Goal: Task Accomplishment & Management: Use online tool/utility

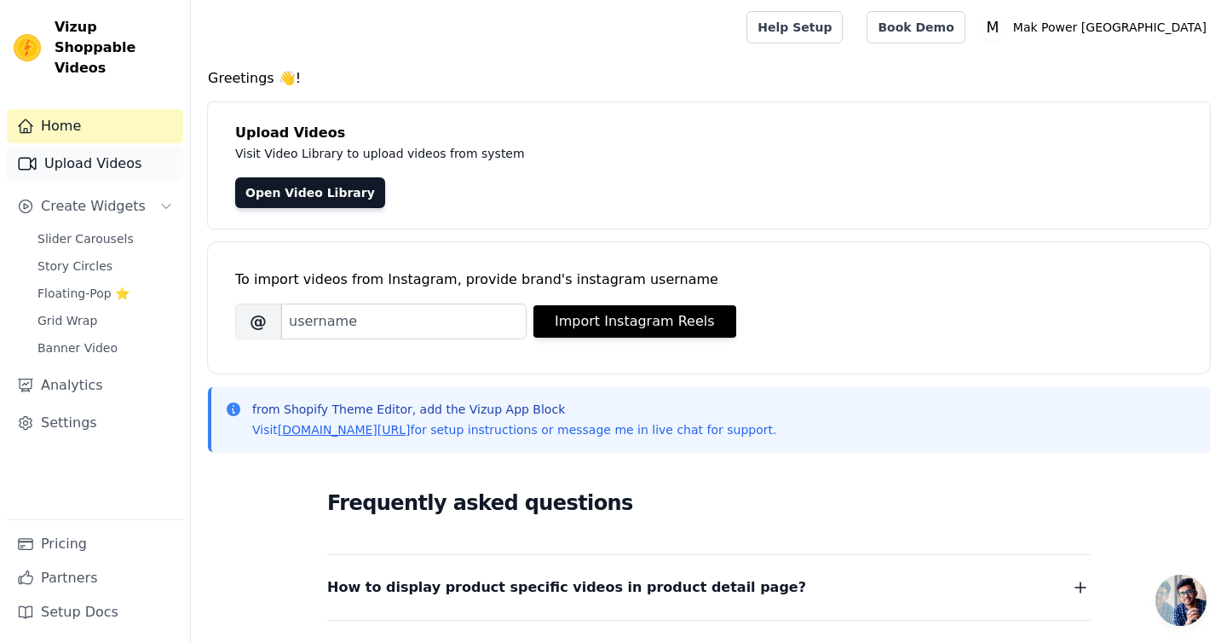
click at [112, 147] on link "Upload Videos" at bounding box center [95, 164] width 176 height 34
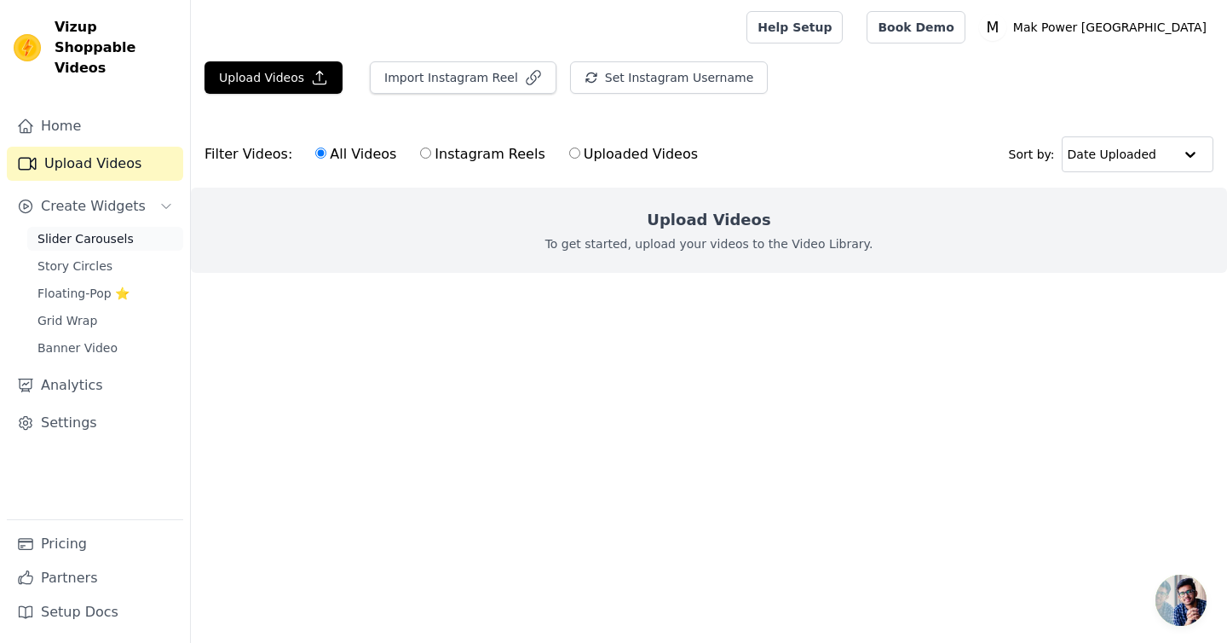
click at [96, 230] on span "Slider Carousels" at bounding box center [86, 238] width 96 height 17
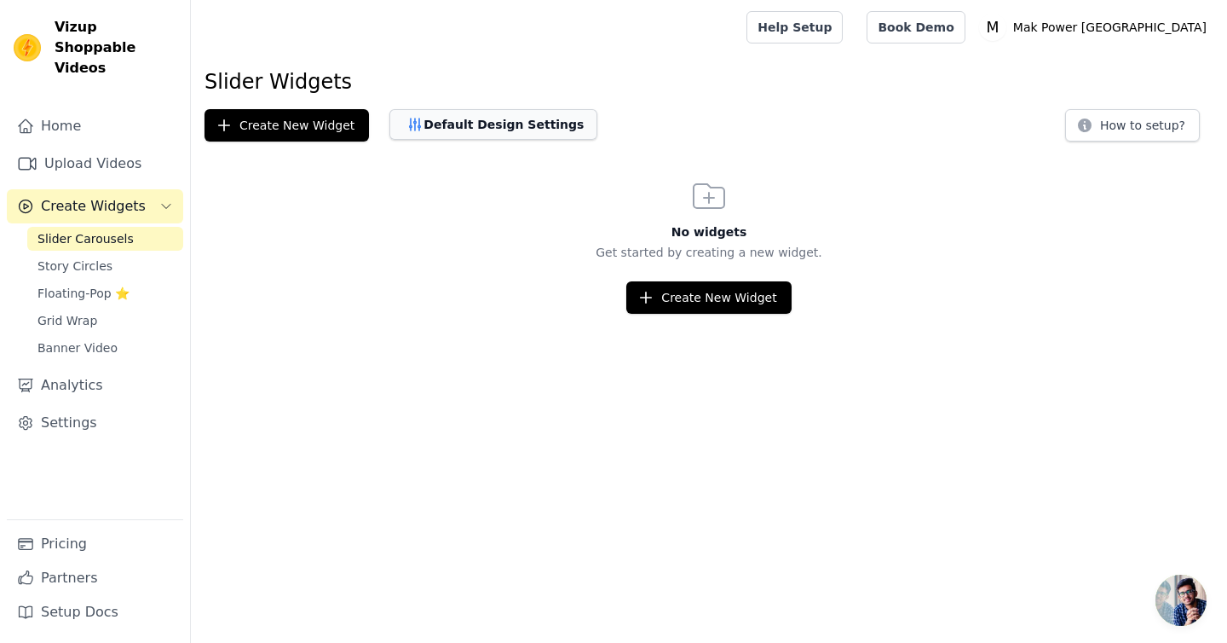
click at [464, 113] on button "Default Design Settings" at bounding box center [494, 124] width 208 height 31
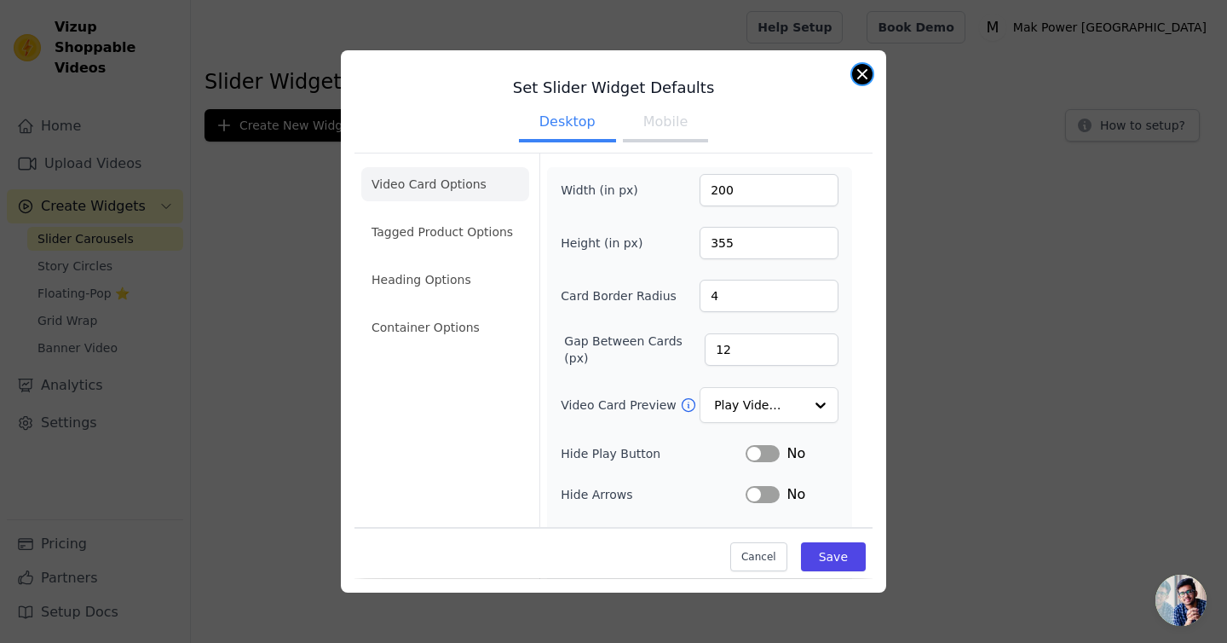
click at [861, 77] on button "Close modal" at bounding box center [862, 74] width 20 height 20
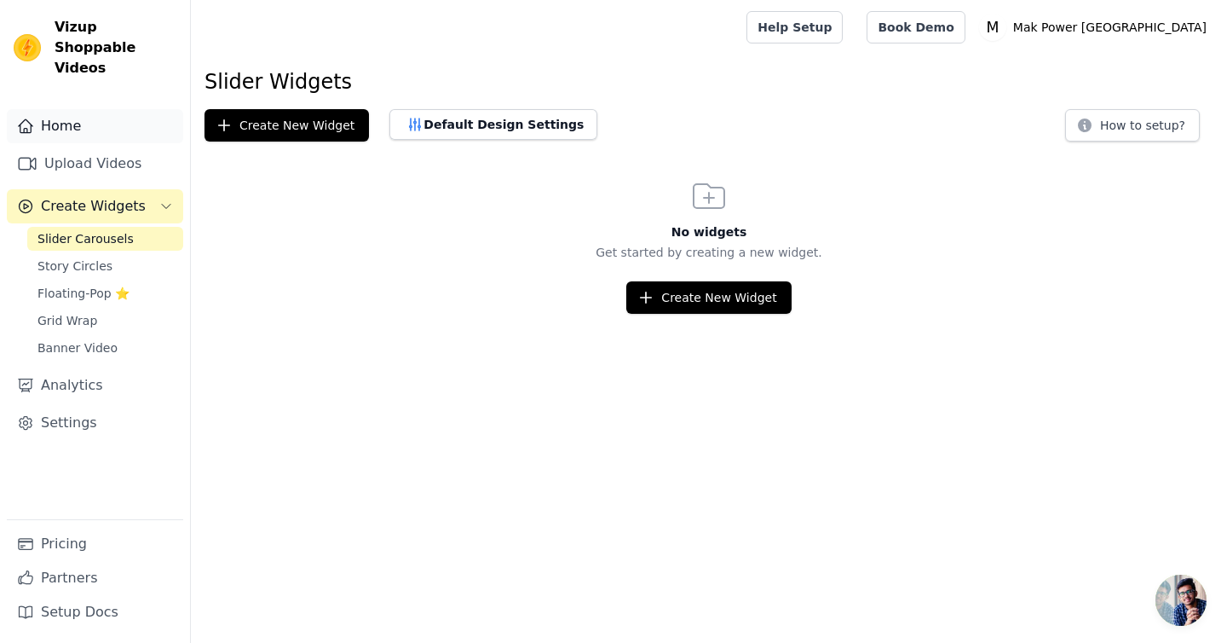
click at [67, 110] on link "Home" at bounding box center [95, 126] width 176 height 34
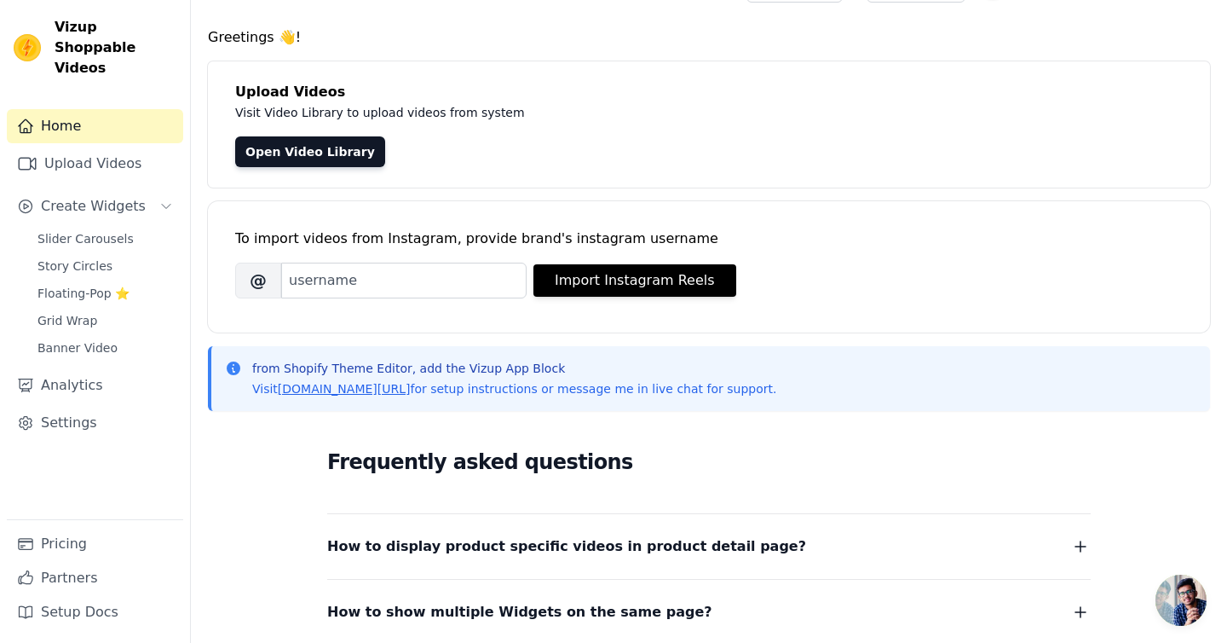
scroll to position [78, 0]
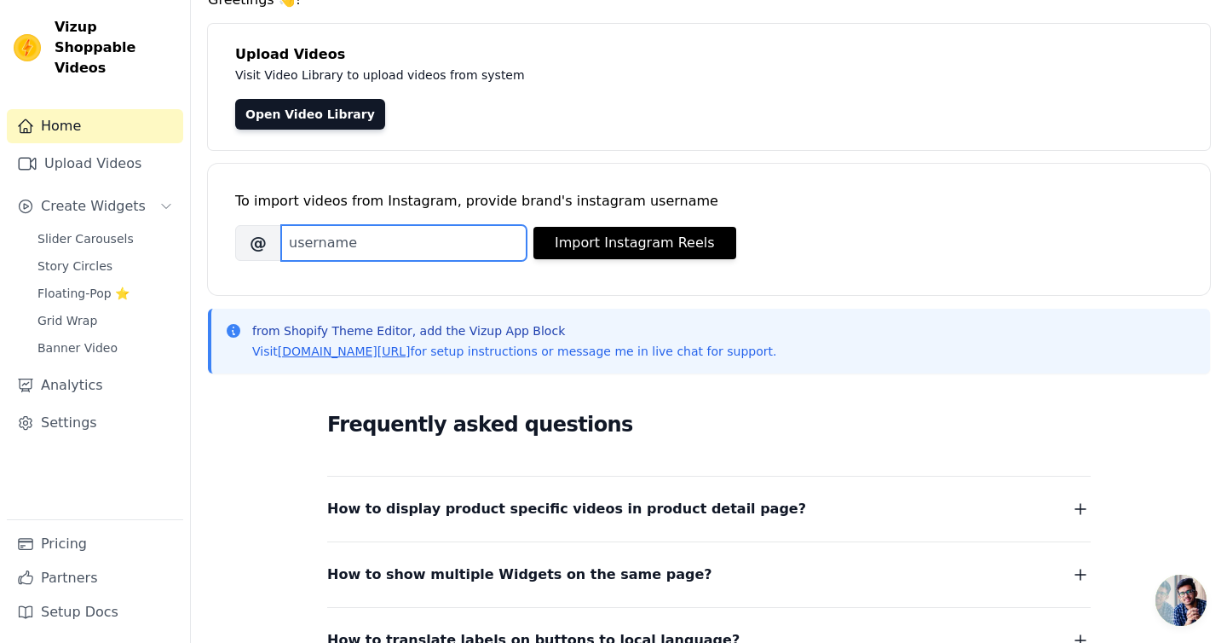
click at [418, 255] on input "Brand's Instagram Username" at bounding box center [403, 243] width 245 height 36
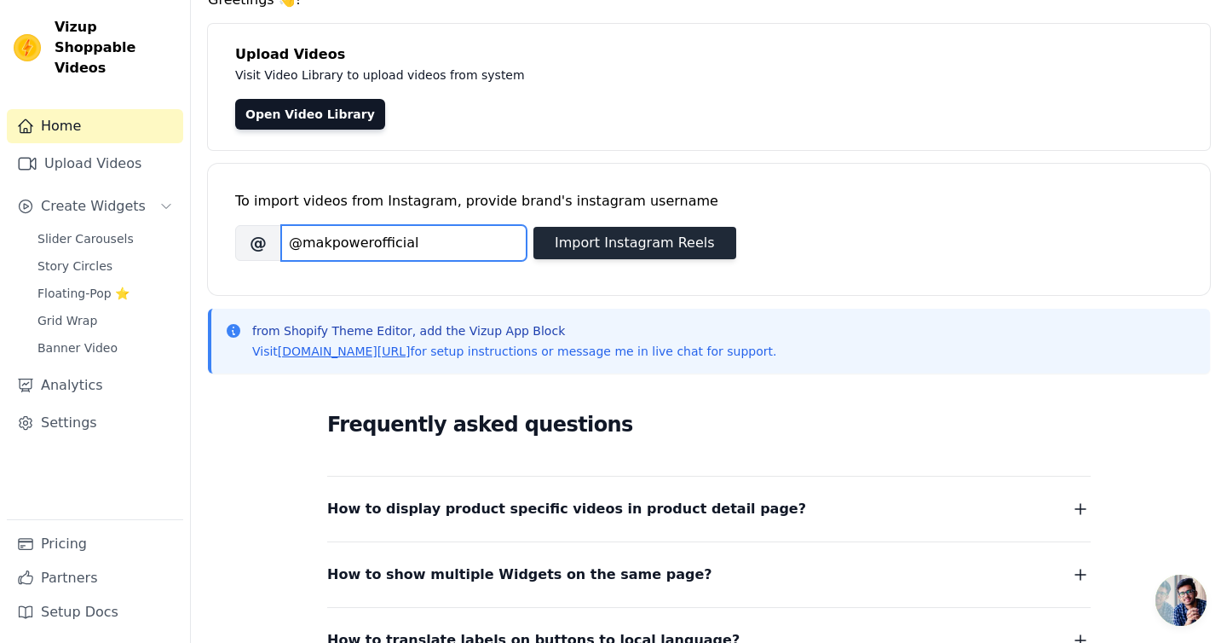
type input "@makpowerofficial"
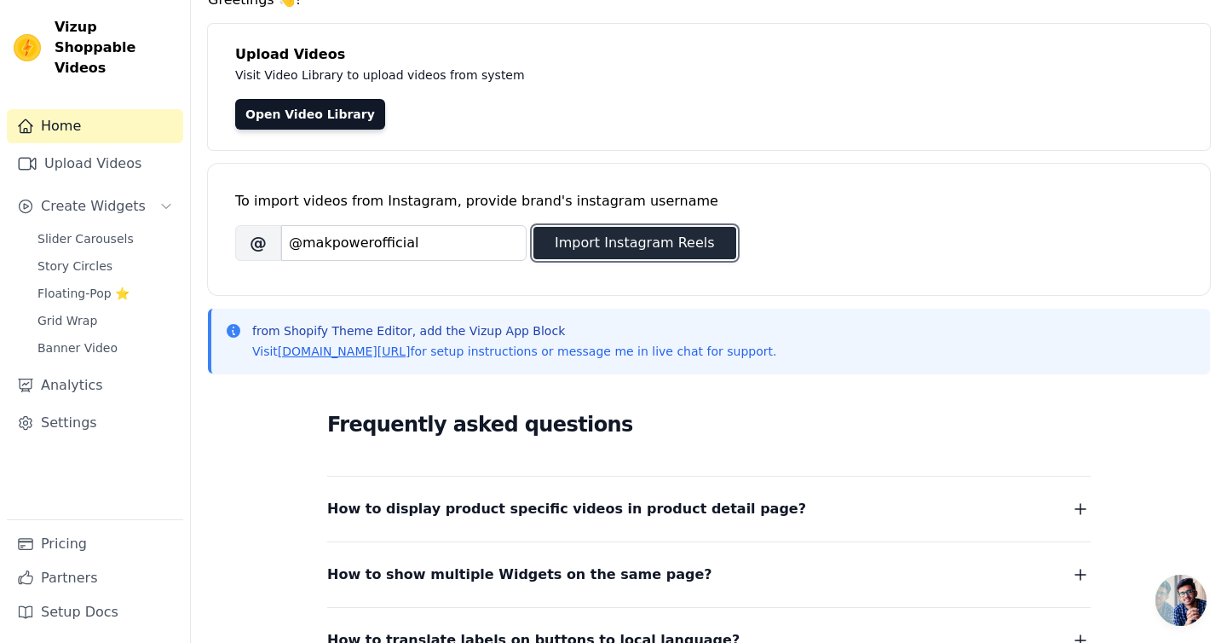
click at [660, 250] on button "Import Instagram Reels" at bounding box center [635, 243] width 203 height 32
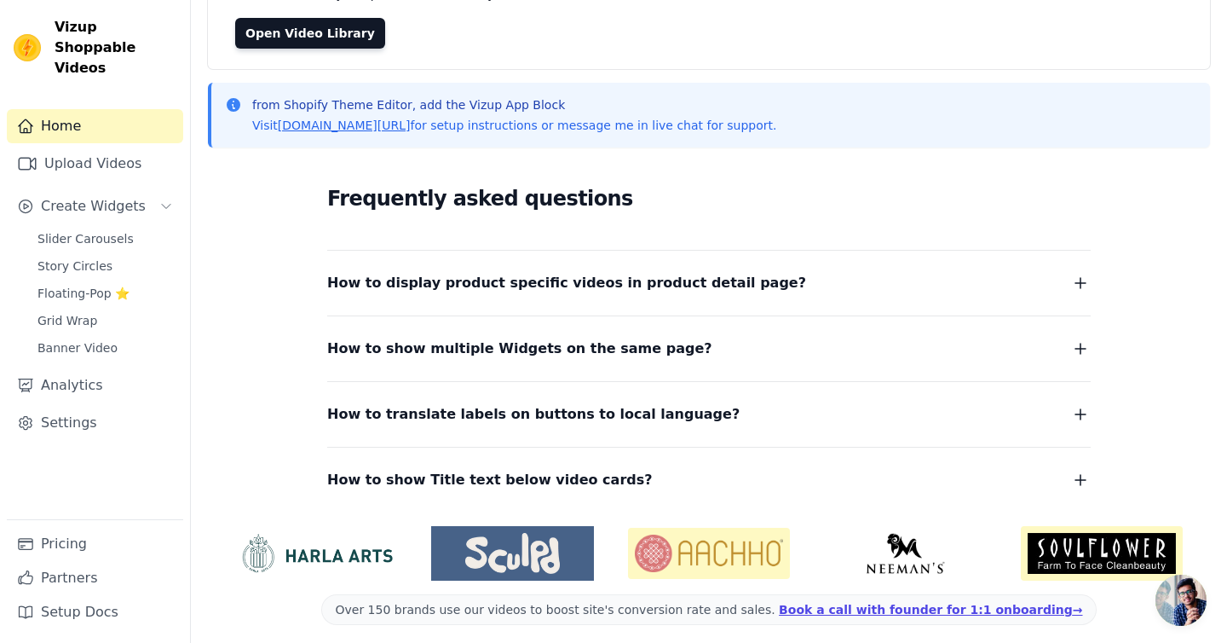
scroll to position [169, 0]
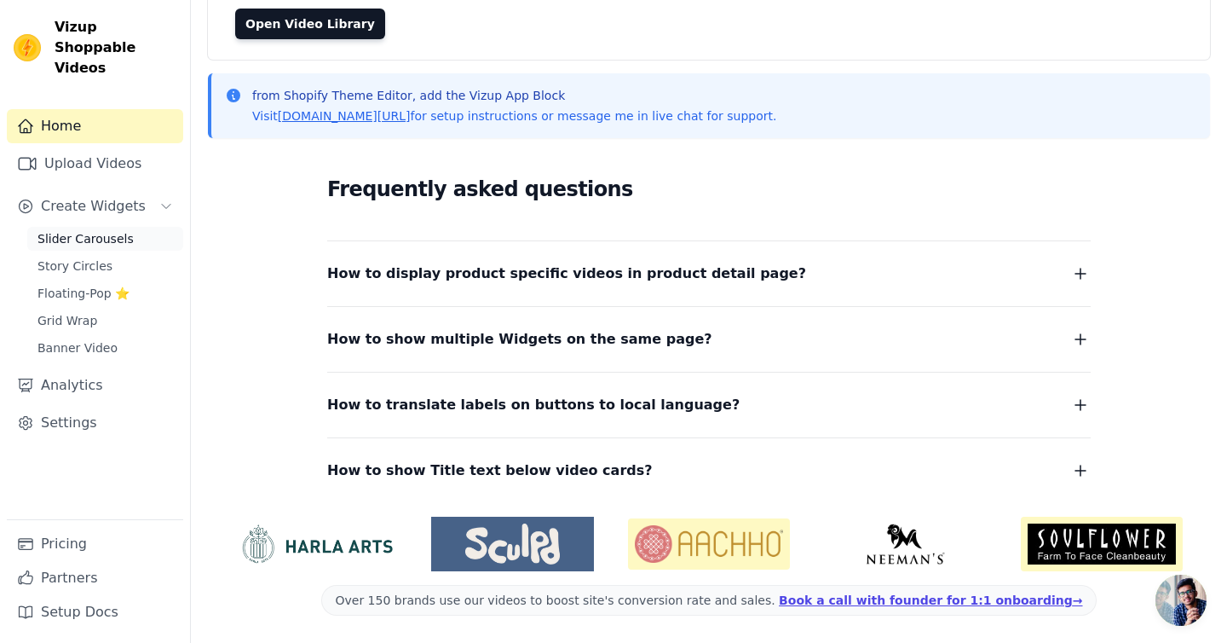
click at [82, 230] on span "Slider Carousels" at bounding box center [86, 238] width 96 height 17
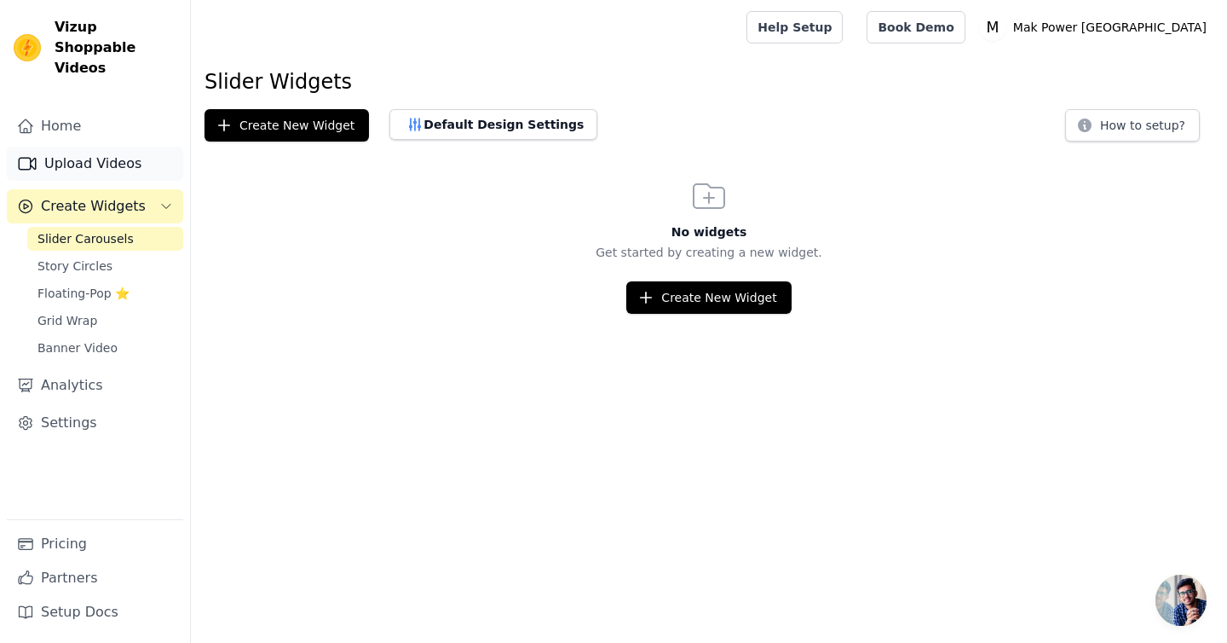
click at [97, 147] on link "Upload Videos" at bounding box center [95, 164] width 176 height 34
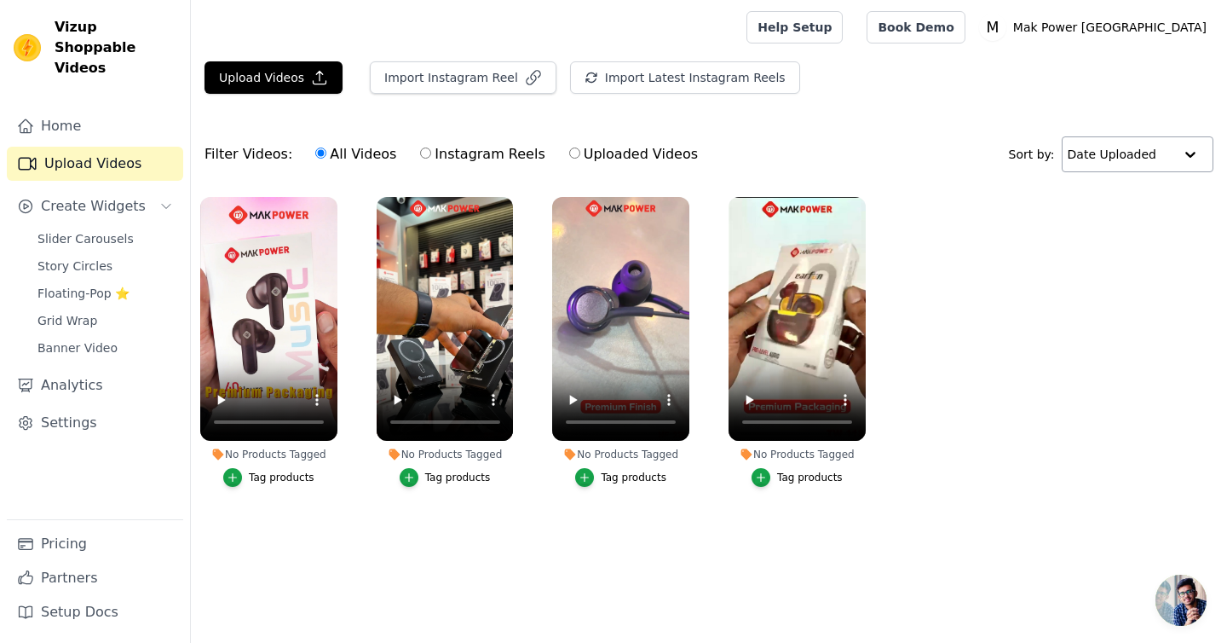
click at [1190, 153] on div at bounding box center [1191, 154] width 34 height 34
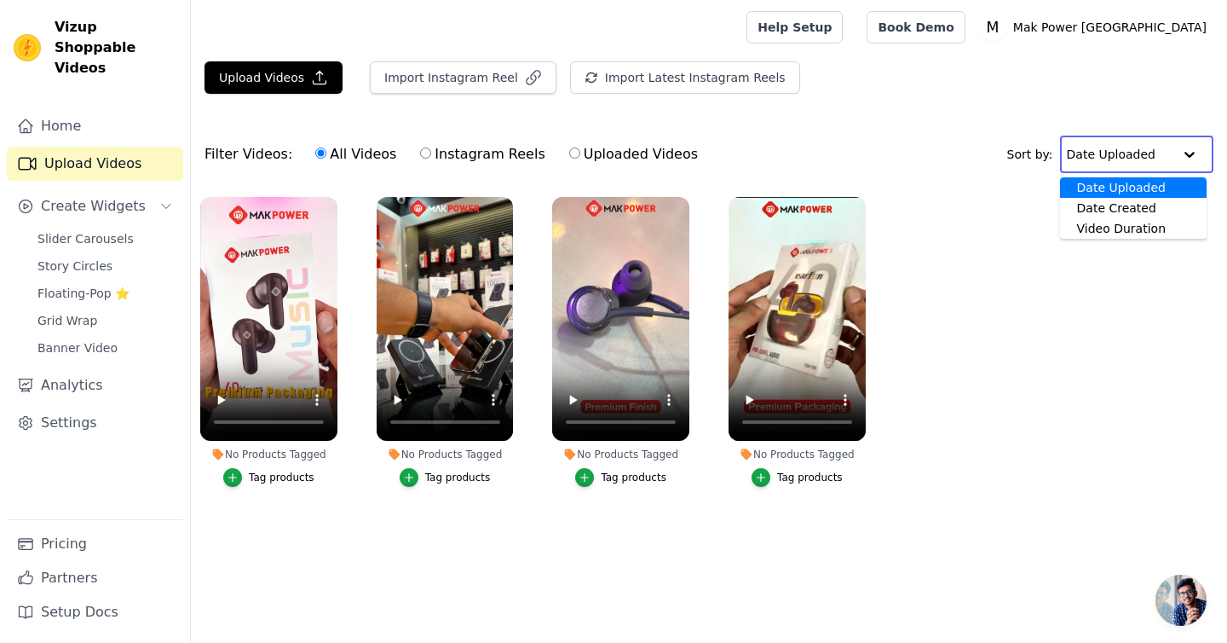
click at [1190, 153] on div at bounding box center [1190, 154] width 34 height 34
click at [1163, 147] on input "text" at bounding box center [1120, 154] width 106 height 34
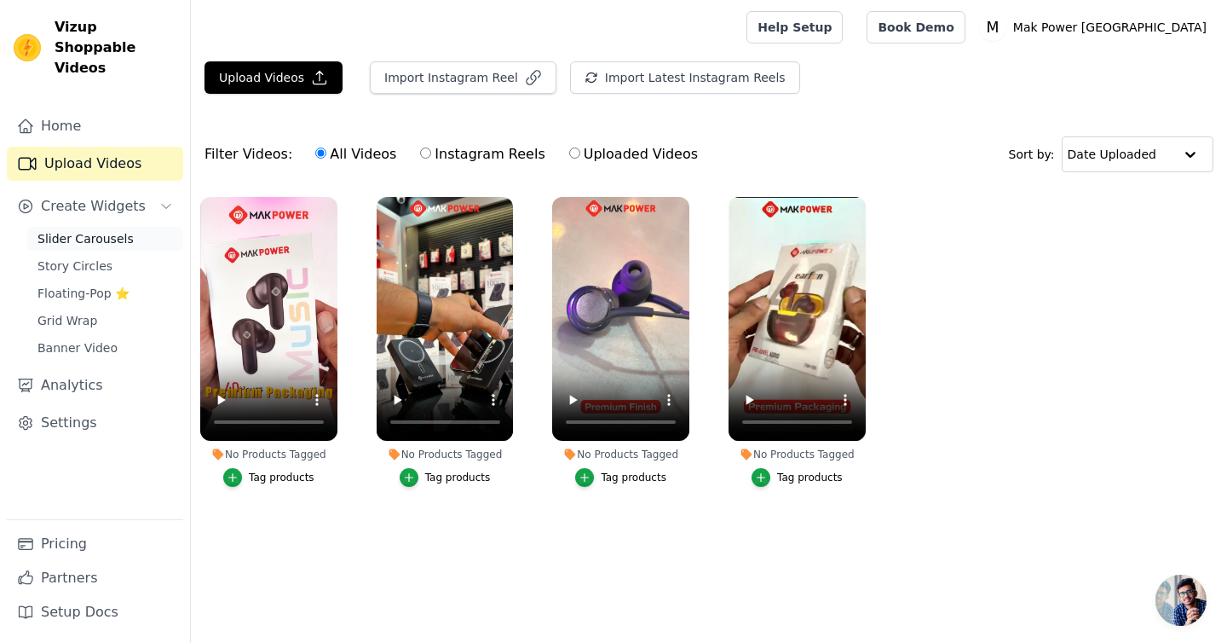
click at [72, 230] on span "Slider Carousels" at bounding box center [86, 238] width 96 height 17
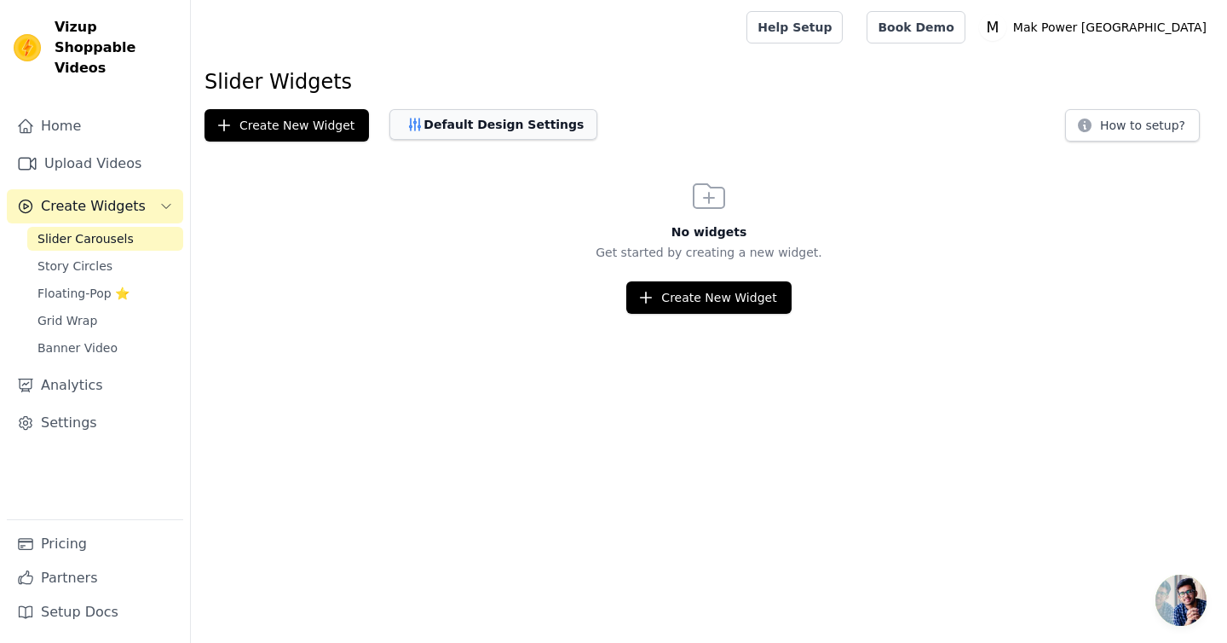
click at [461, 125] on button "Default Design Settings" at bounding box center [494, 124] width 208 height 31
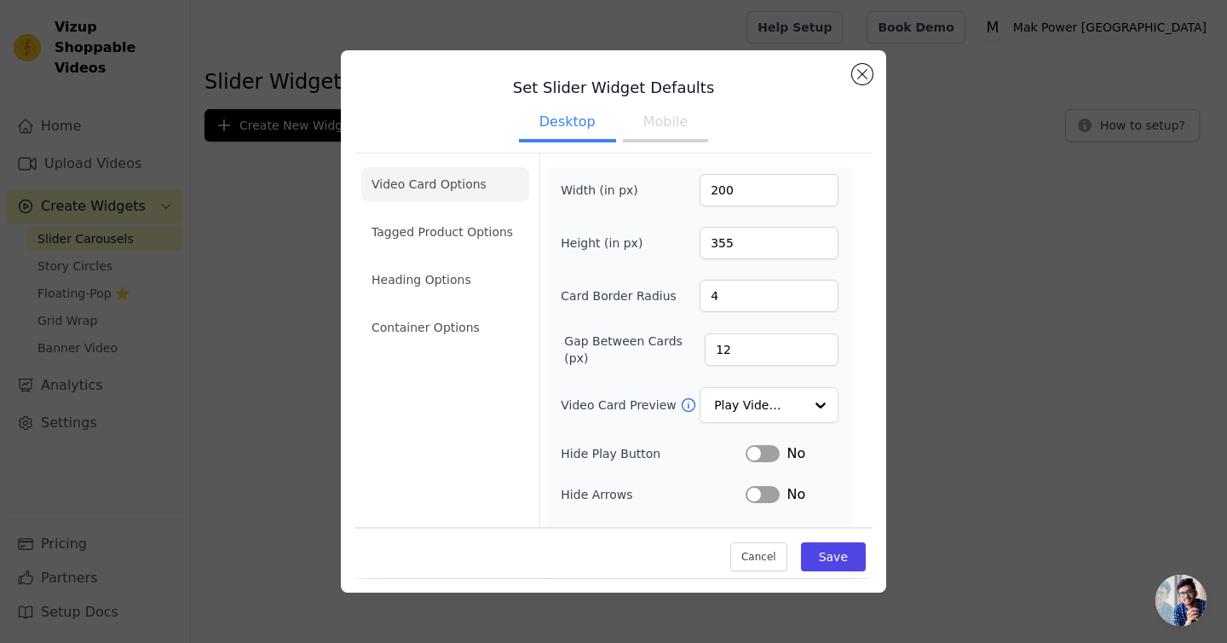
click at [680, 123] on button "Mobile" at bounding box center [665, 124] width 85 height 38
click at [575, 131] on button "Desktop" at bounding box center [567, 124] width 97 height 38
click at [764, 556] on button "Cancel" at bounding box center [758, 557] width 57 height 29
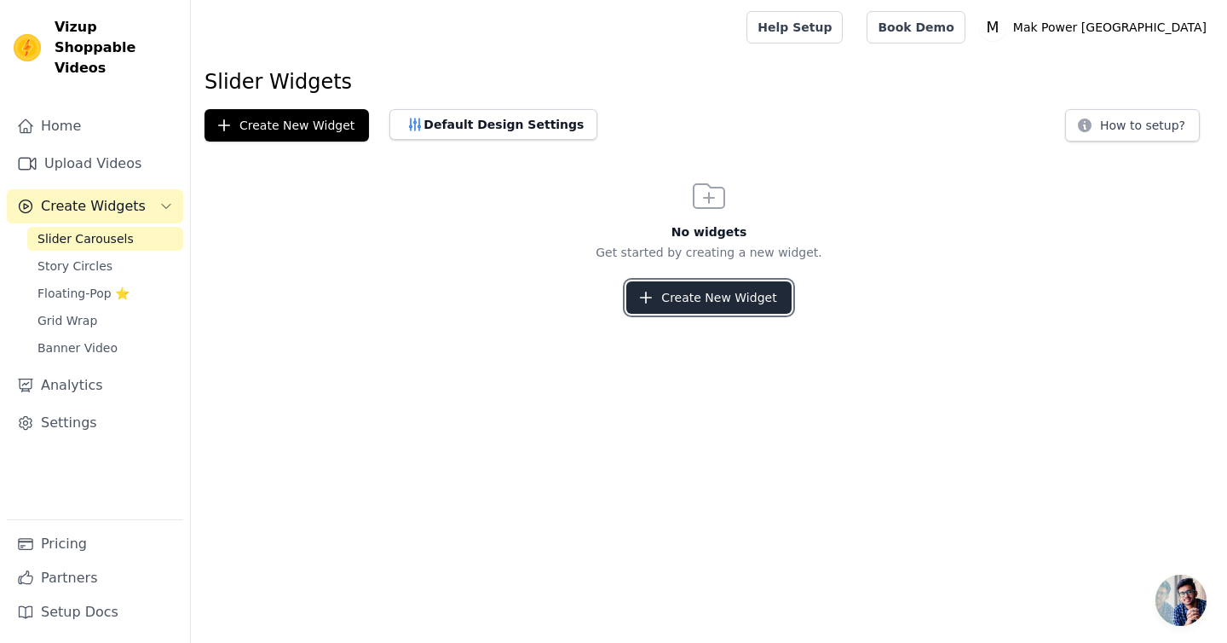
click at [730, 301] on button "Create New Widget" at bounding box center [708, 297] width 164 height 32
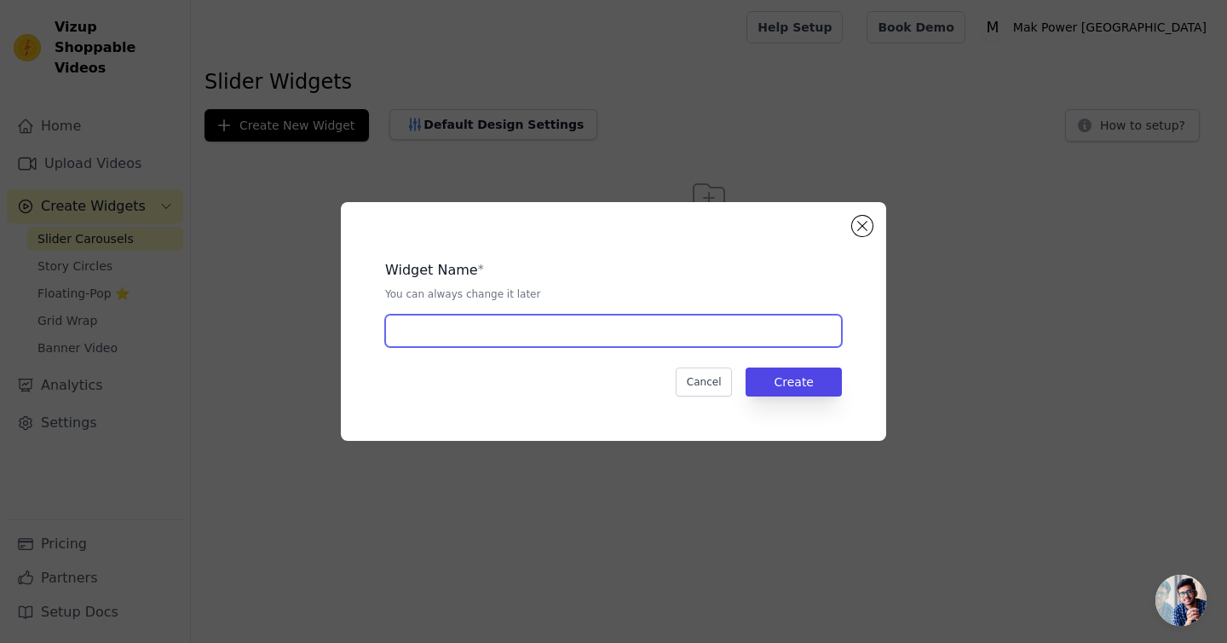
click at [579, 343] on input "text" at bounding box center [613, 330] width 457 height 32
type input "Shopable Reels"
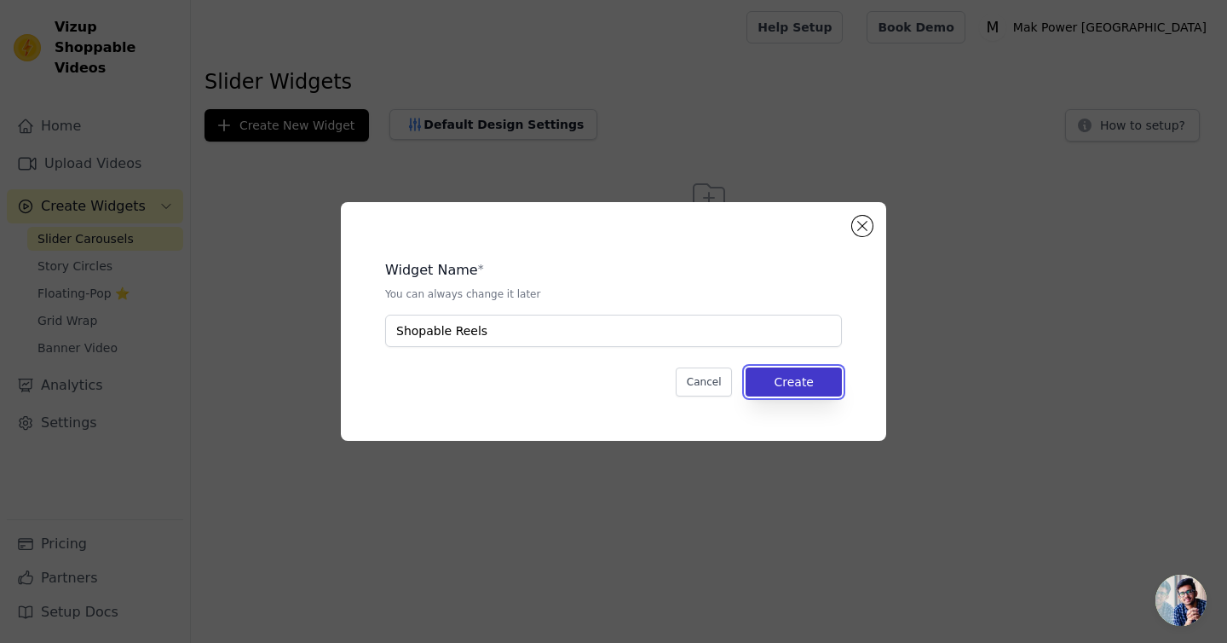
click at [805, 389] on button "Create" at bounding box center [794, 381] width 96 height 29
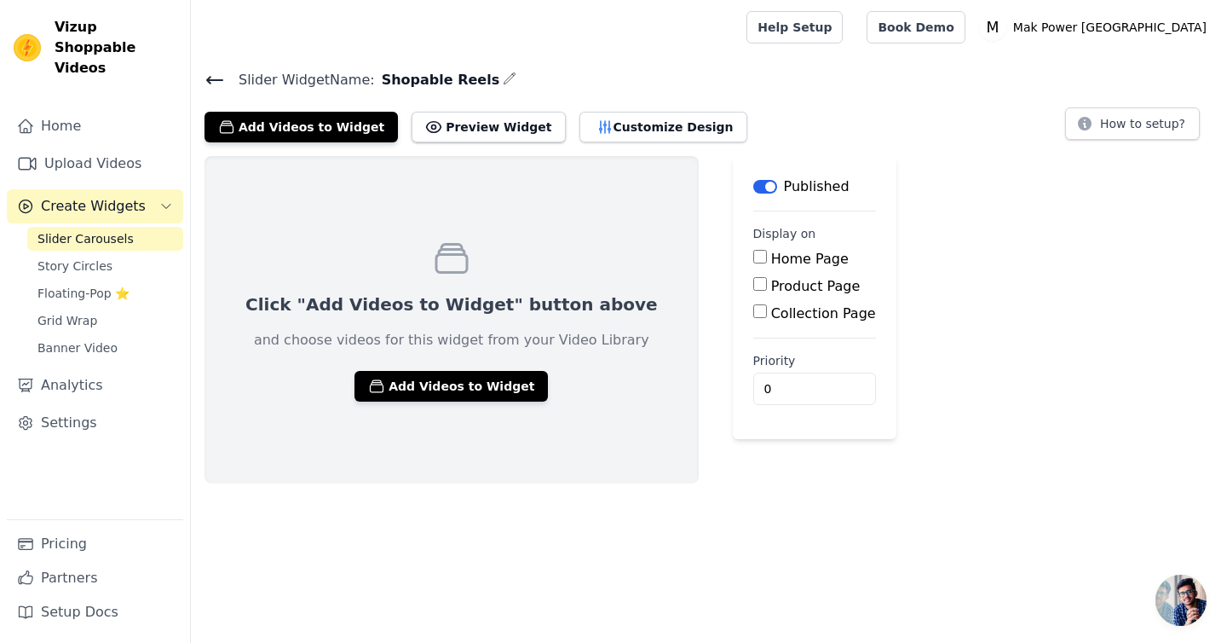
click at [759, 249] on div "Home Page" at bounding box center [814, 259] width 123 height 20
click at [753, 261] on input "Home Page" at bounding box center [760, 257] width 14 height 14
checkbox input "true"
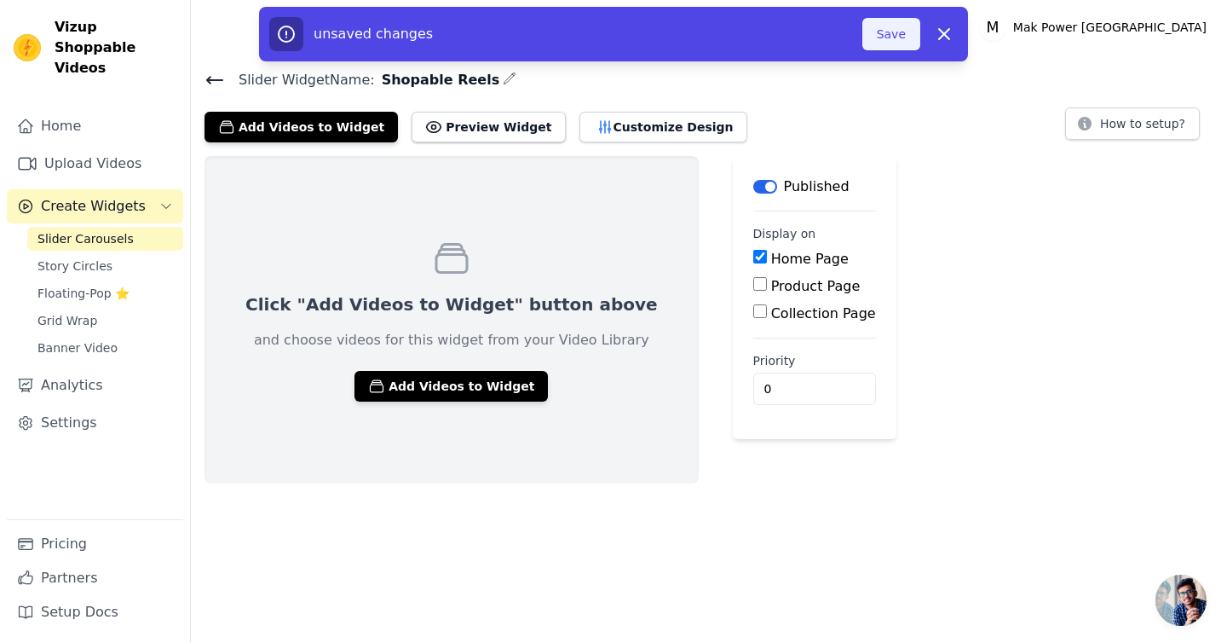
click at [897, 42] on button "Save" at bounding box center [892, 34] width 58 height 32
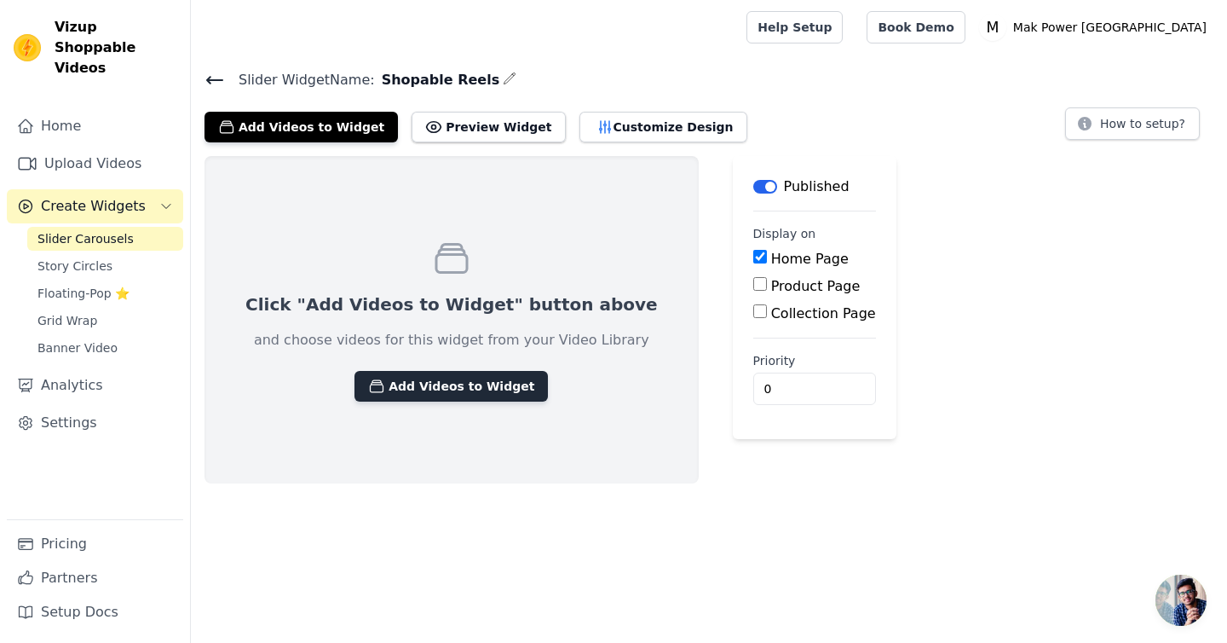
click at [446, 389] on button "Add Videos to Widget" at bounding box center [451, 386] width 193 height 31
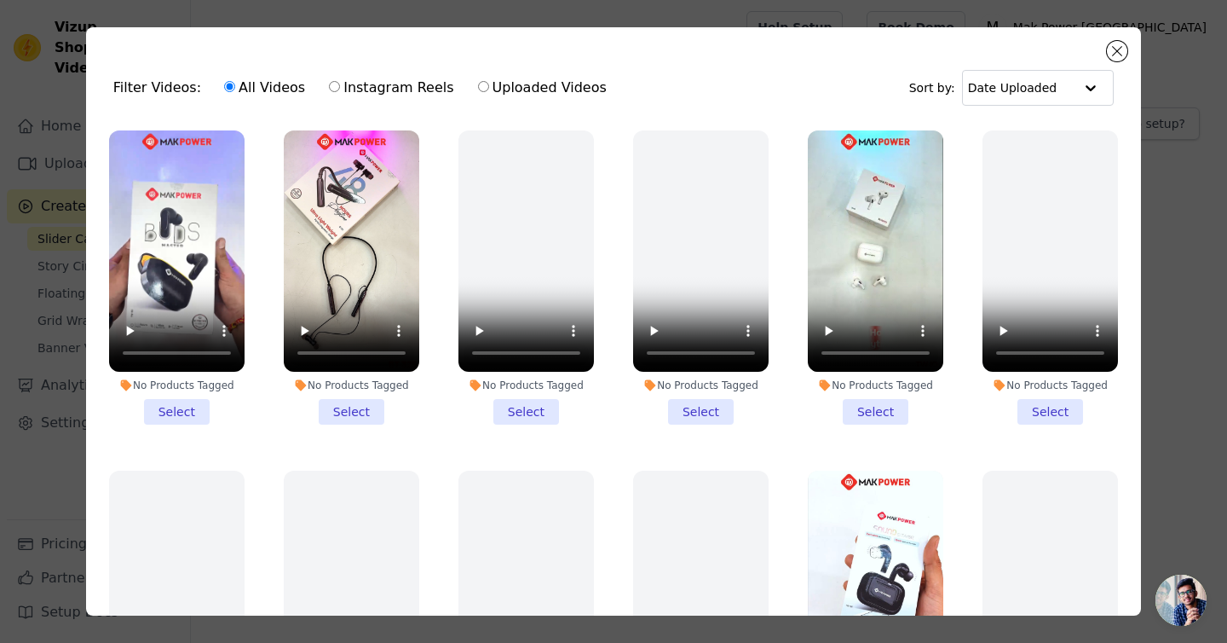
click at [181, 418] on li "No Products Tagged Select" at bounding box center [177, 277] width 136 height 294
click at [0, 0] on input "No Products Tagged Select" at bounding box center [0, 0] width 0 height 0
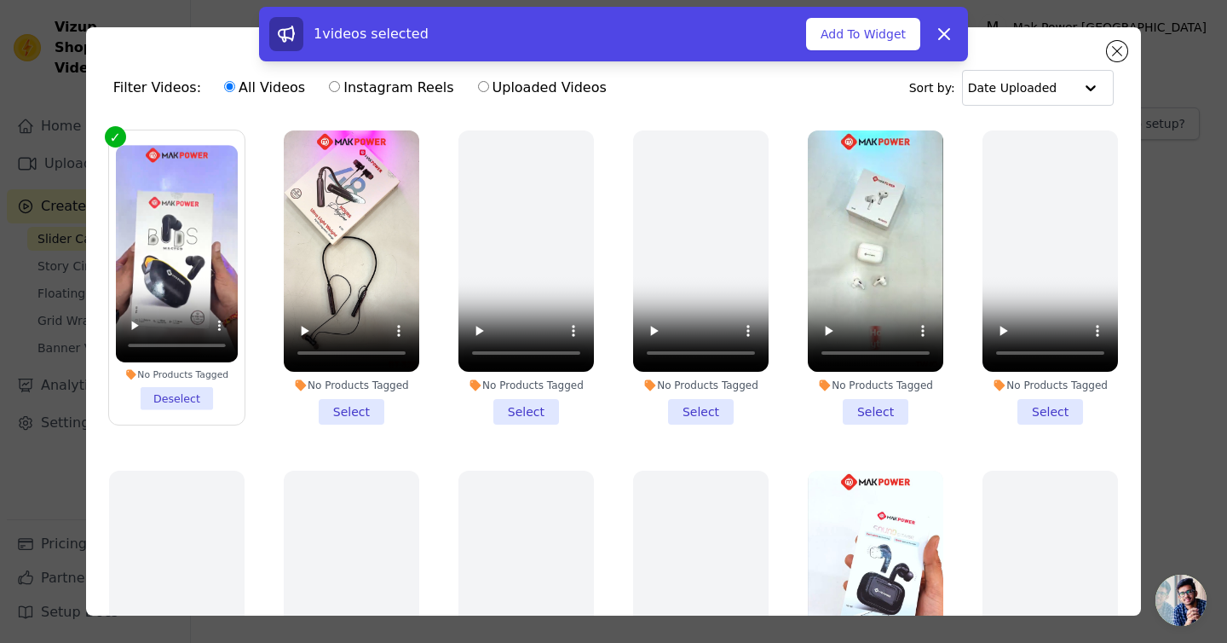
click at [354, 409] on li "No Products Tagged Select" at bounding box center [352, 277] width 136 height 294
click at [0, 0] on input "No Products Tagged Select" at bounding box center [0, 0] width 0 height 0
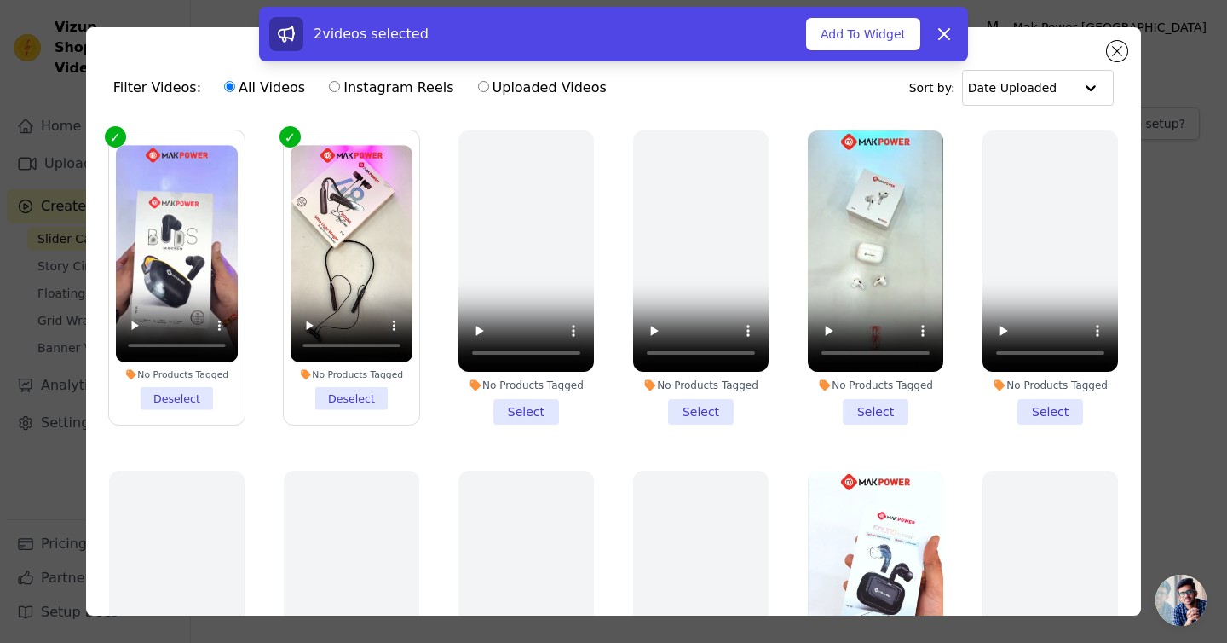
click at [884, 411] on li "No Products Tagged Select" at bounding box center [876, 277] width 136 height 294
click at [0, 0] on input "No Products Tagged Select" at bounding box center [0, 0] width 0 height 0
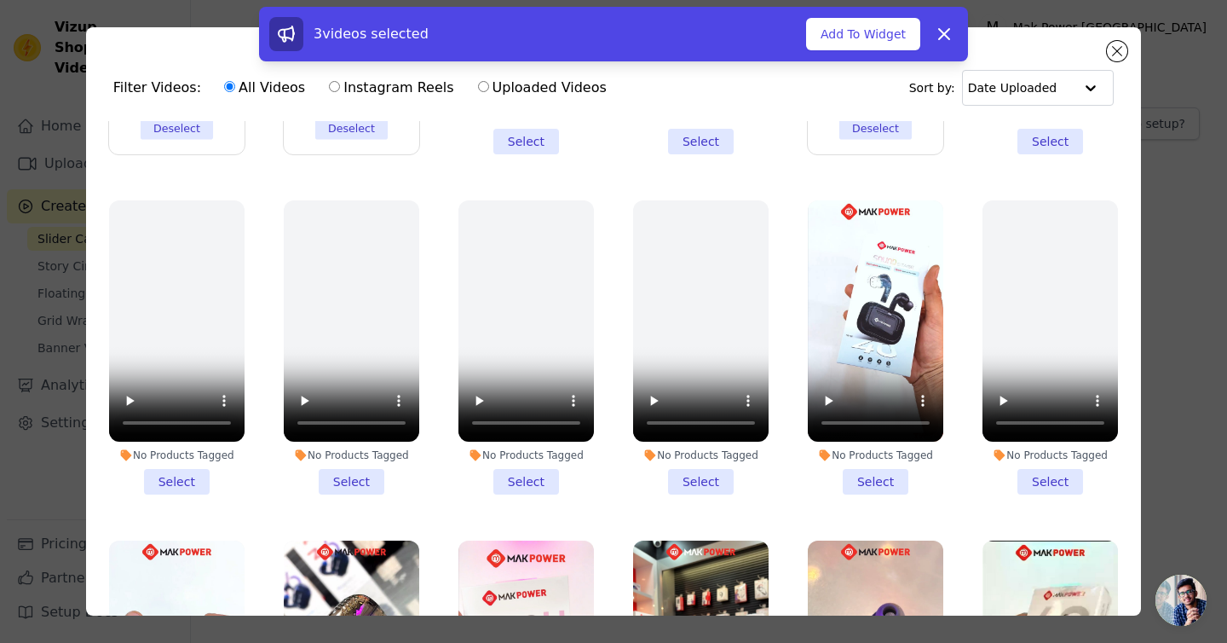
scroll to position [275, 0]
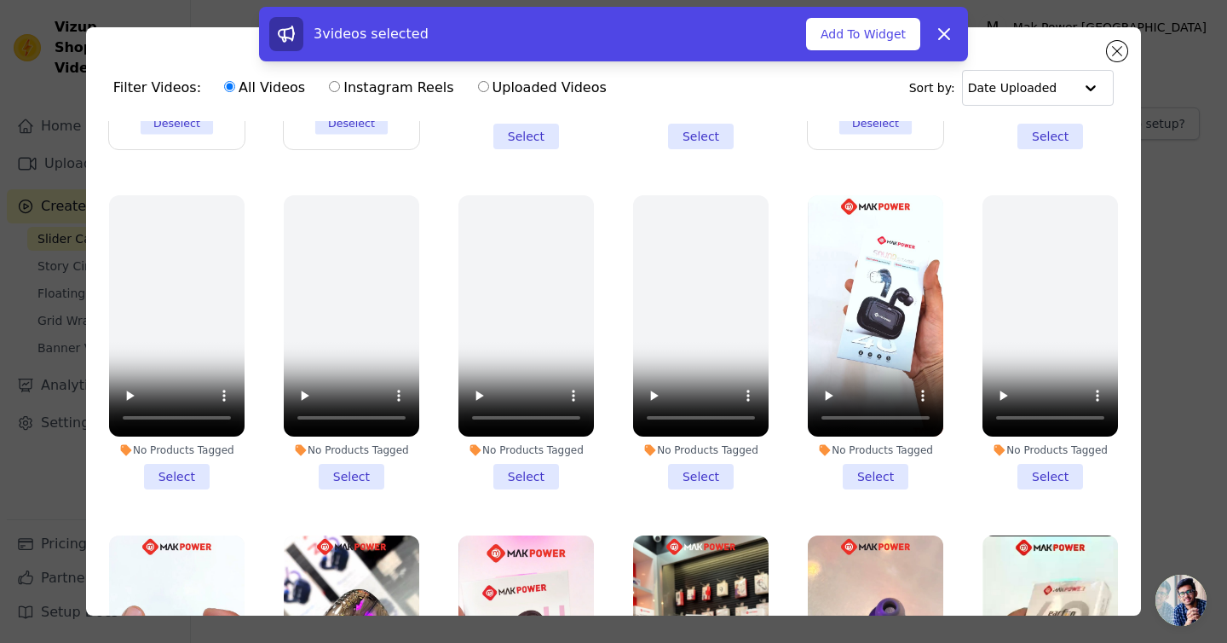
click at [880, 478] on li "No Products Tagged Select" at bounding box center [876, 342] width 136 height 294
click at [0, 0] on input "No Products Tagged Select" at bounding box center [0, 0] width 0 height 0
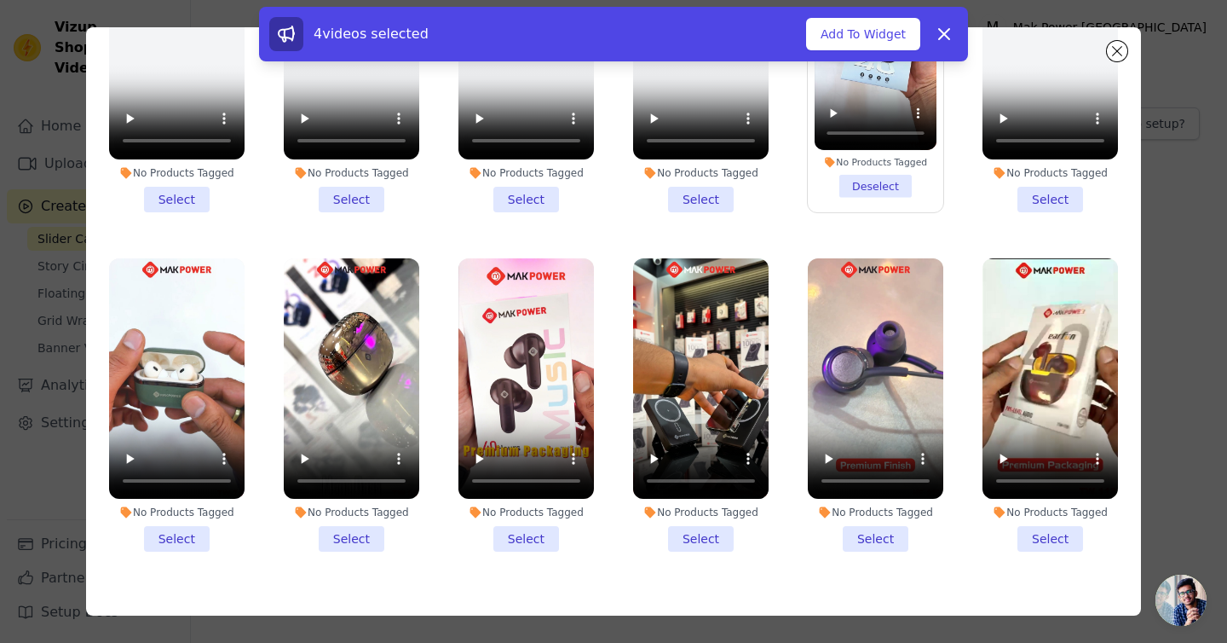
scroll to position [95, 0]
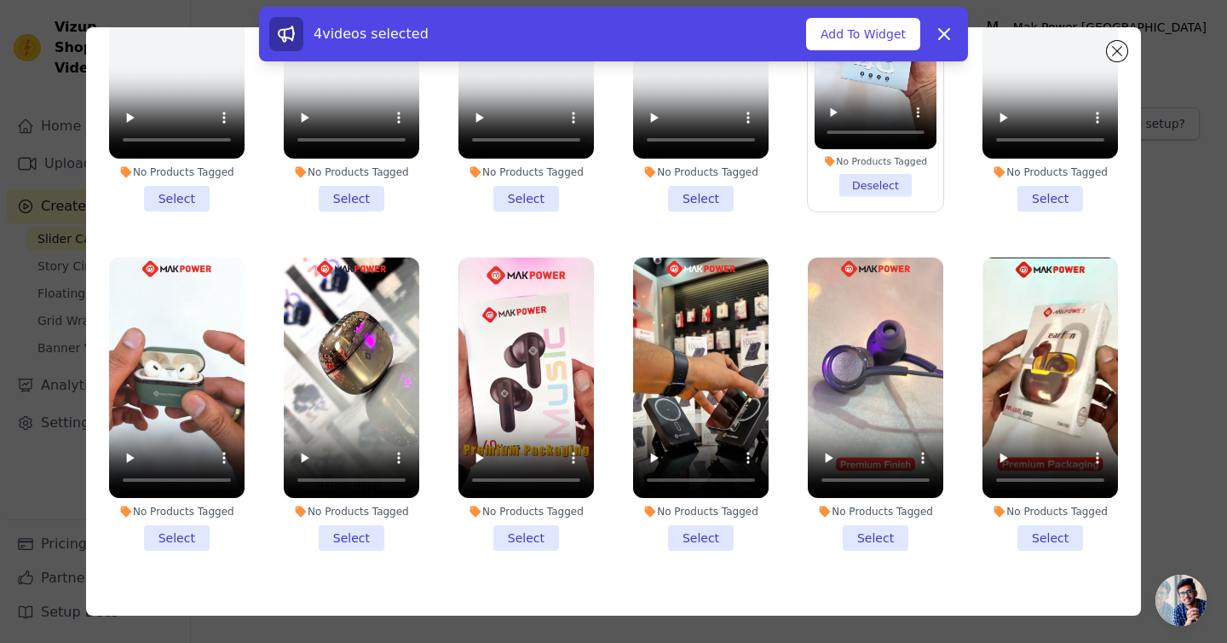
click at [184, 537] on li "No Products Tagged Select" at bounding box center [177, 404] width 136 height 294
click at [0, 0] on input "No Products Tagged Select" at bounding box center [0, 0] width 0 height 0
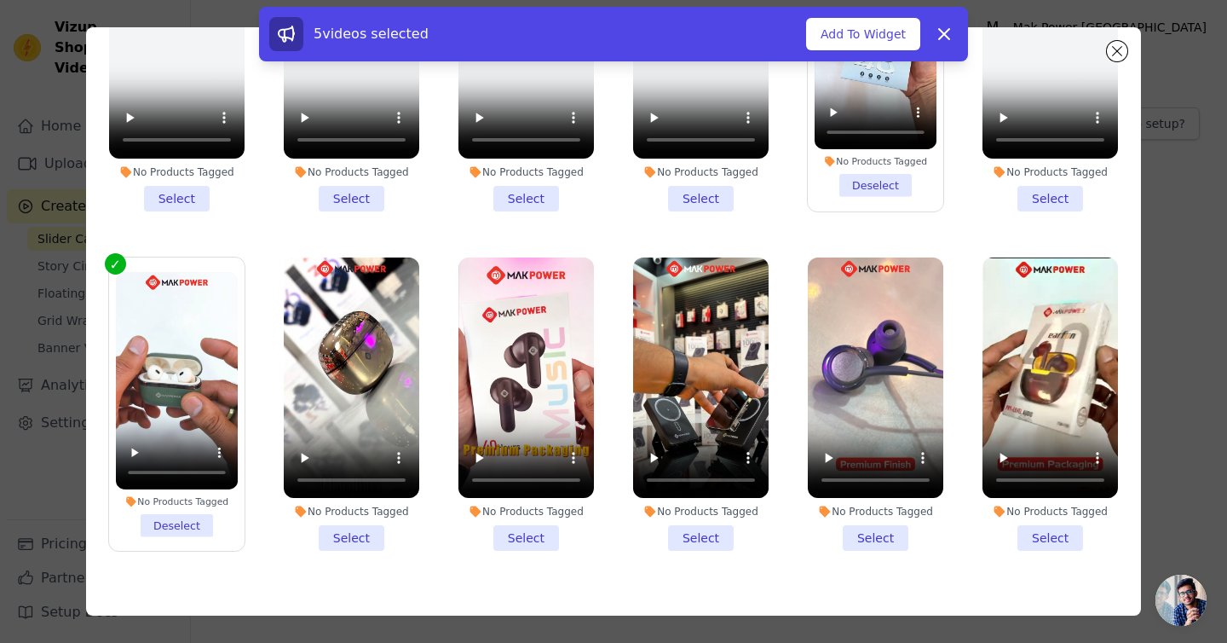
click at [349, 534] on li "No Products Tagged Select" at bounding box center [352, 404] width 136 height 294
click at [0, 0] on input "No Products Tagged Select" at bounding box center [0, 0] width 0 height 0
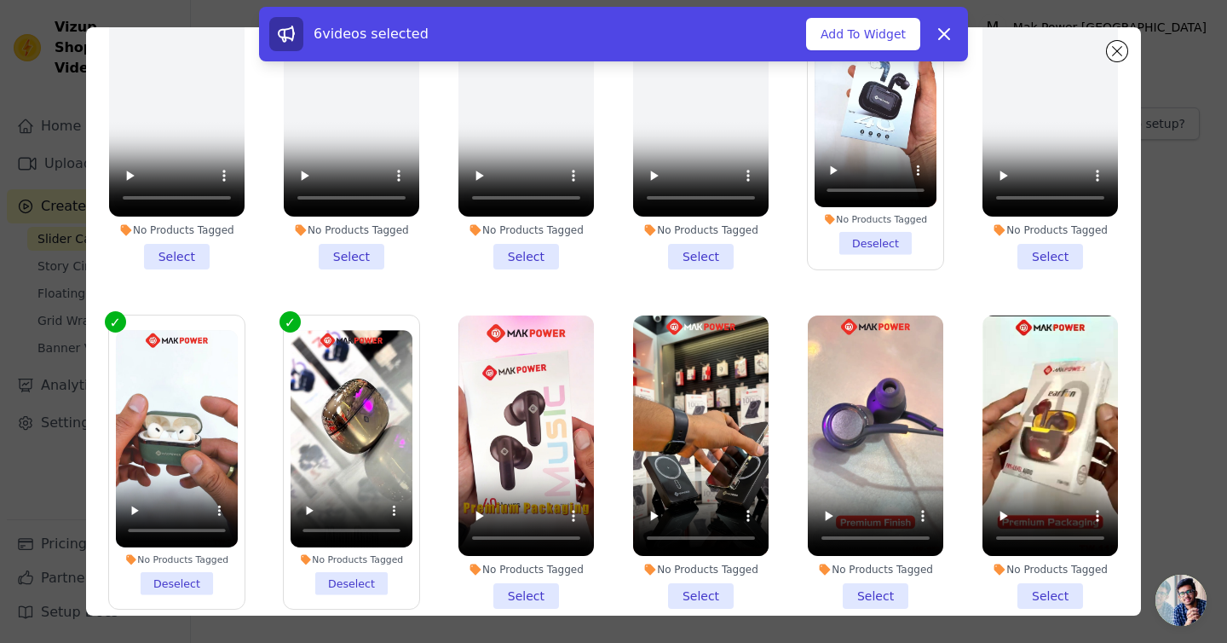
scroll to position [459, 0]
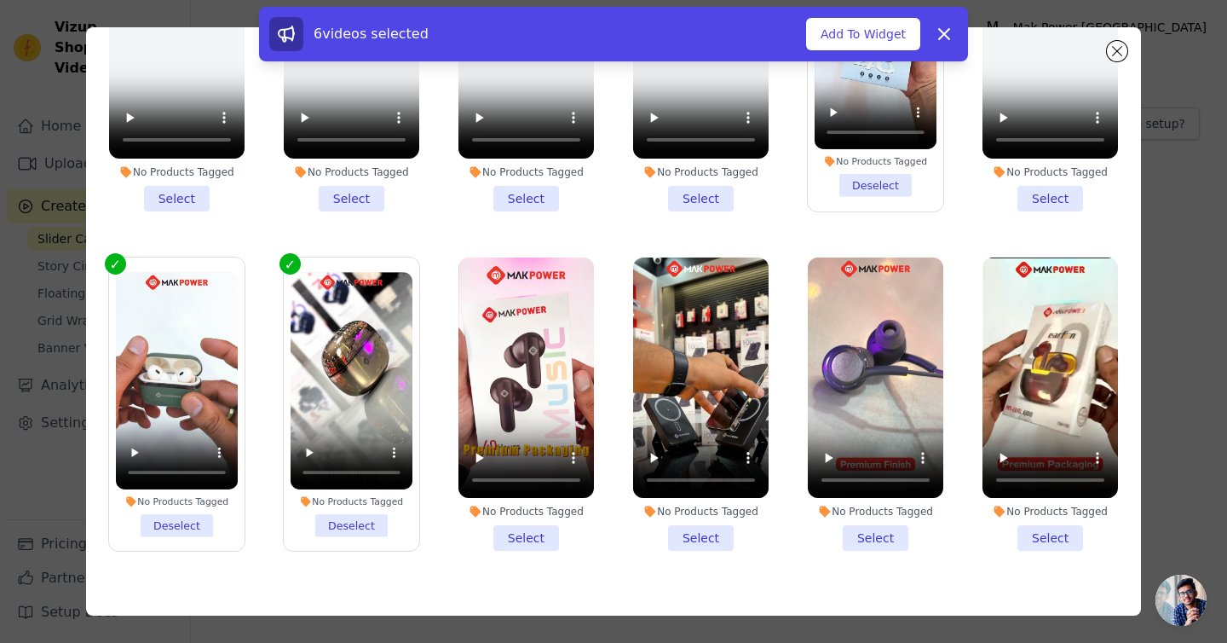
click at [533, 538] on li "No Products Tagged Select" at bounding box center [527, 404] width 136 height 294
click at [0, 0] on input "No Products Tagged Select" at bounding box center [0, 0] width 0 height 0
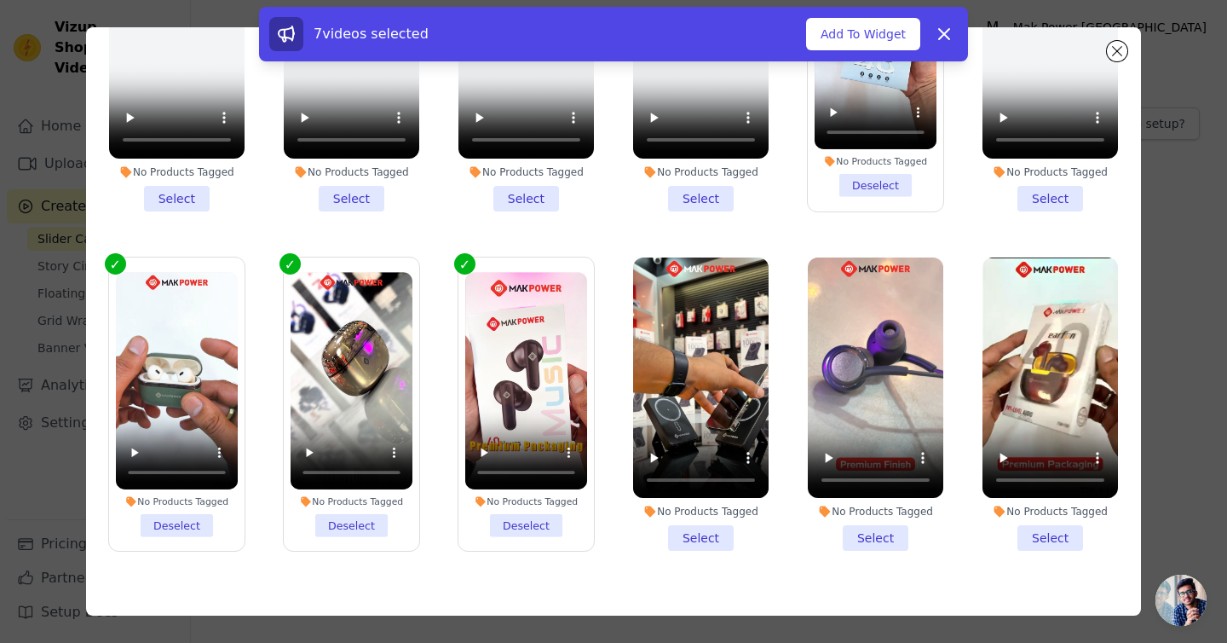
click at [719, 529] on li "No Products Tagged Select" at bounding box center [701, 404] width 136 height 294
click at [0, 0] on input "No Products Tagged Select" at bounding box center [0, 0] width 0 height 0
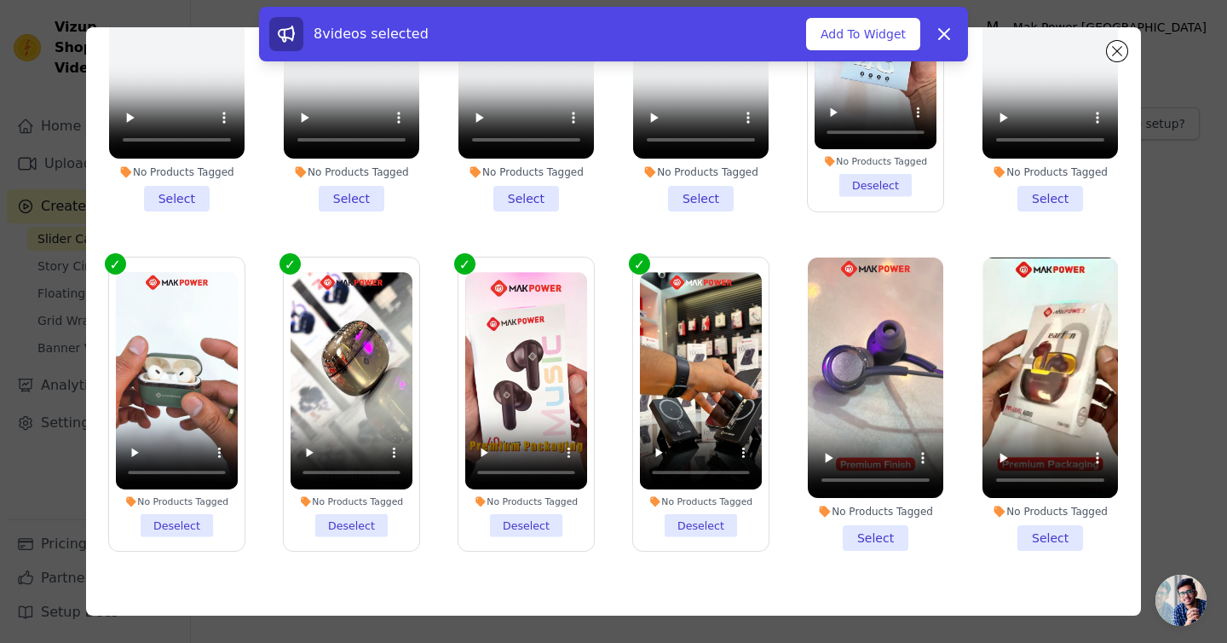
click at [879, 533] on li "No Products Tagged Select" at bounding box center [876, 404] width 136 height 294
click at [0, 0] on input "No Products Tagged Select" at bounding box center [0, 0] width 0 height 0
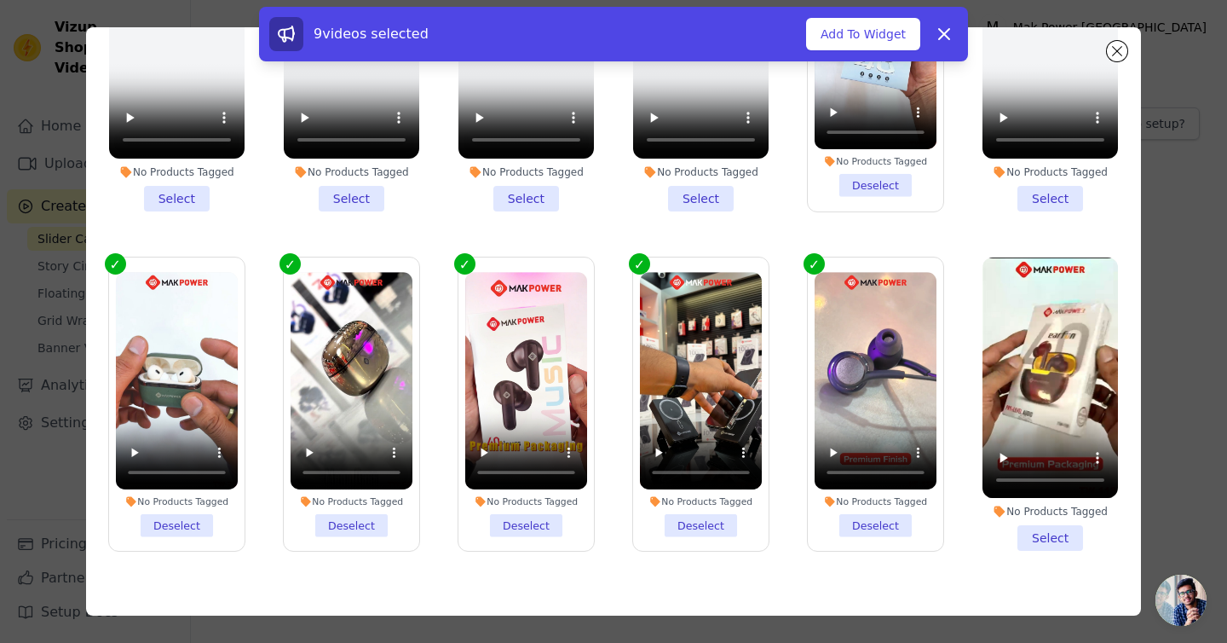
click at [1059, 534] on li "No Products Tagged Select" at bounding box center [1051, 404] width 136 height 294
click at [0, 0] on input "No Products Tagged Select" at bounding box center [0, 0] width 0 height 0
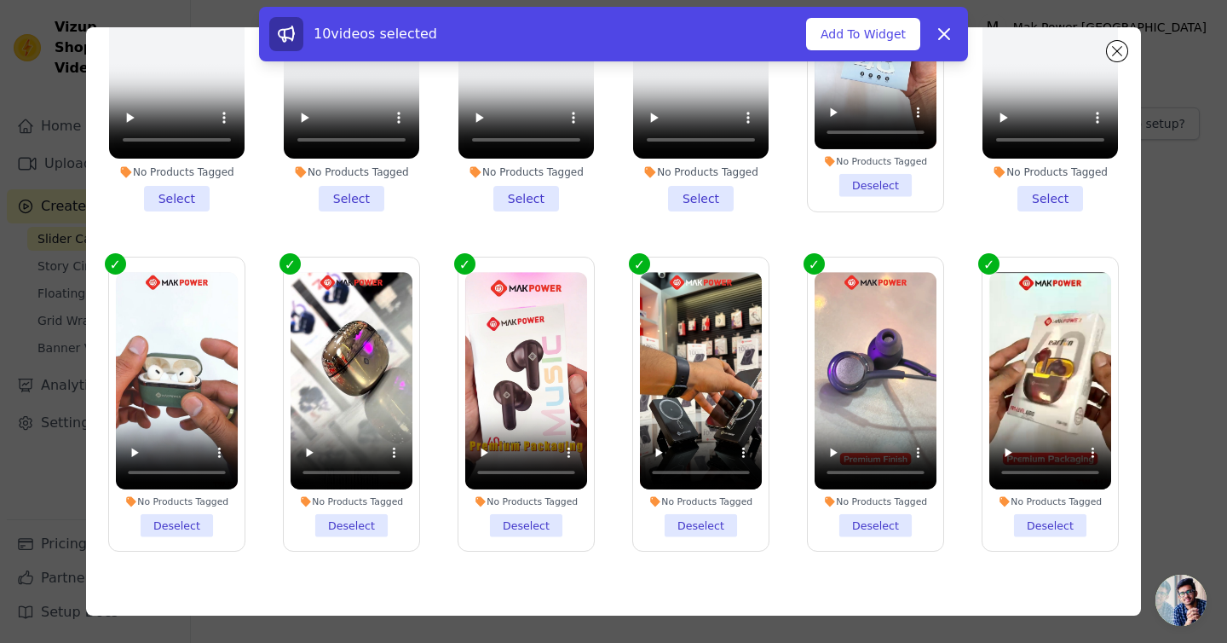
scroll to position [148, 0]
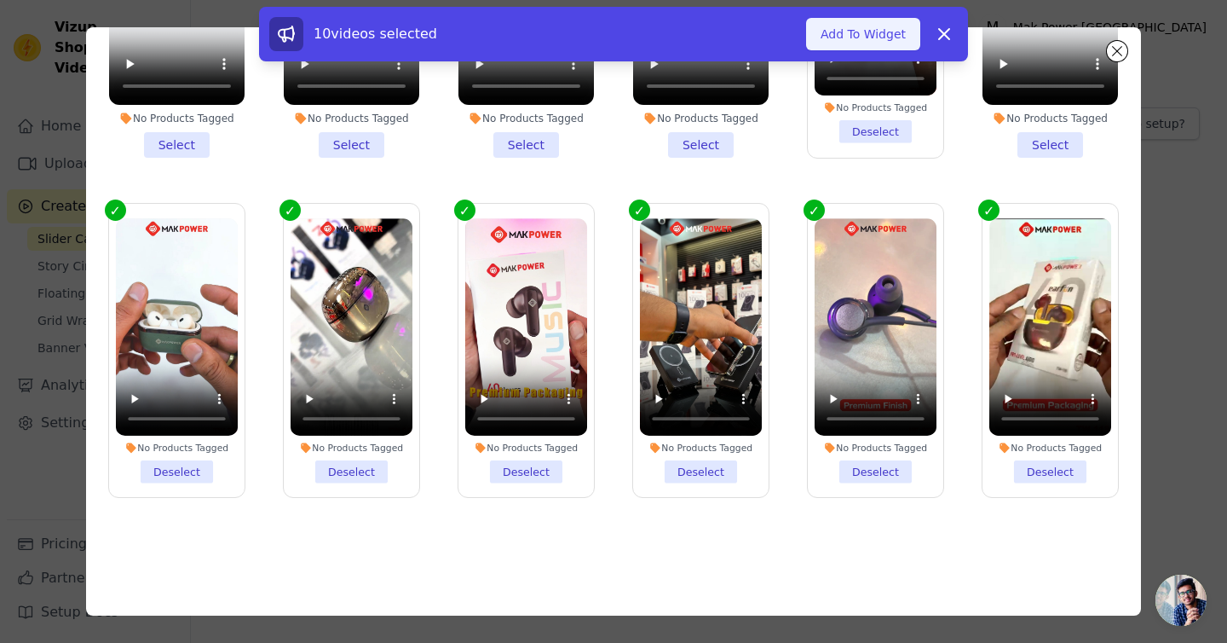
click at [867, 30] on button "Add To Widget" at bounding box center [863, 34] width 114 height 32
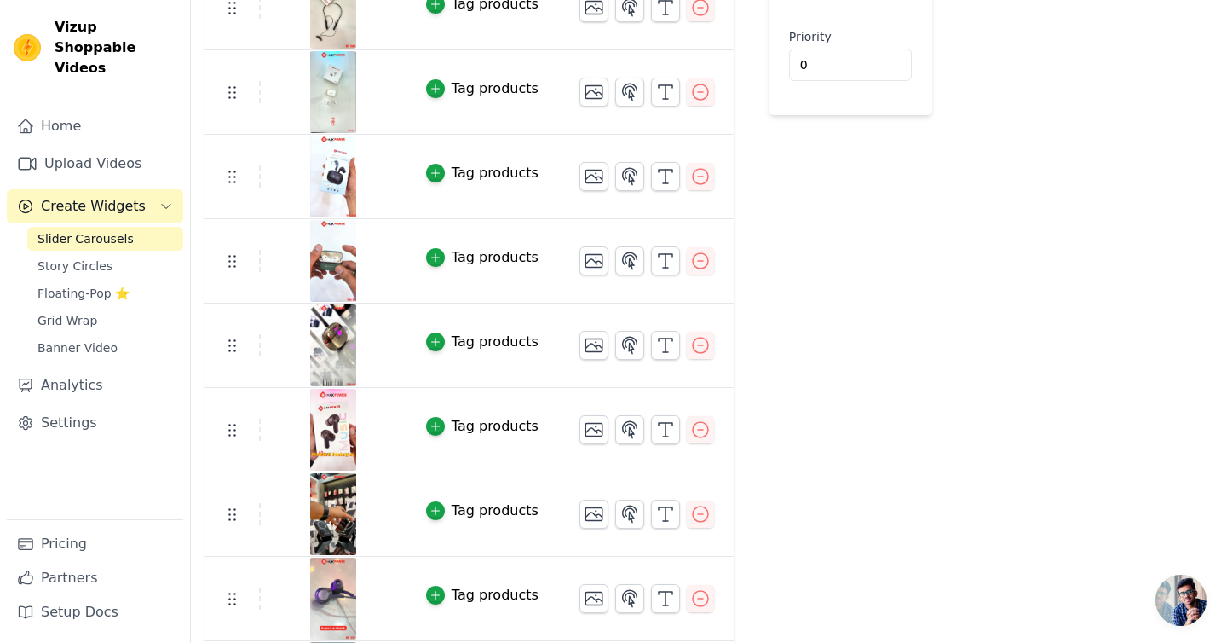
scroll to position [0, 0]
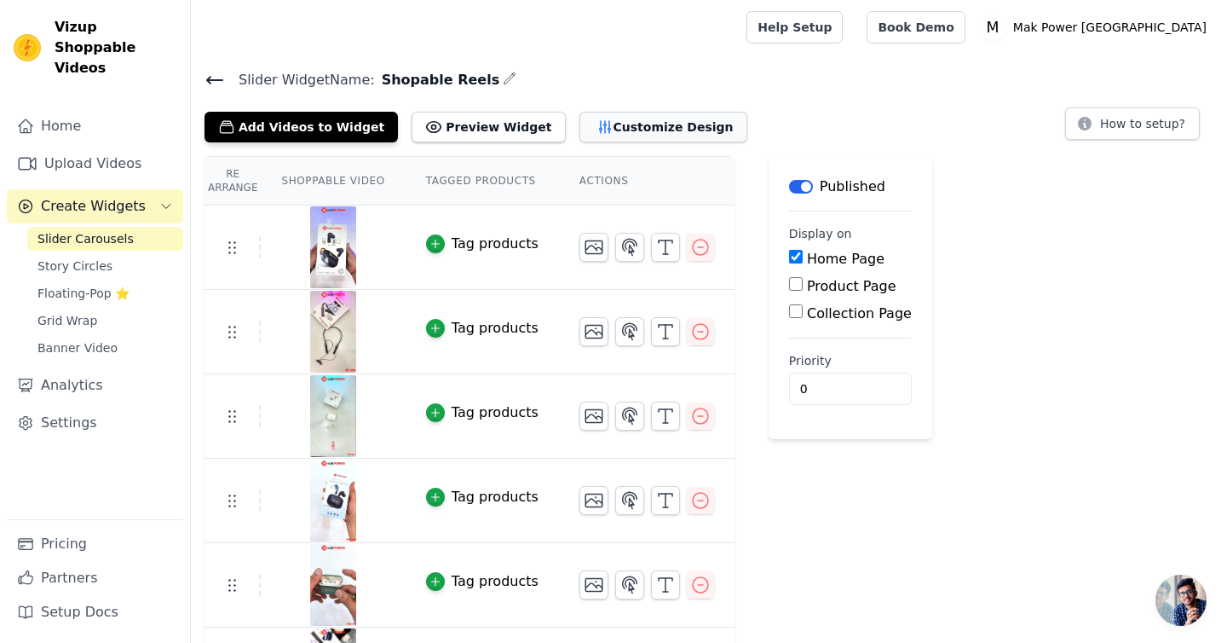
click at [597, 132] on button "Customize Design" at bounding box center [664, 127] width 168 height 31
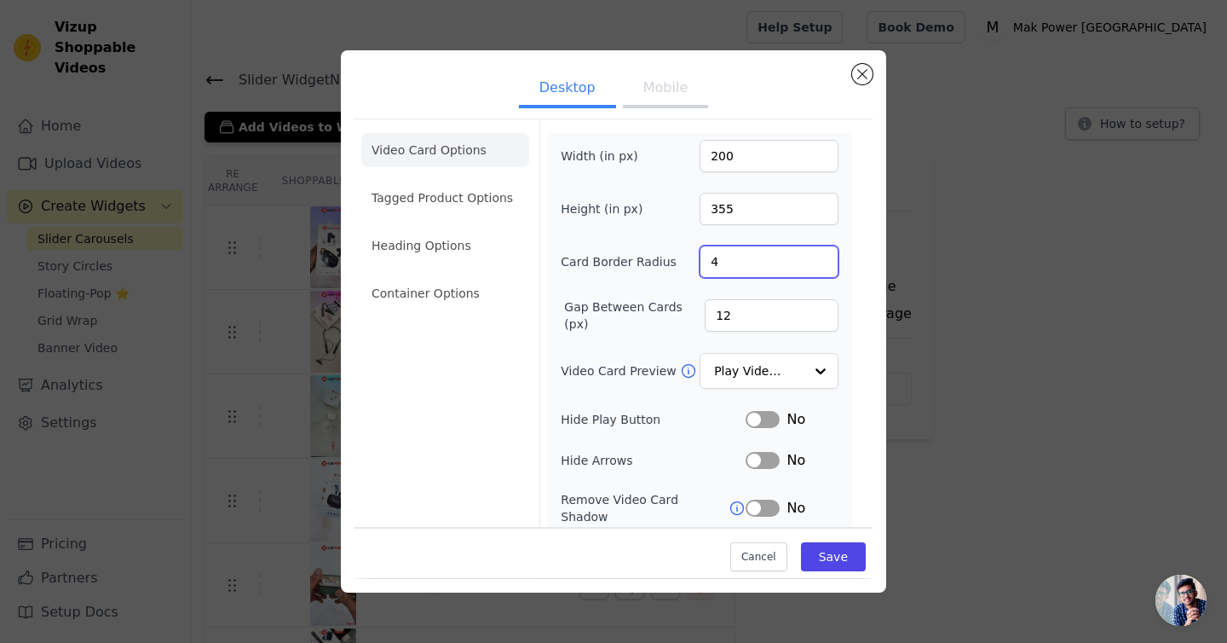
click at [740, 263] on input "4" at bounding box center [769, 261] width 139 height 32
type input "8"
click at [824, 371] on div at bounding box center [820, 372] width 34 height 34
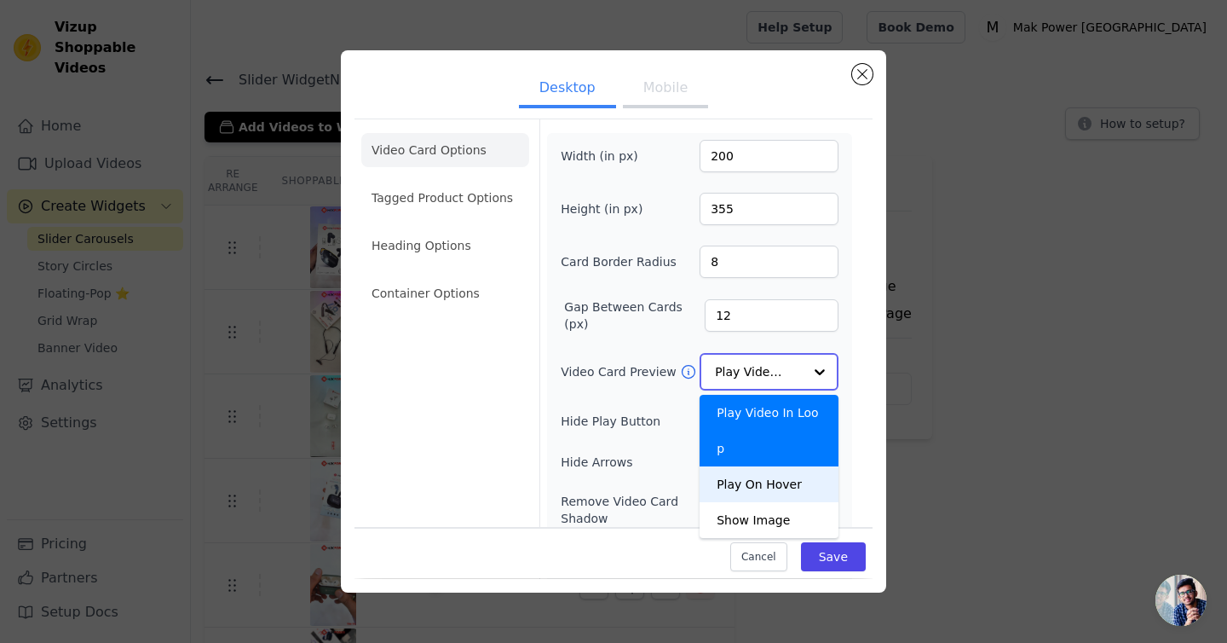
click at [788, 466] on div "Play On Hover" at bounding box center [769, 484] width 139 height 36
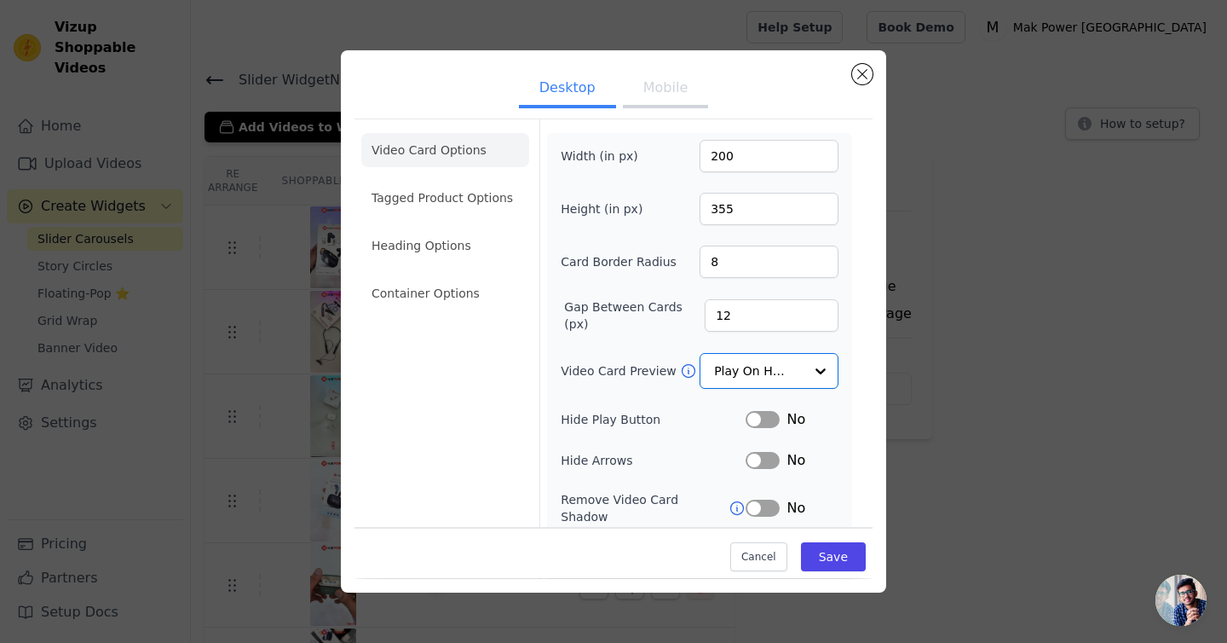
click at [664, 96] on button "Mobile" at bounding box center [665, 90] width 85 height 38
click at [586, 95] on button "Desktop" at bounding box center [567, 90] width 97 height 38
click at [481, 202] on li "Tagged Product Options" at bounding box center [445, 198] width 168 height 34
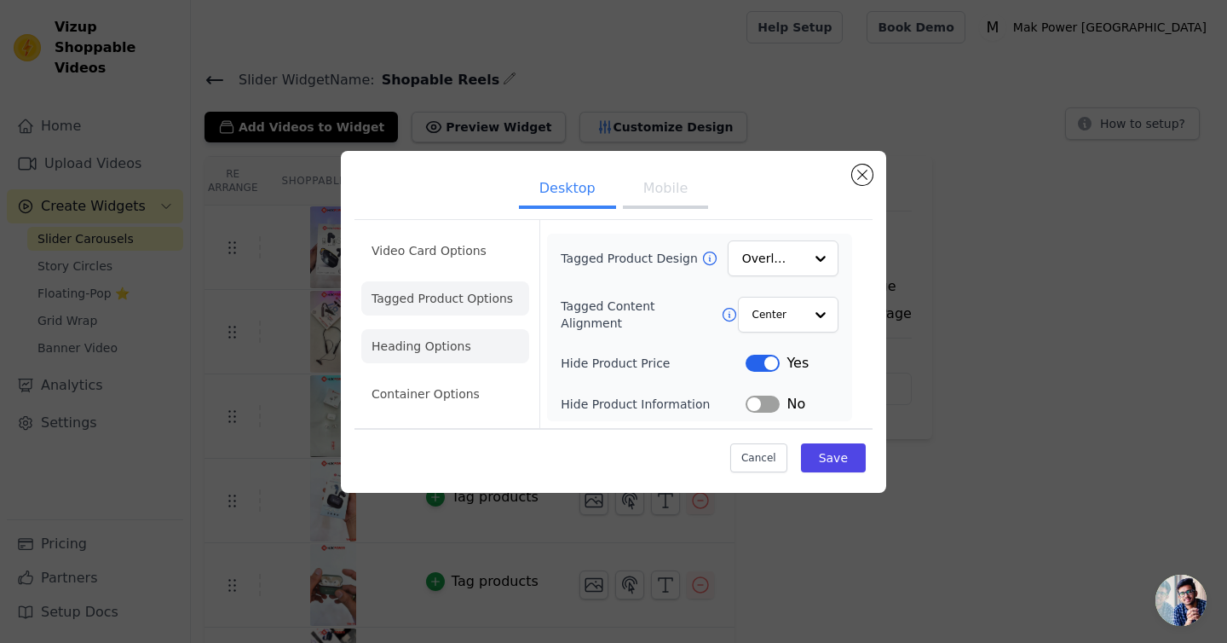
click at [423, 356] on li "Heading Options" at bounding box center [445, 346] width 168 height 34
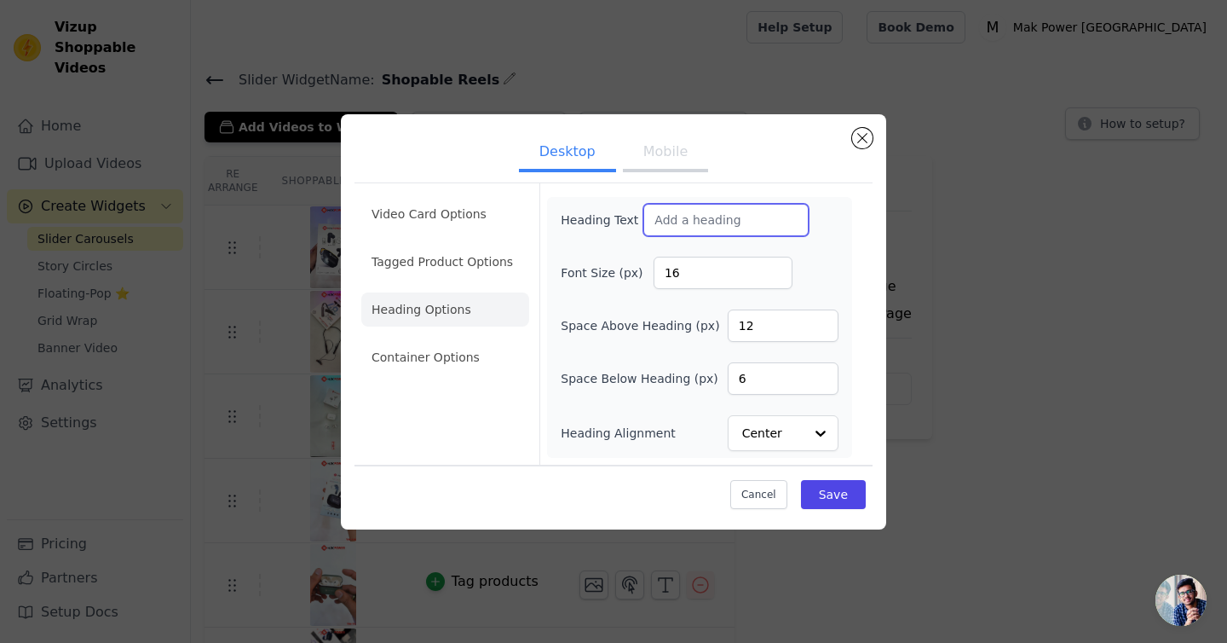
click at [679, 214] on input "Heading Text" at bounding box center [725, 220] width 165 height 32
paste input "MAK POWER Play ▶️"
type input "MAK POWER Play ▶️"
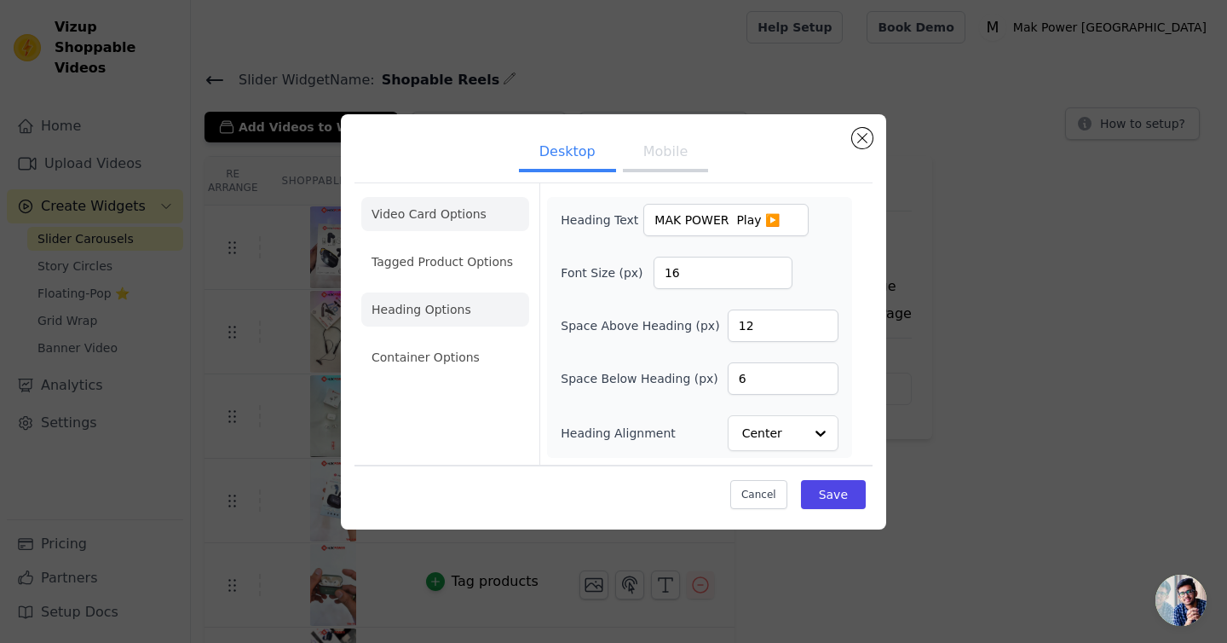
click at [414, 211] on li "Video Card Options" at bounding box center [445, 214] width 168 height 34
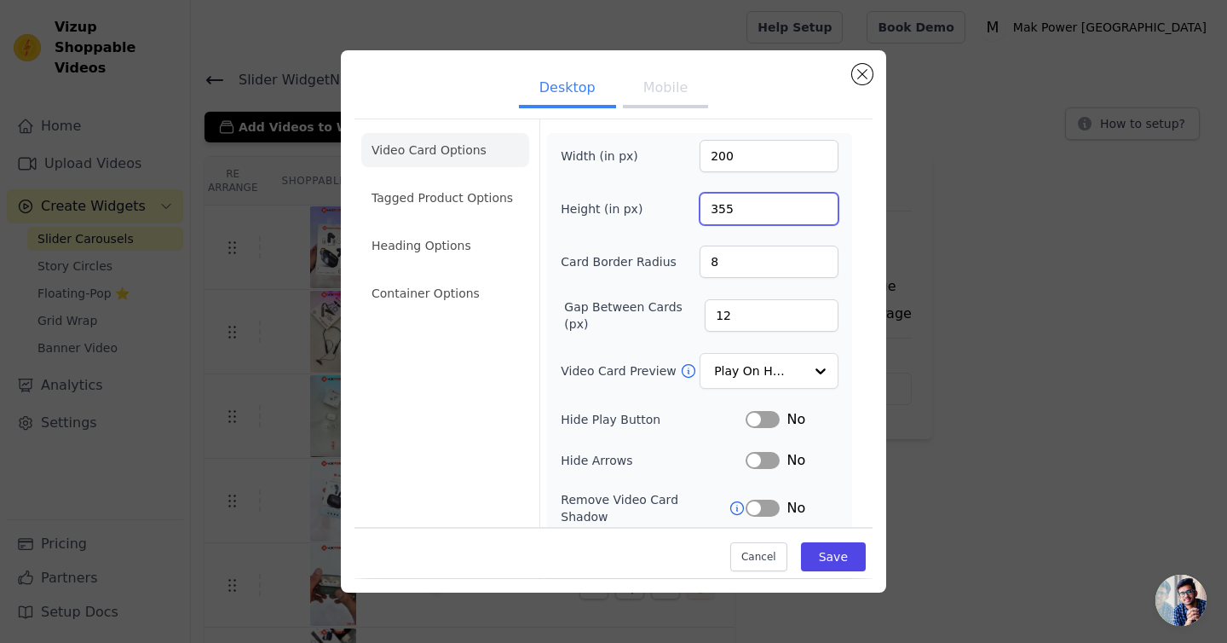
click at [739, 208] on input "355" at bounding box center [769, 209] width 139 height 32
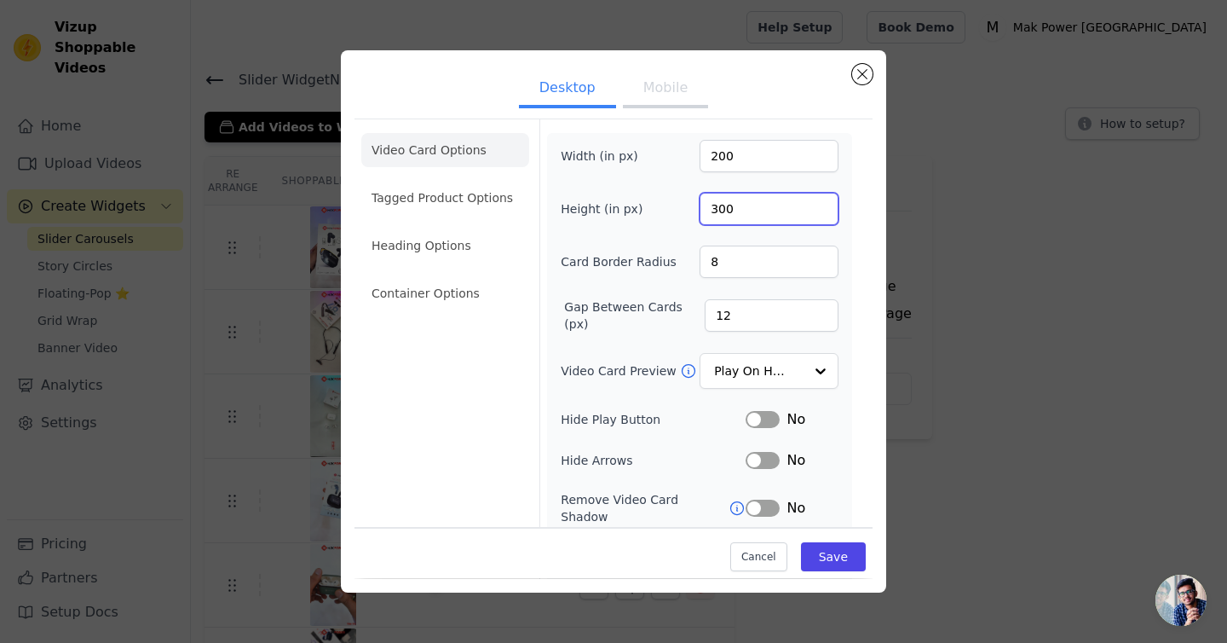
scroll to position [120, 0]
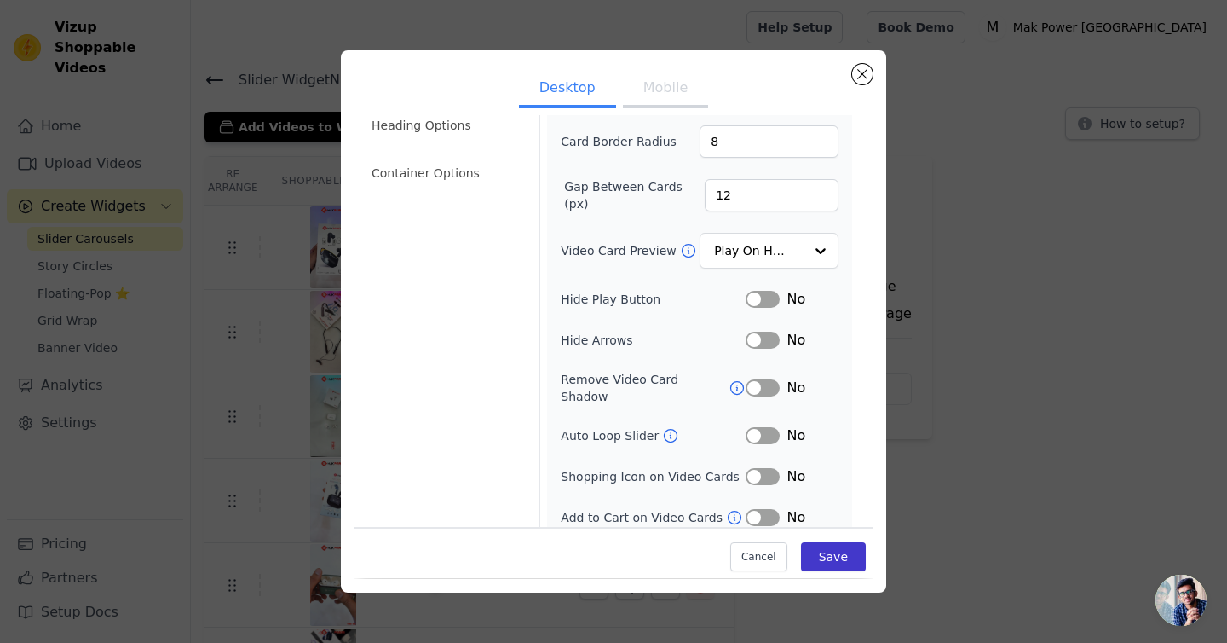
type input "300"
click at [844, 562] on button "Save" at bounding box center [833, 557] width 65 height 29
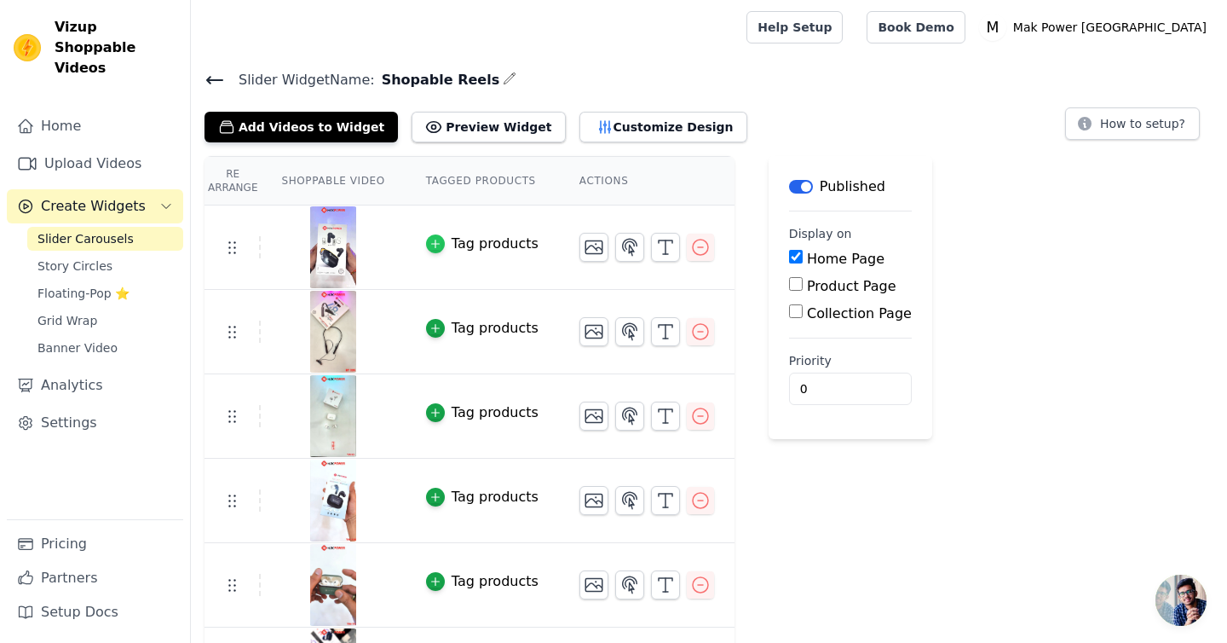
click at [437, 246] on icon "button" at bounding box center [436, 244] width 12 height 12
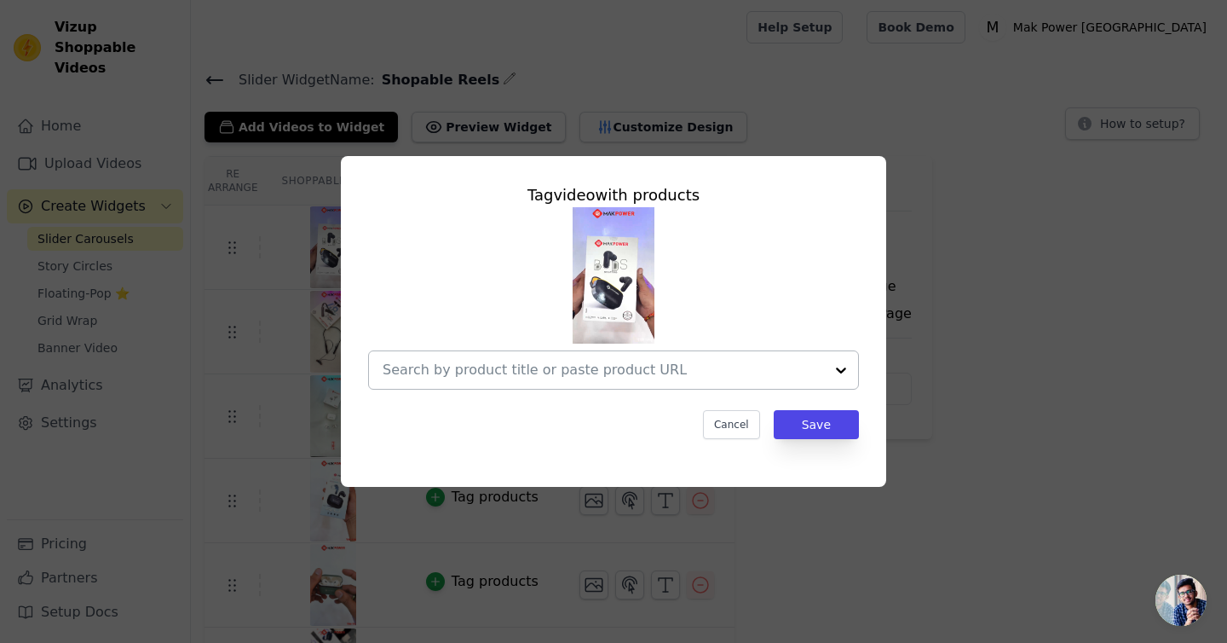
click at [492, 363] on input "text" at bounding box center [603, 370] width 441 height 20
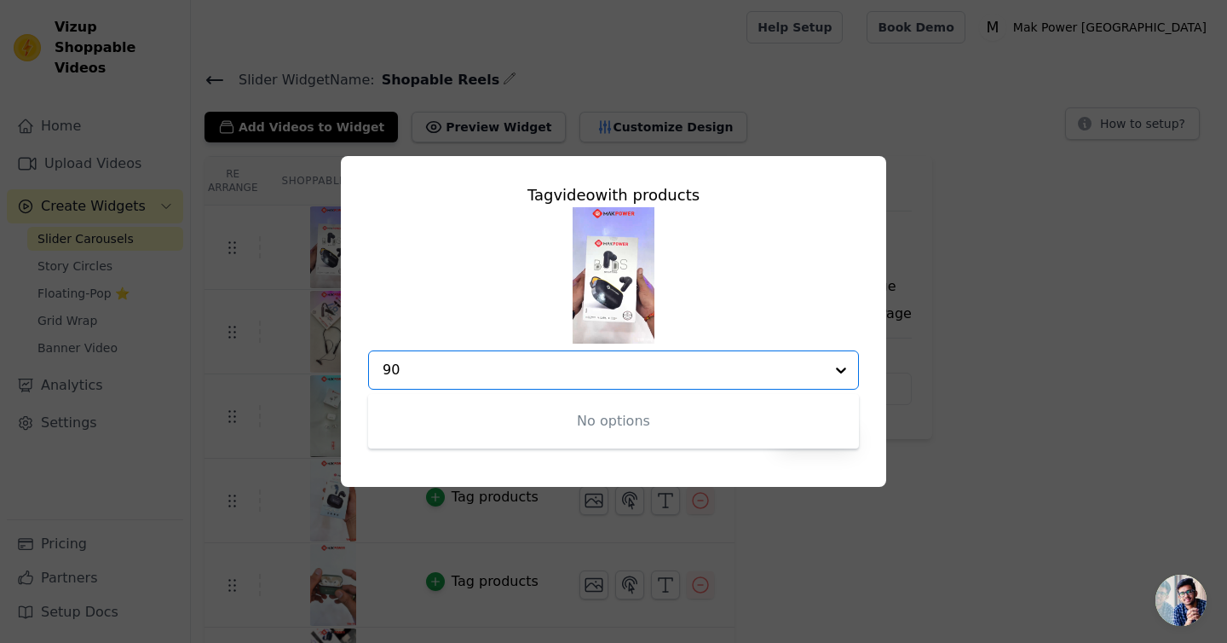
type input "9"
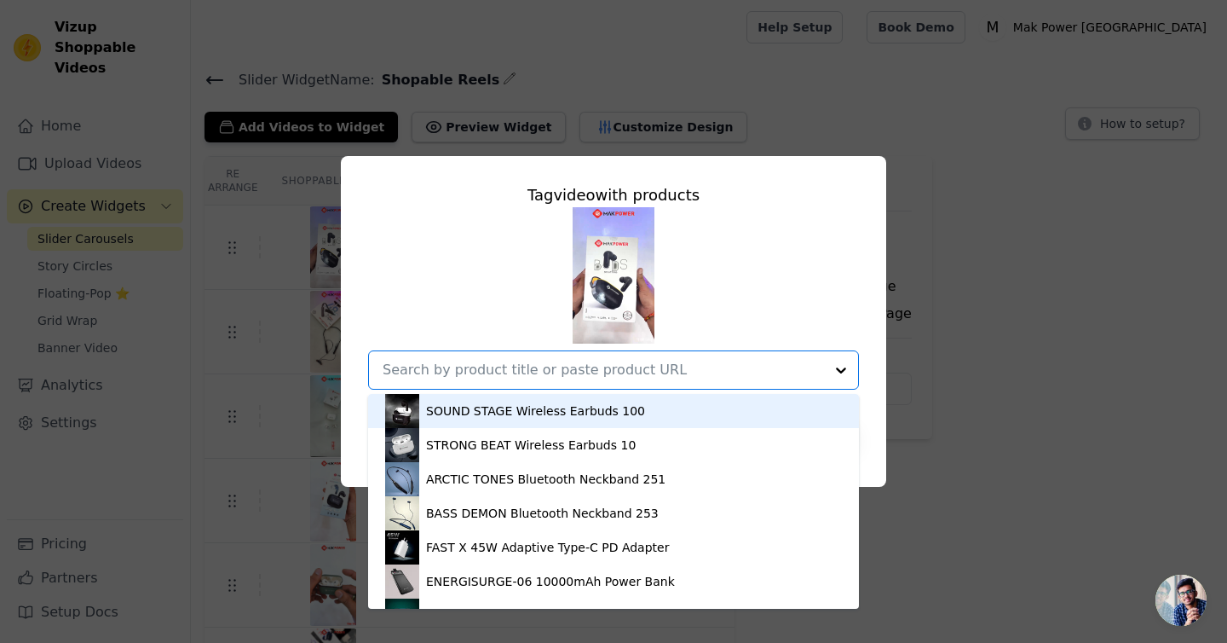
click at [1082, 286] on div "Tag video with products SOUND STAGE Wireless Earbuds 100 STRONG BEAT Wireless E…" at bounding box center [613, 321] width 1173 height 385
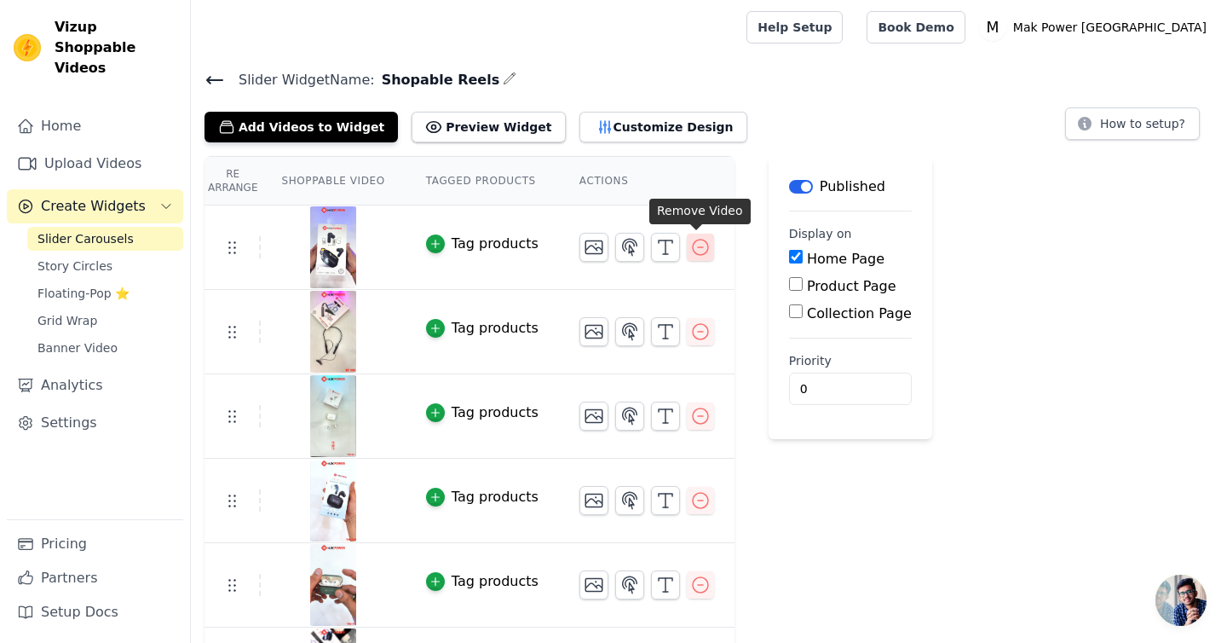
click at [699, 252] on icon "button" at bounding box center [700, 247] width 20 height 20
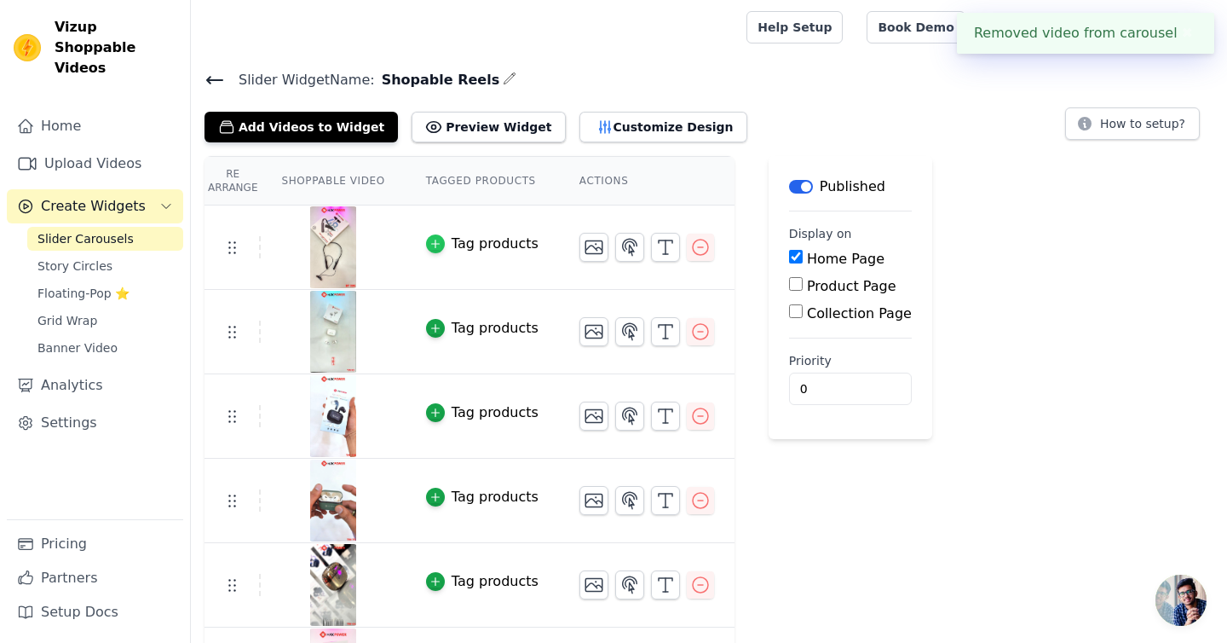
click at [427, 244] on div "button" at bounding box center [435, 243] width 19 height 19
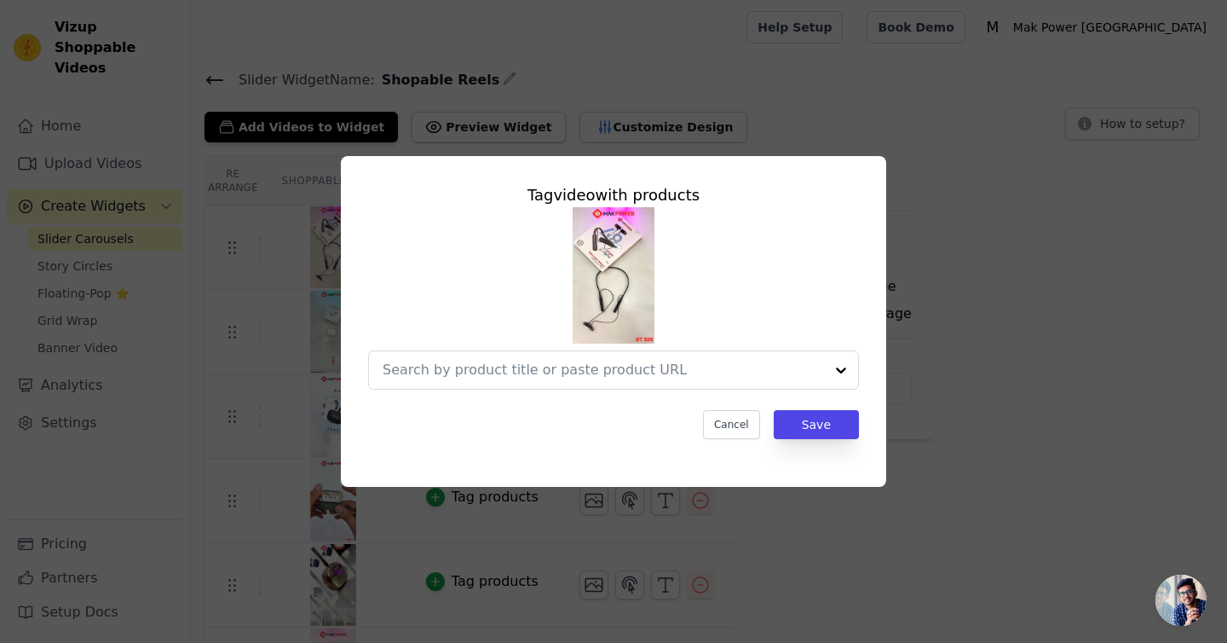
click at [602, 280] on img at bounding box center [614, 275] width 82 height 136
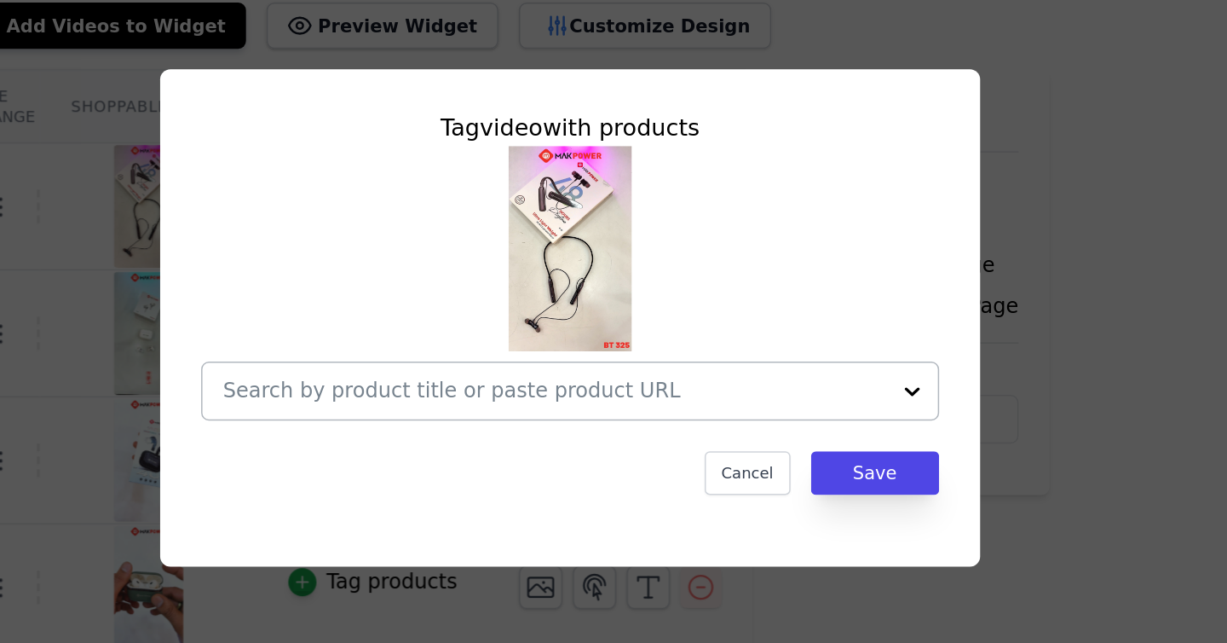
click at [681, 369] on input "text" at bounding box center [603, 370] width 441 height 20
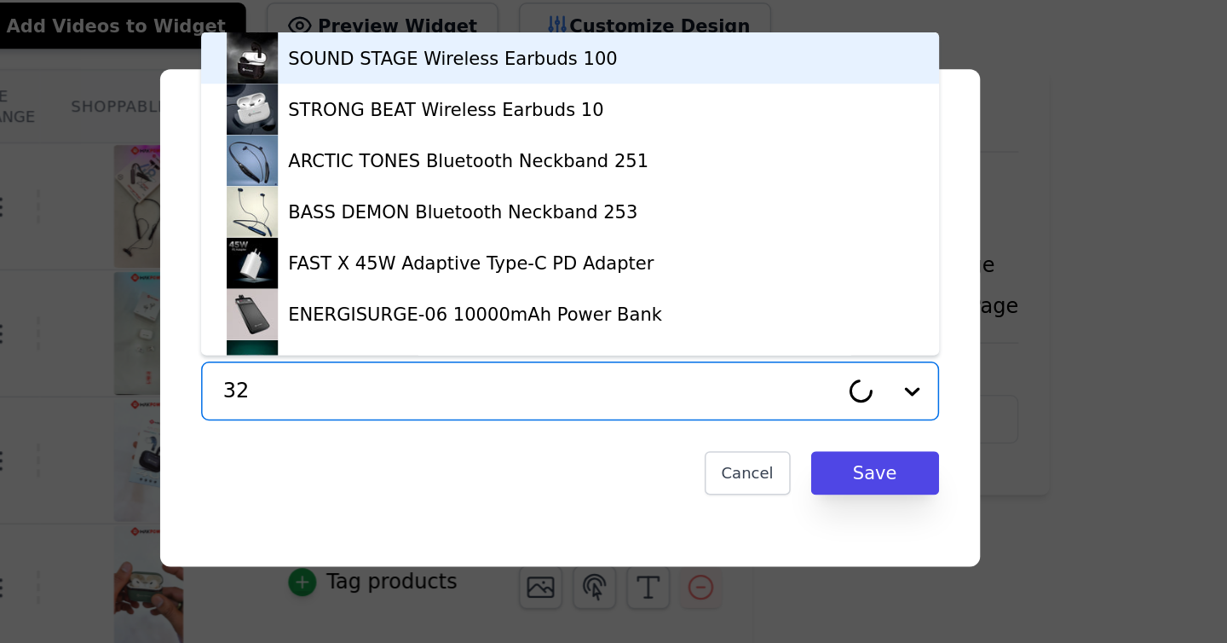
type input "325"
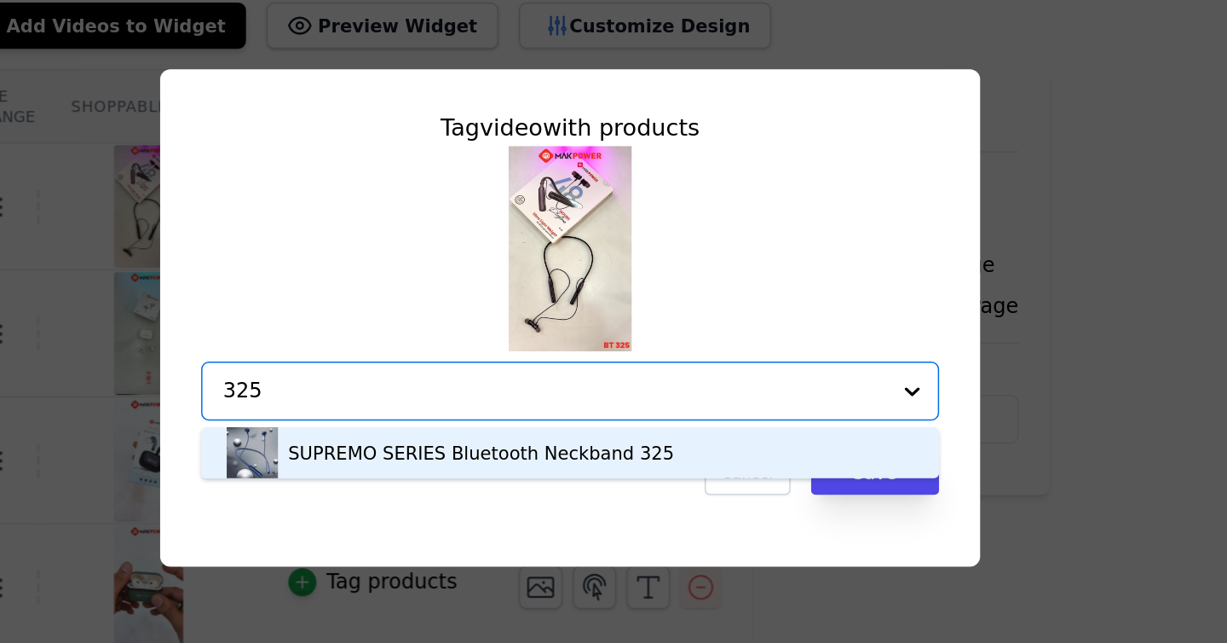
click at [628, 411] on div "SUPREMO SERIES Bluetooth Neckband 325" at bounding box center [554, 410] width 257 height 17
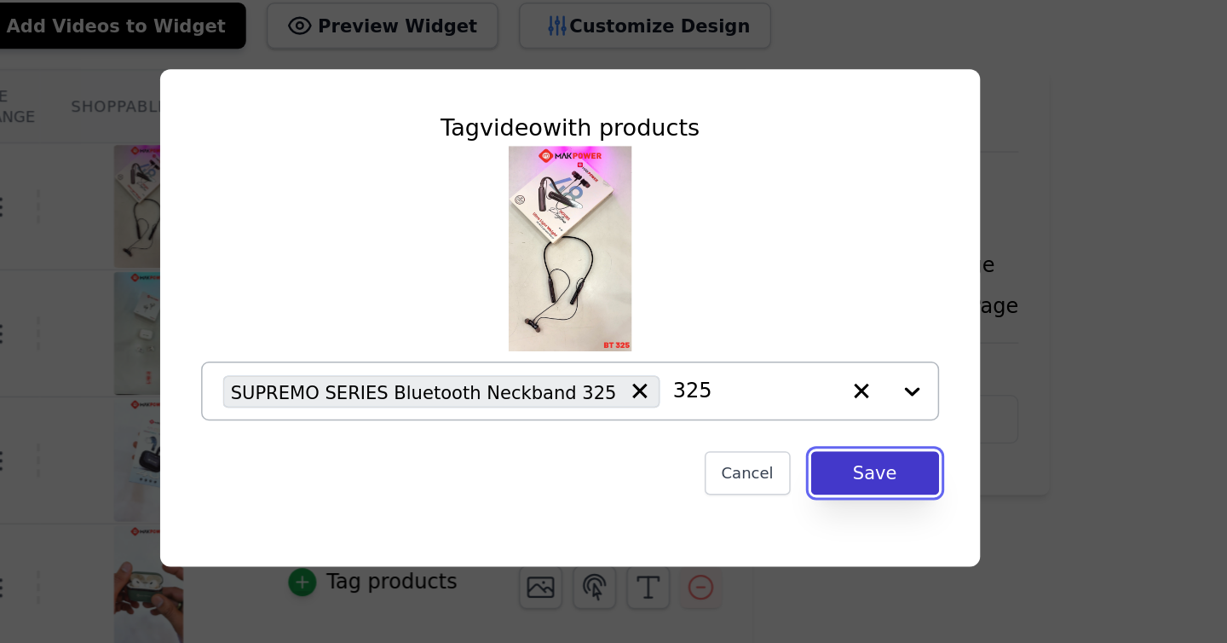
click at [822, 428] on button "Save" at bounding box center [816, 424] width 85 height 29
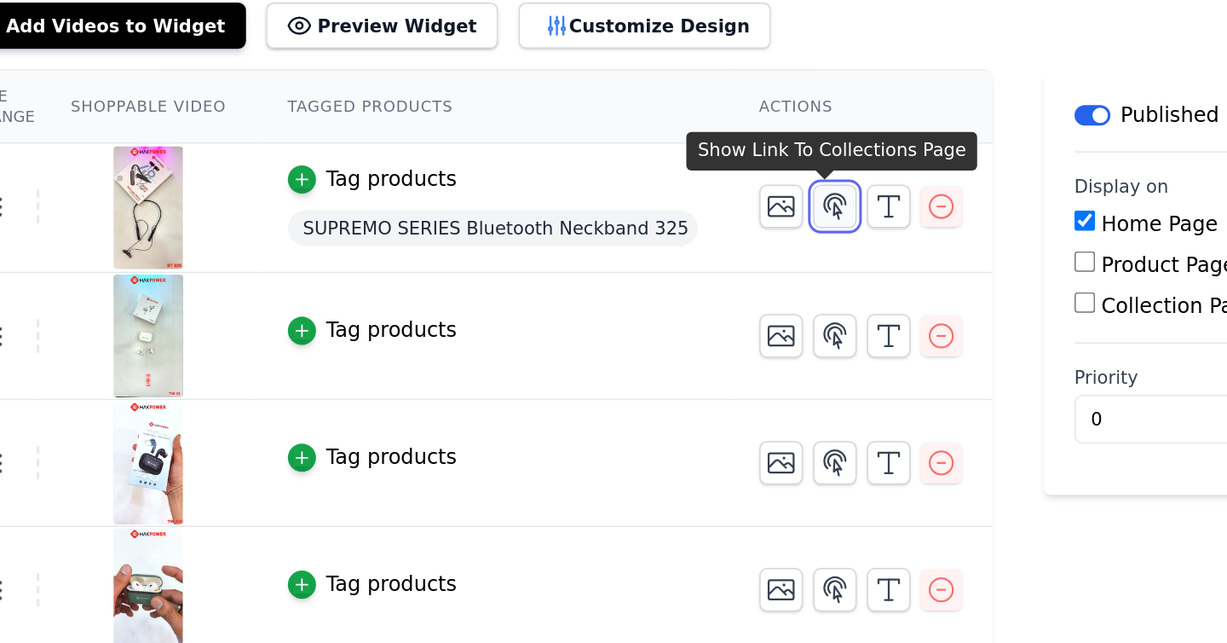
click at [787, 249] on icon "button" at bounding box center [790, 247] width 20 height 20
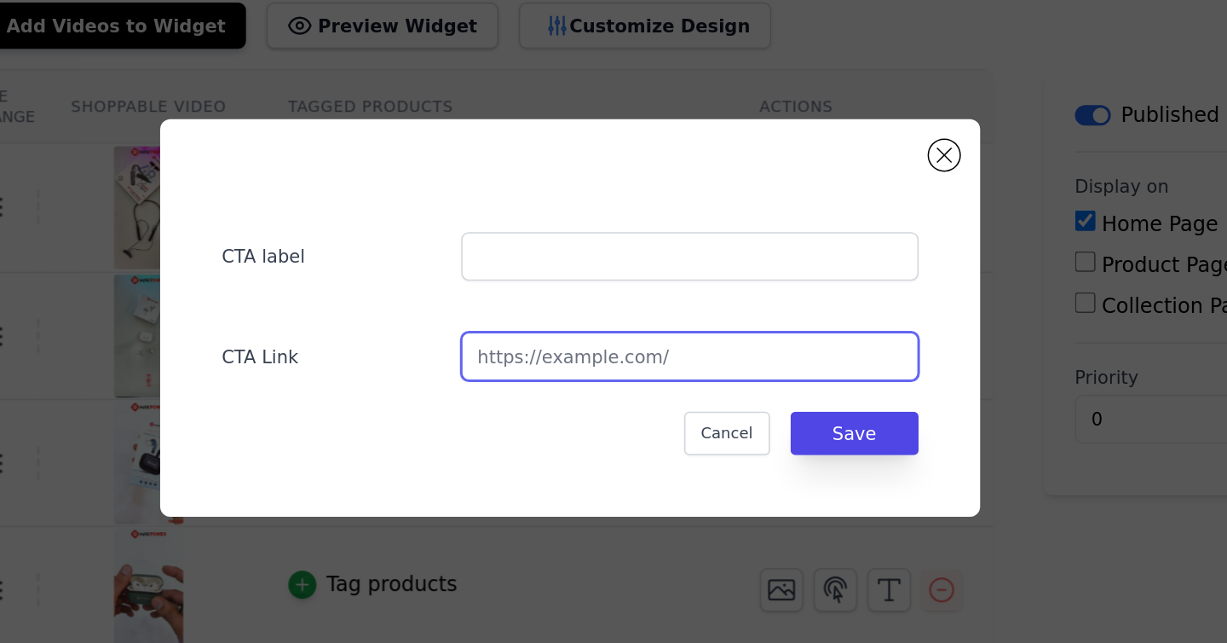
click at [701, 349] on input "url" at bounding box center [693, 347] width 304 height 32
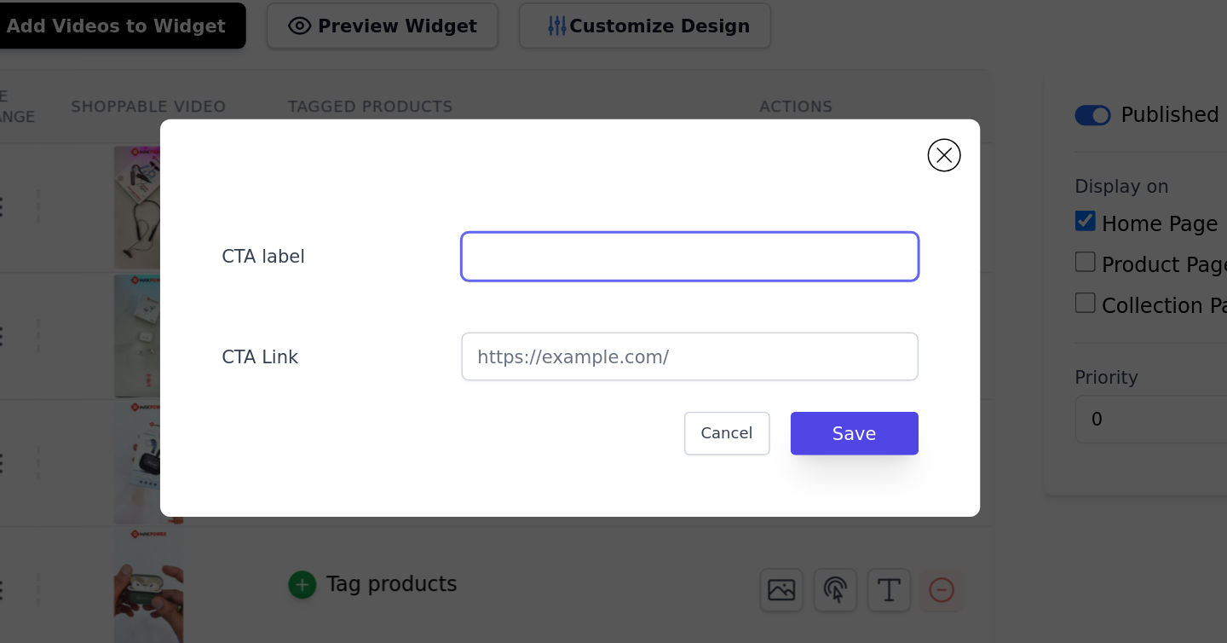
click at [632, 286] on input "text" at bounding box center [693, 280] width 304 height 32
type input "Explore More"
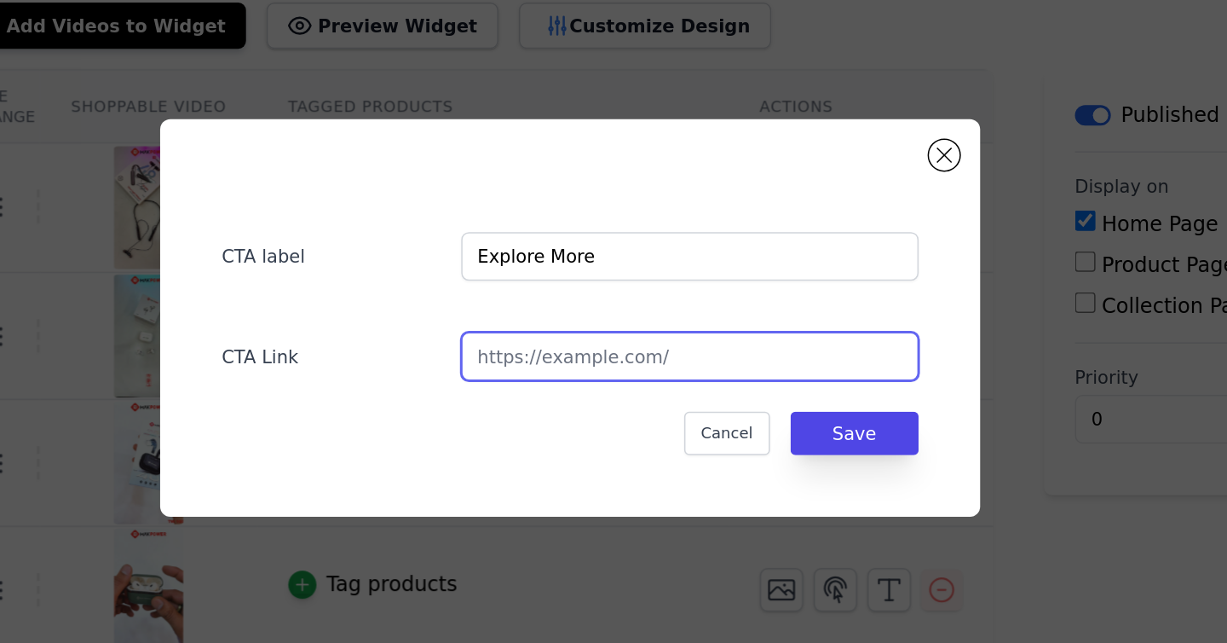
click at [617, 344] on input "url" at bounding box center [693, 347] width 304 height 32
click at [608, 345] on input "url" at bounding box center [693, 347] width 304 height 32
paste input "[URL][DOMAIN_NAME]"
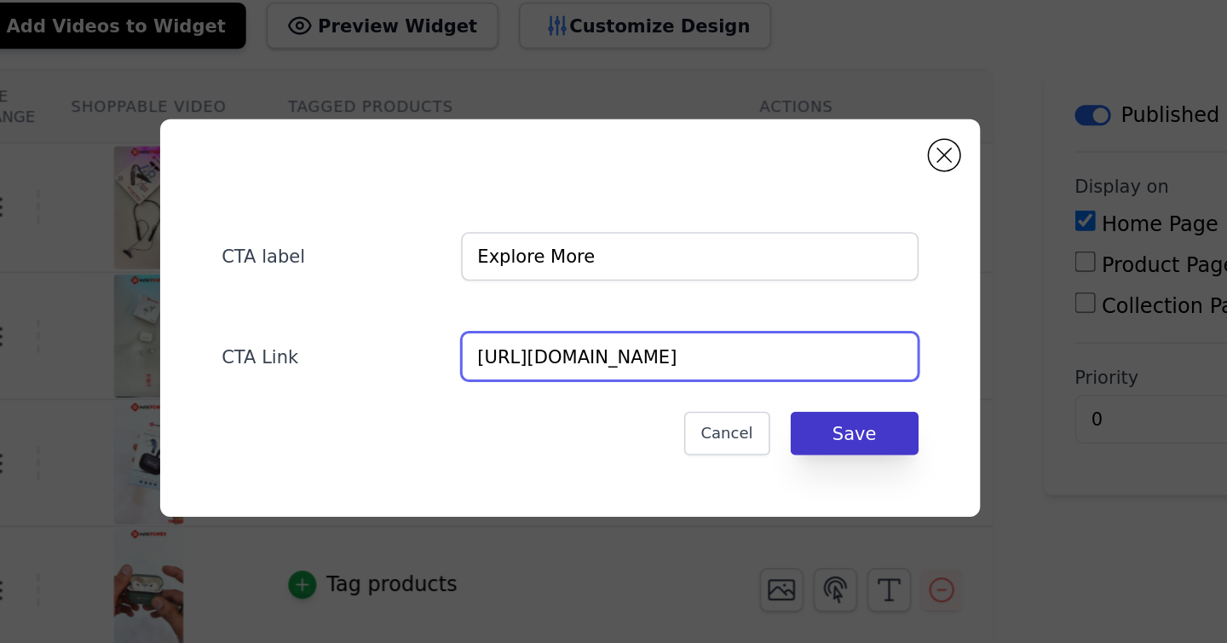
type input "[URL][DOMAIN_NAME]"
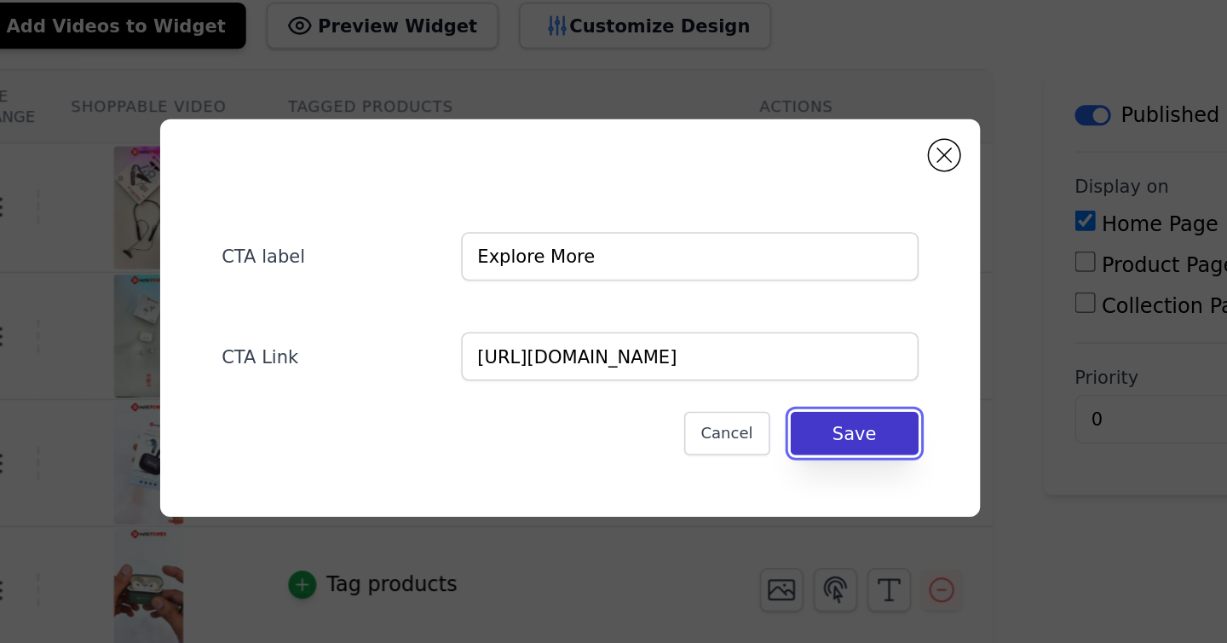
click at [815, 402] on button "Save" at bounding box center [802, 398] width 85 height 29
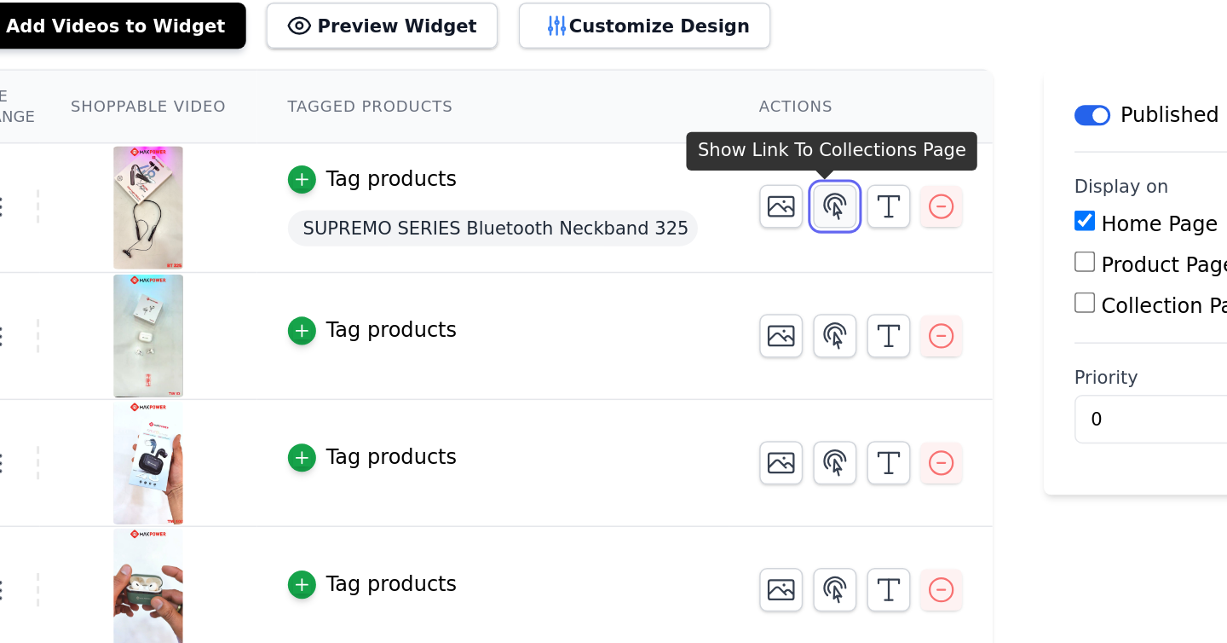
click at [785, 251] on icon "button" at bounding box center [790, 247] width 20 height 20
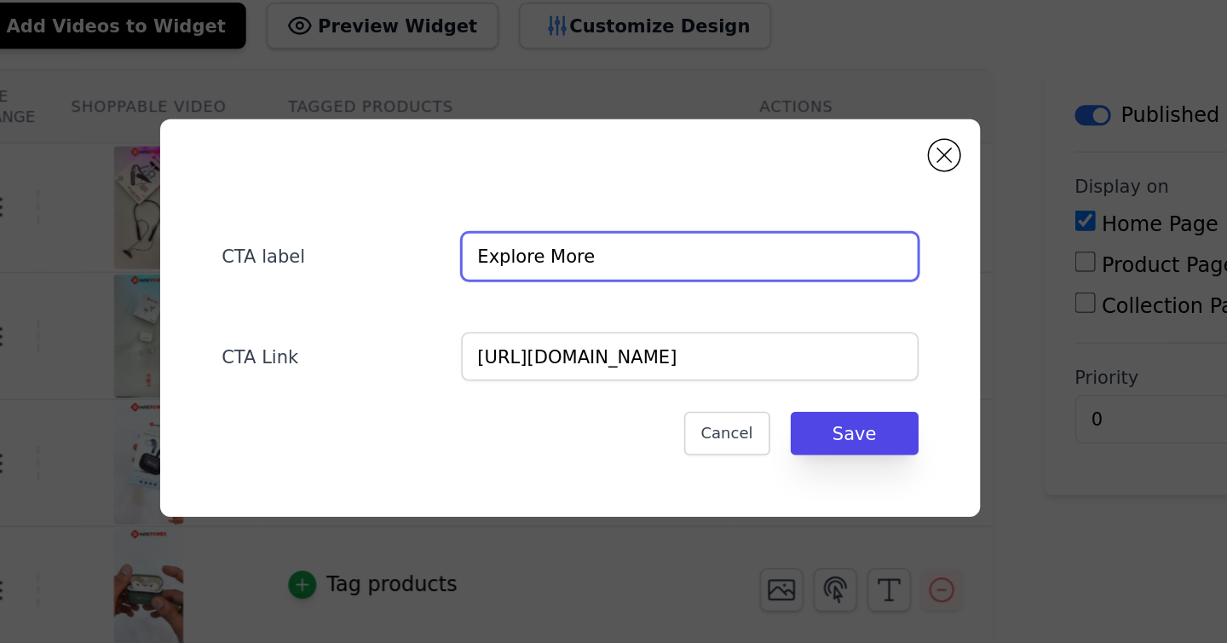
click at [595, 284] on input "Explore More" at bounding box center [693, 280] width 304 height 32
type input "Xplore more...."
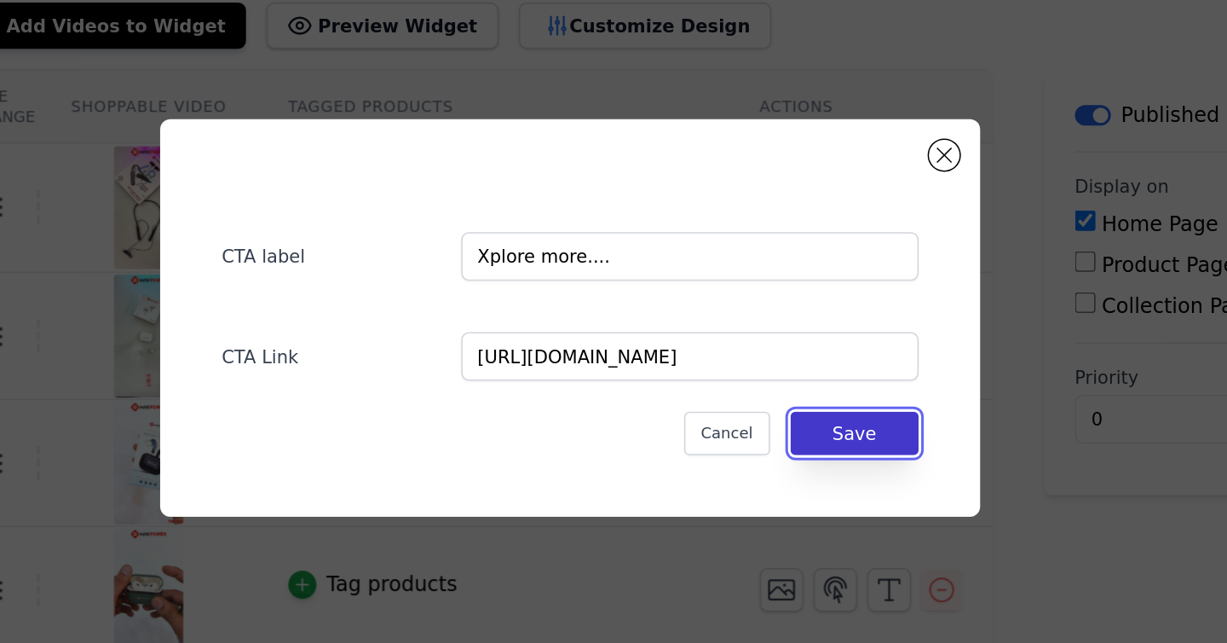
click at [805, 403] on button "Save" at bounding box center [802, 398] width 85 height 29
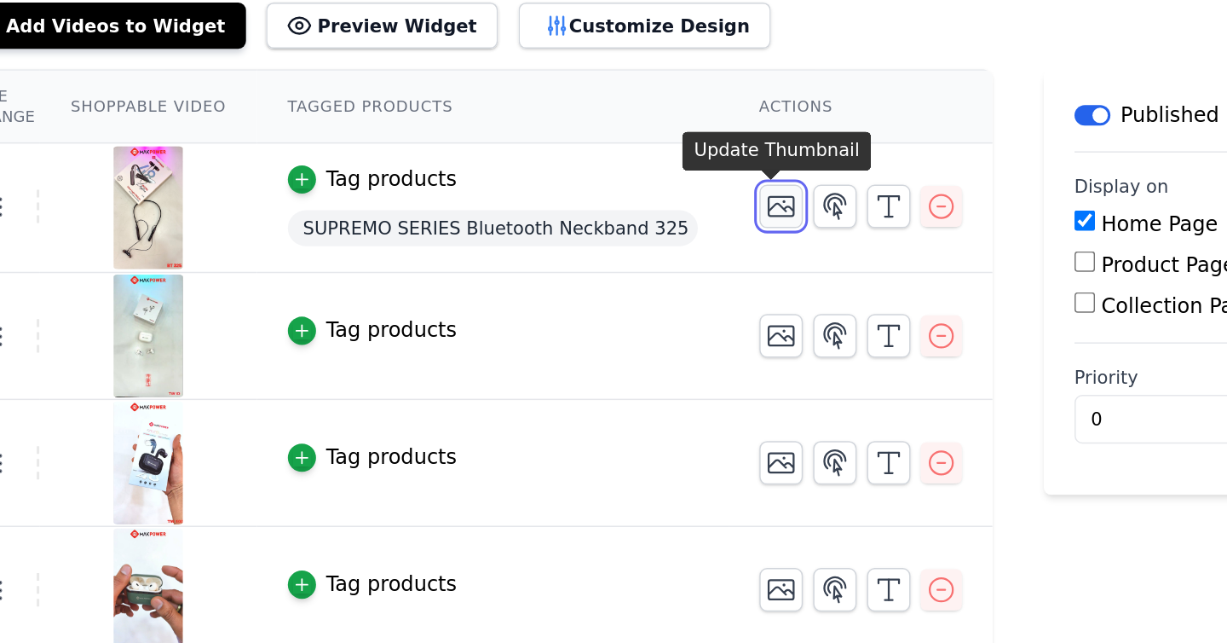
click at [751, 249] on icon "button" at bounding box center [754, 247] width 20 height 20
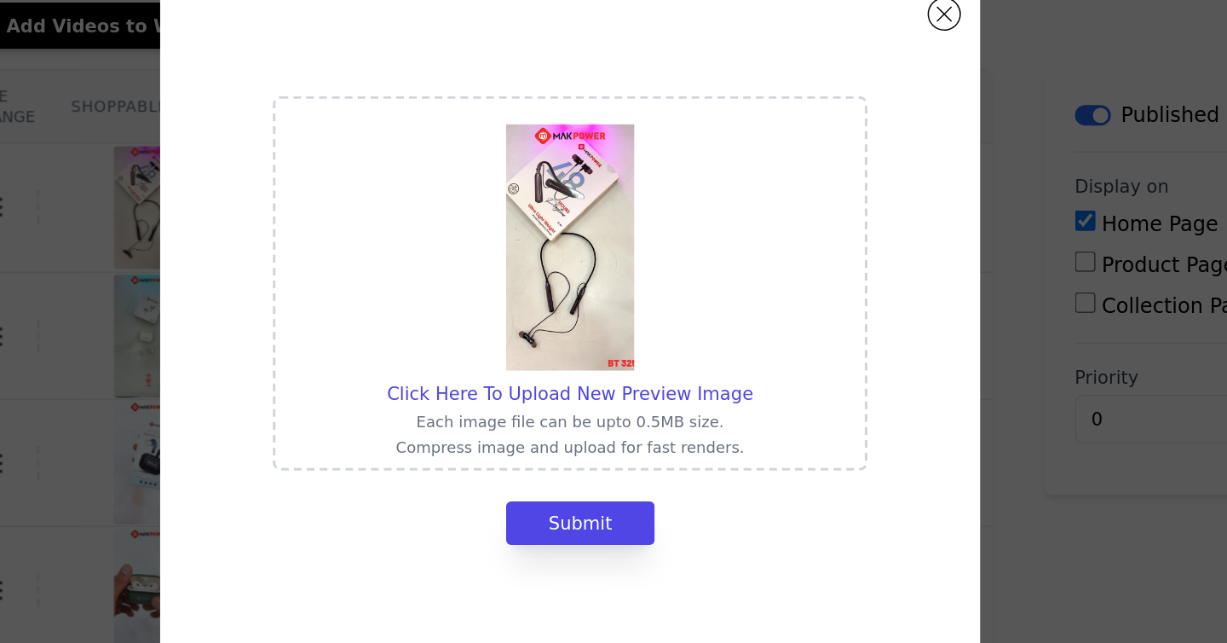
click at [621, 264] on img at bounding box center [613, 275] width 85 height 164
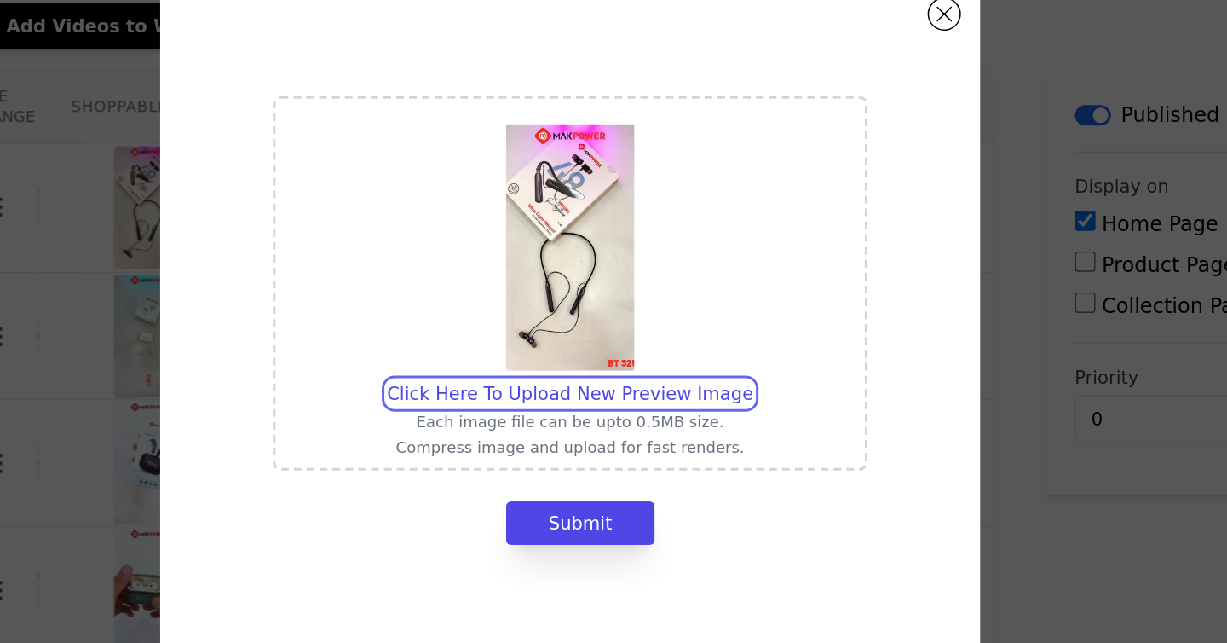
click at [735, 362] on input "Click Here To Upload New Preview Image Each image file can be upto 0.5MB size. …" at bounding box center [735, 362] width 1 height 1
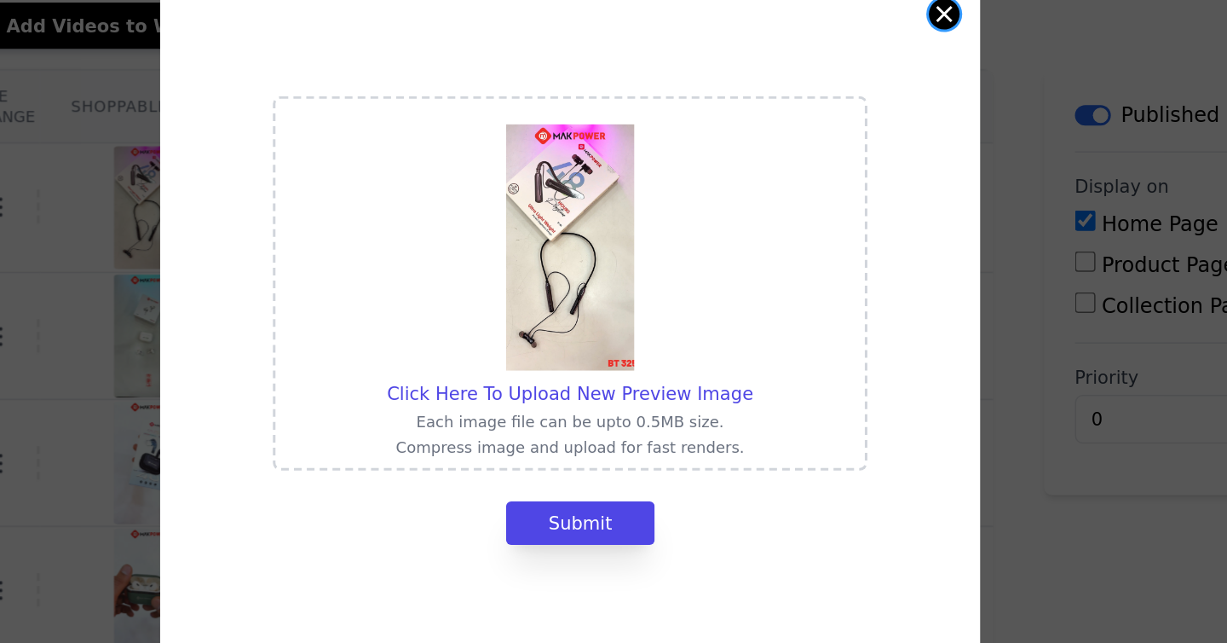
click at [866, 124] on button "Close modal" at bounding box center [862, 119] width 20 height 20
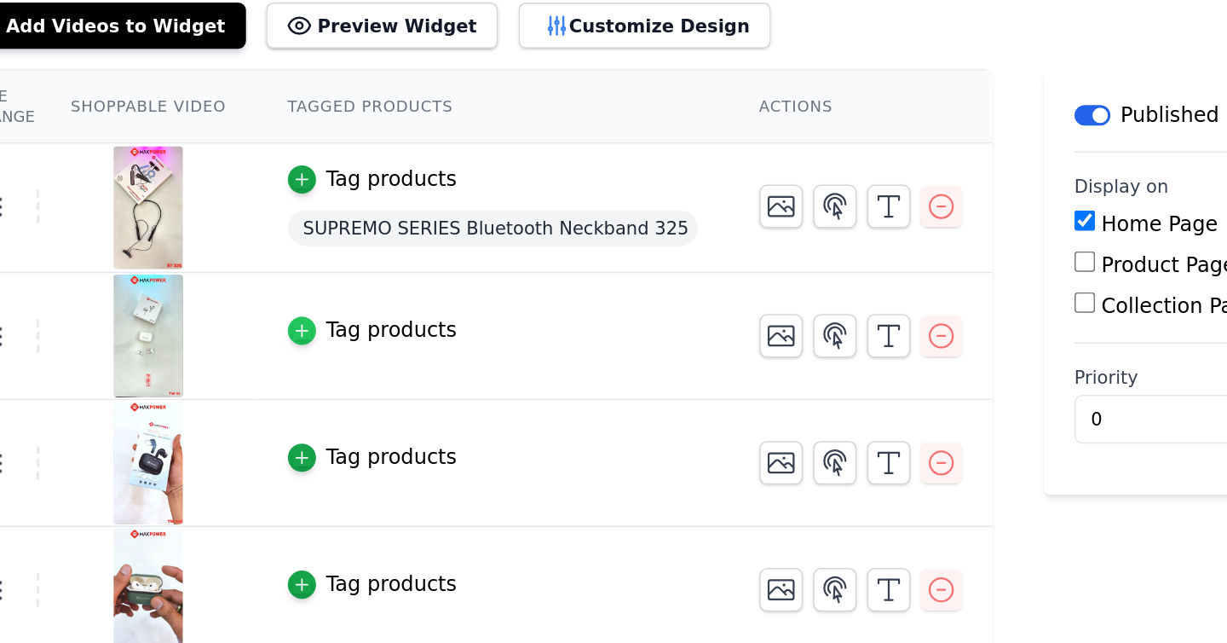
click at [436, 328] on icon "button" at bounding box center [435, 330] width 8 height 8
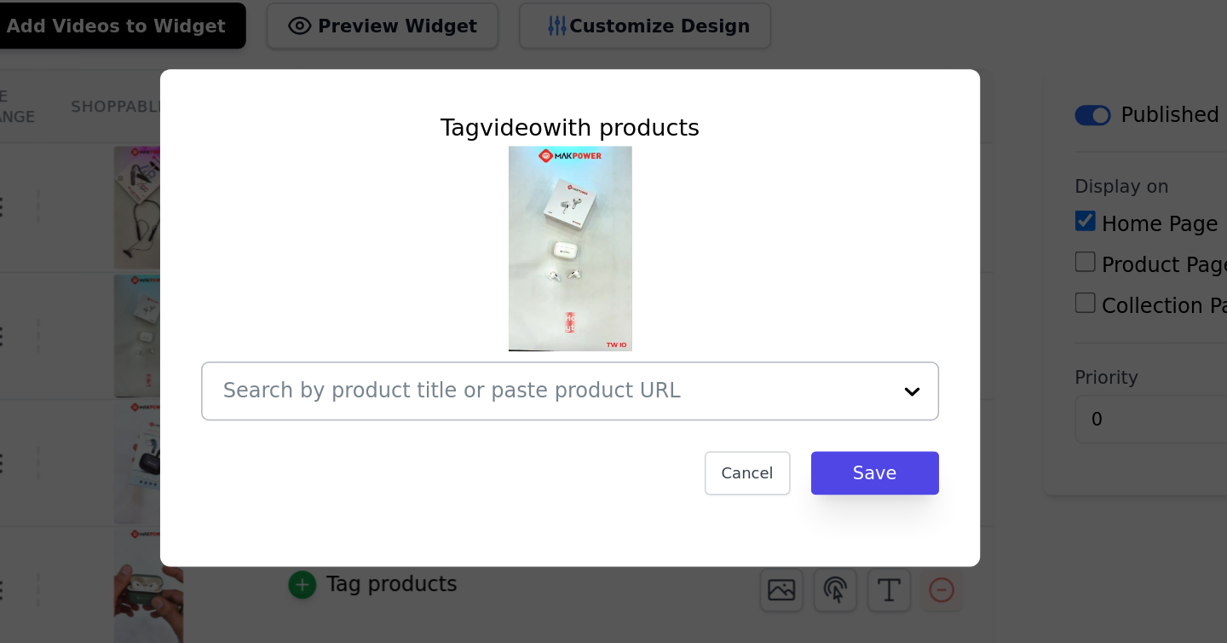
click at [658, 372] on input "text" at bounding box center [603, 370] width 441 height 20
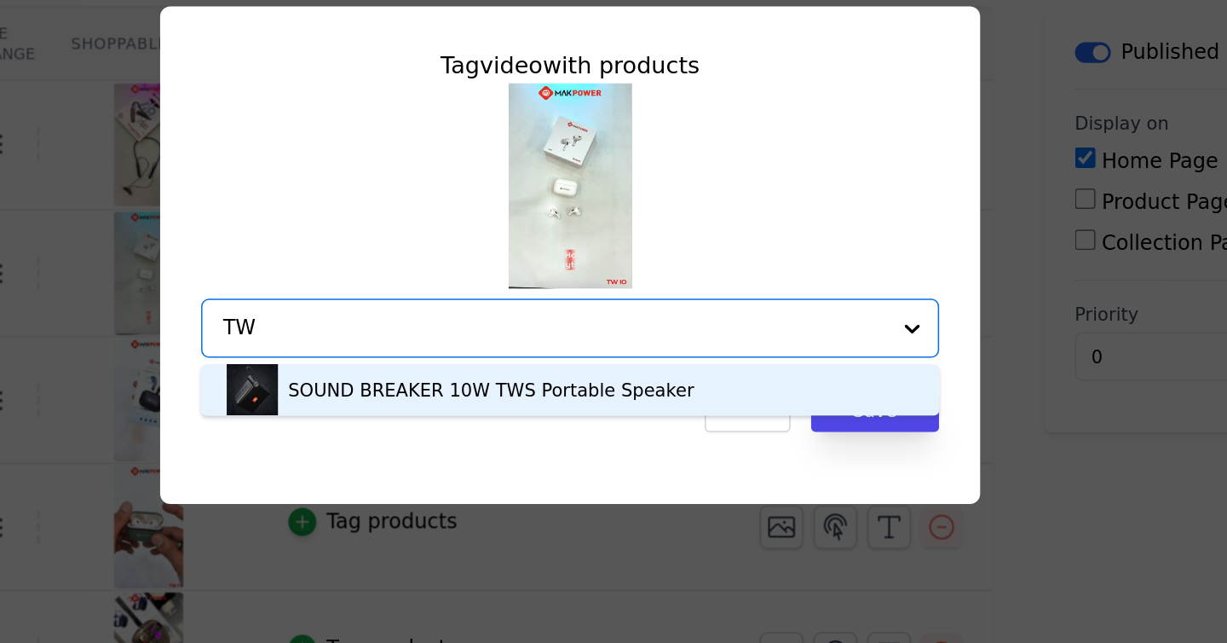
type input "T"
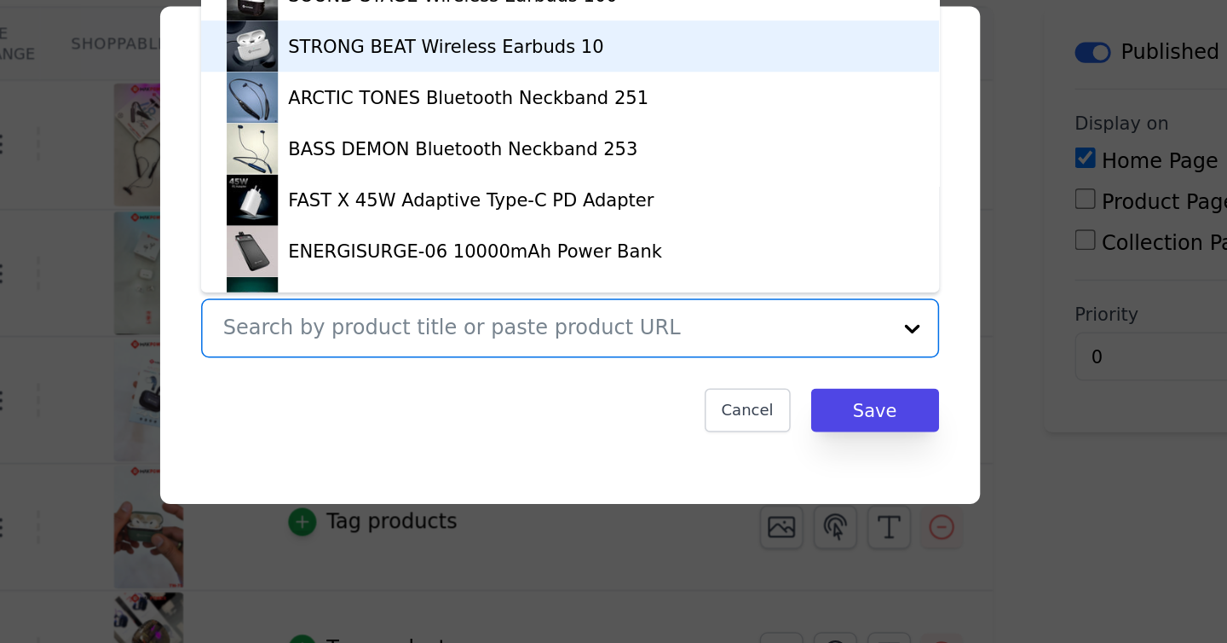
click at [605, 185] on div "STRONG BEAT Wireless Earbuds 10" at bounding box center [531, 182] width 210 height 17
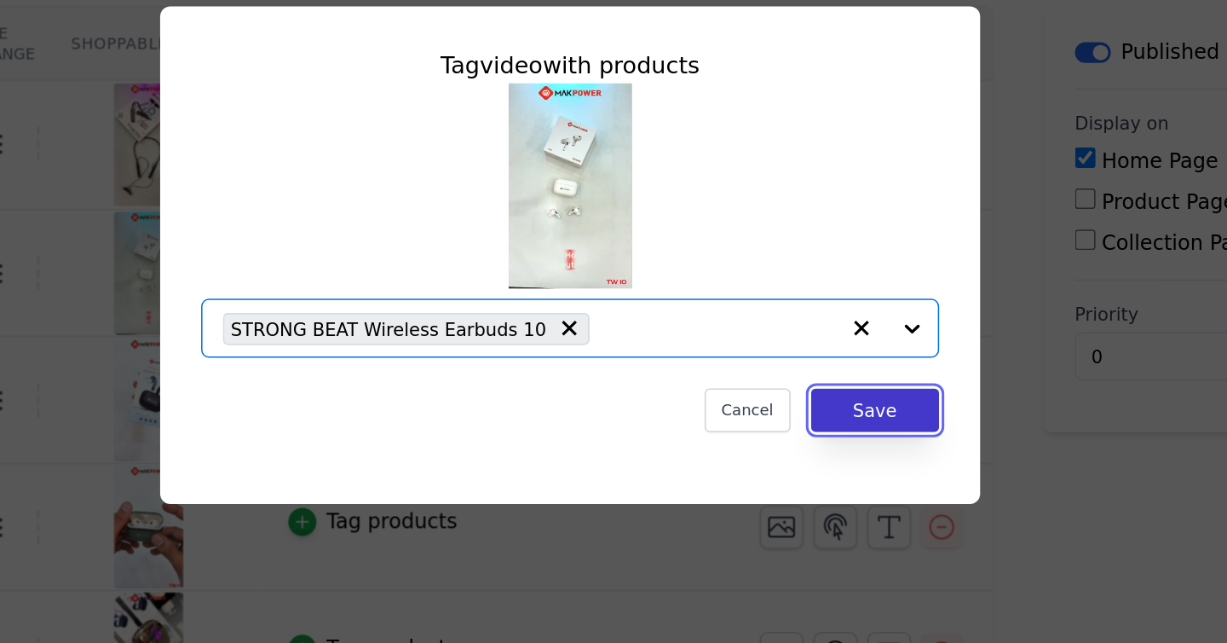
click at [811, 424] on button "Save" at bounding box center [816, 424] width 85 height 29
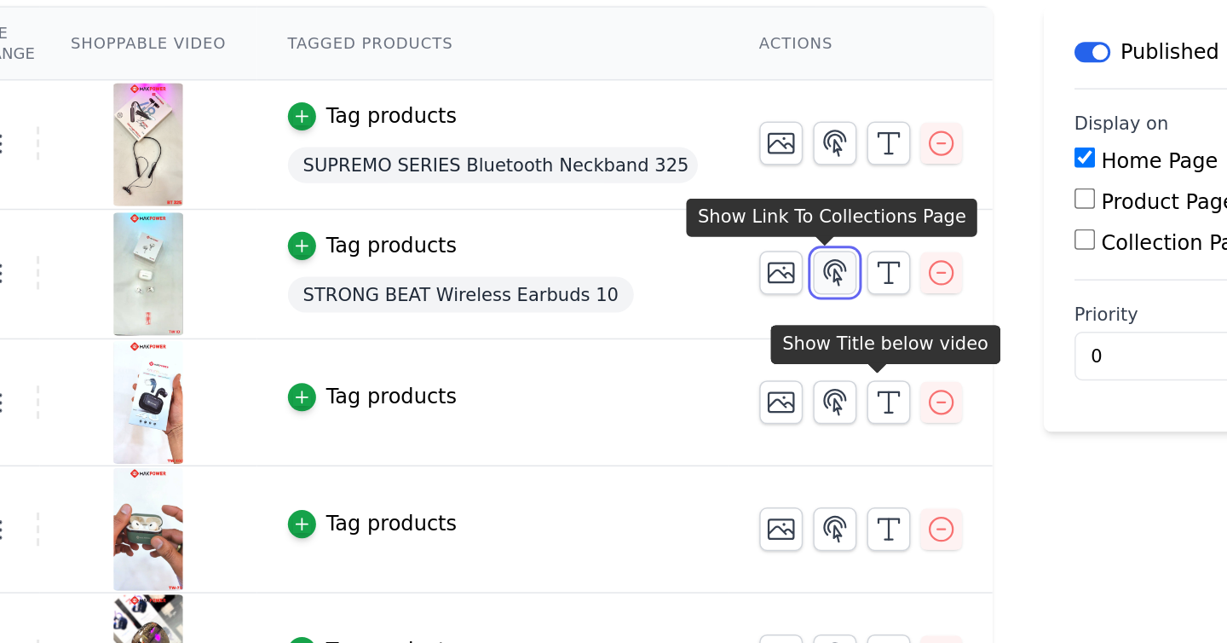
click at [788, 340] on icon "button" at bounding box center [790, 333] width 20 height 20
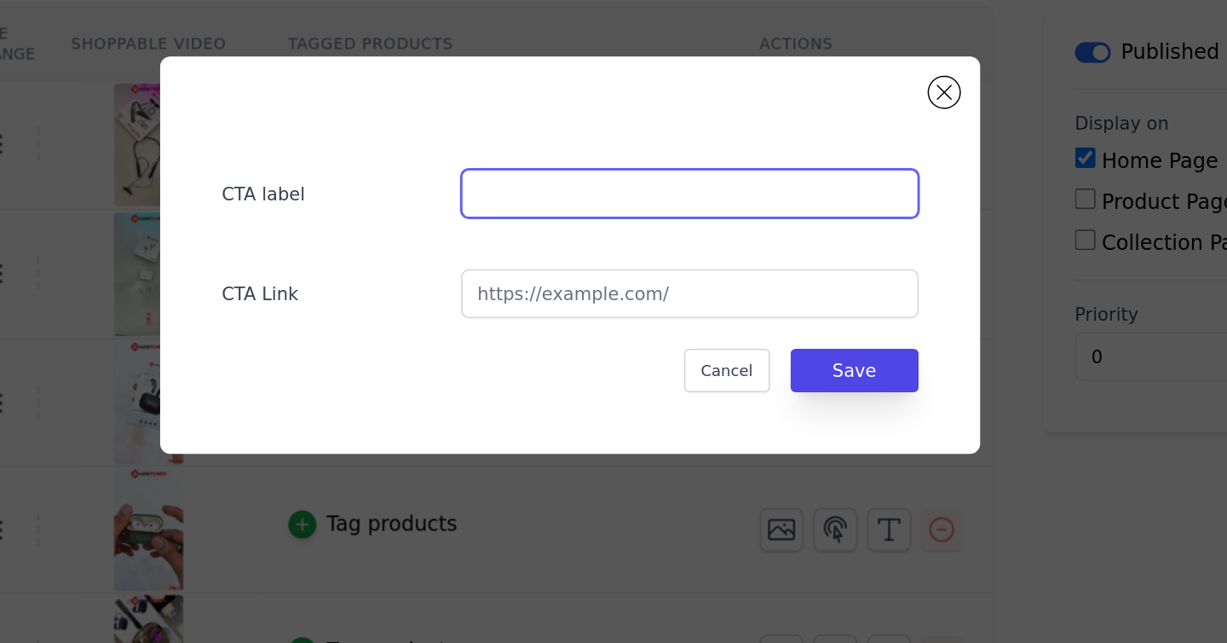
click at [578, 283] on input "text" at bounding box center [693, 280] width 304 height 32
type input "Xplore more...."
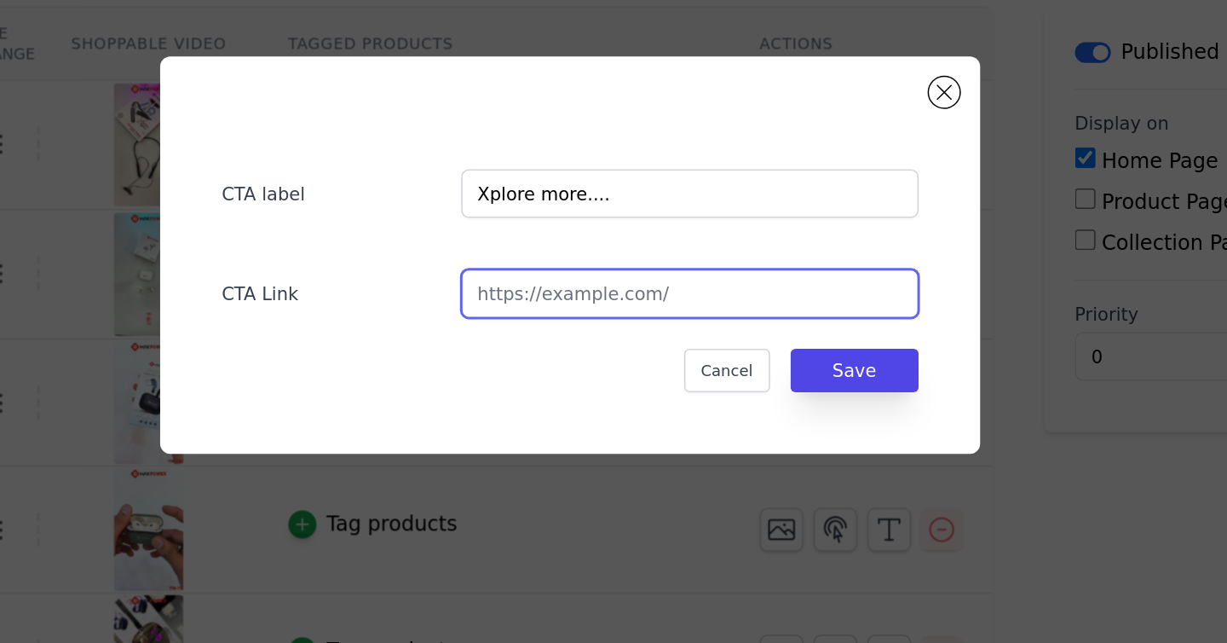
click at [678, 349] on input "url" at bounding box center [693, 347] width 304 height 32
paste input "[URL][DOMAIN_NAME]"
type input "[URL][DOMAIN_NAME]"
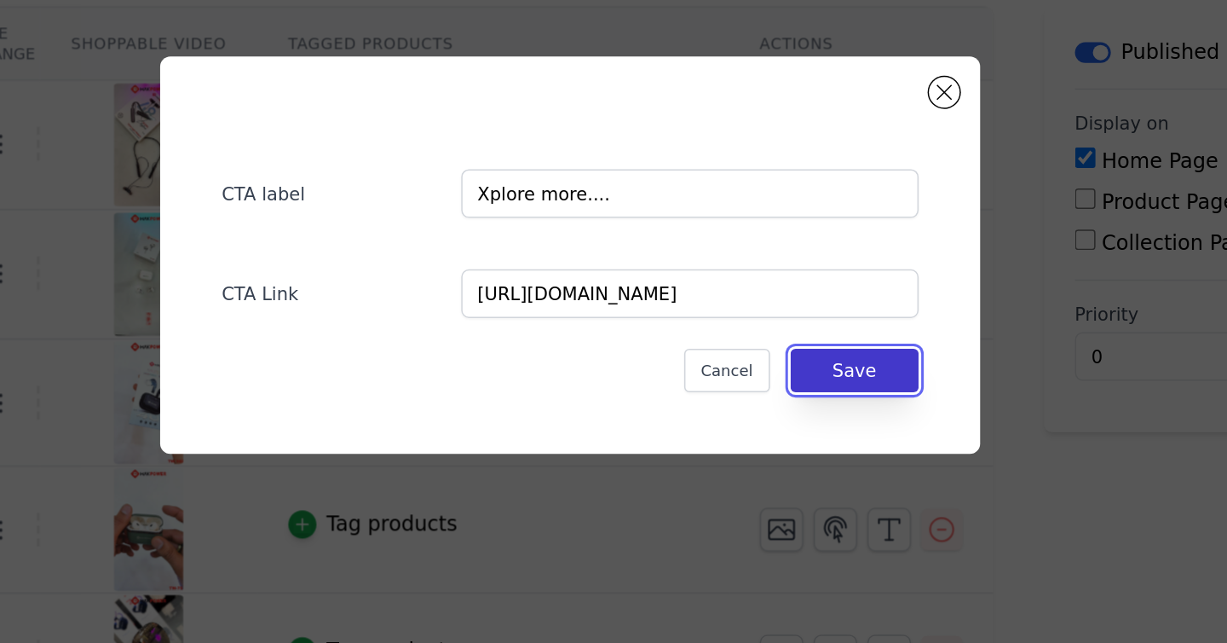
click at [809, 390] on button "Save" at bounding box center [802, 398] width 85 height 29
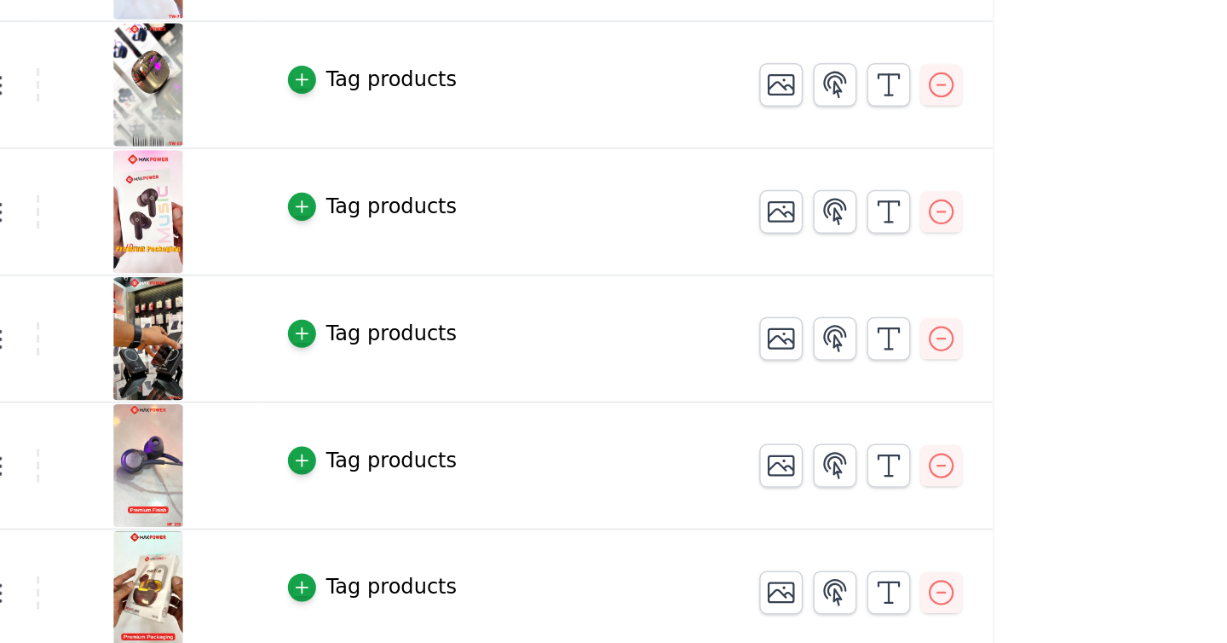
scroll to position [319, 0]
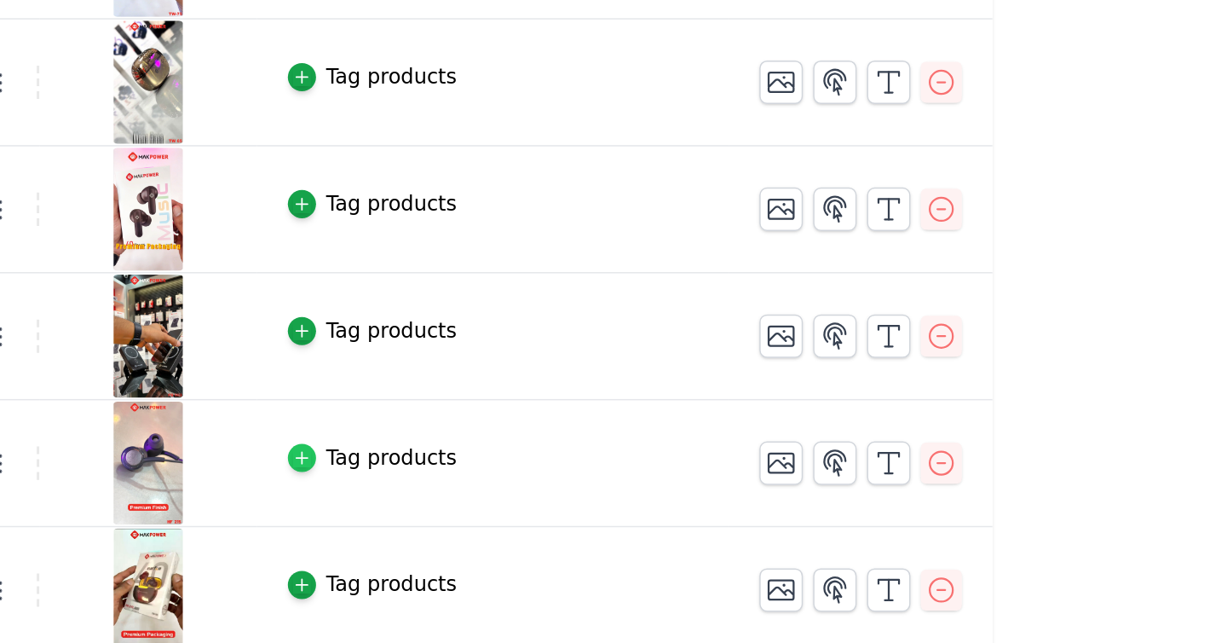
click at [438, 517] on icon "button" at bounding box center [435, 520] width 8 height 8
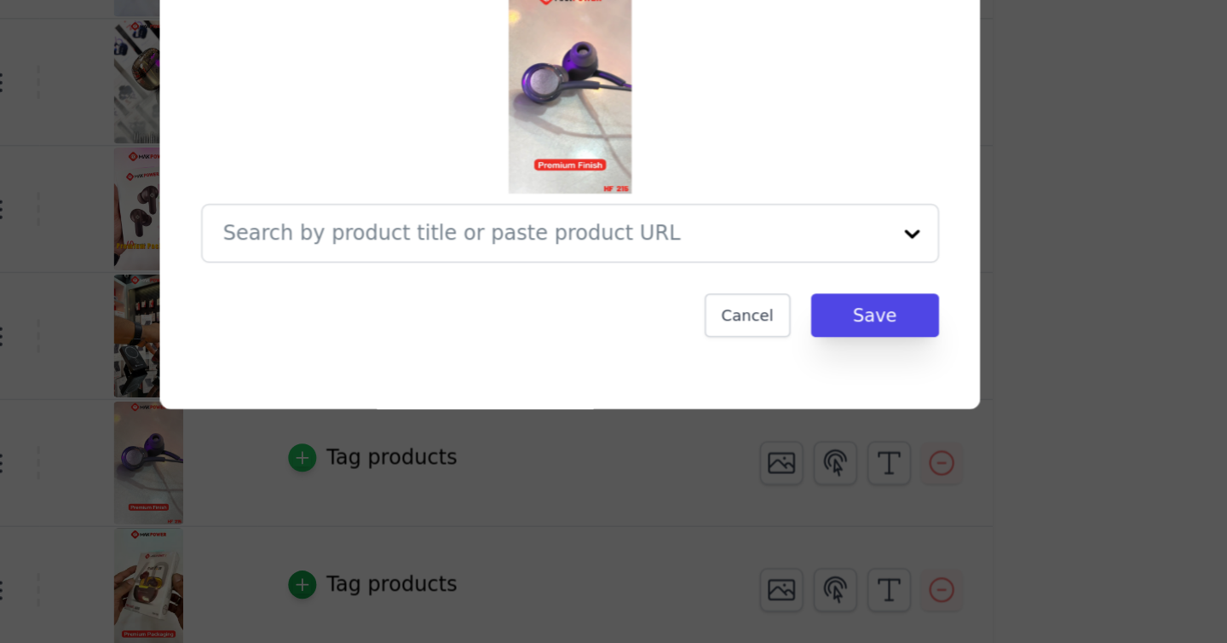
scroll to position [0, 0]
click at [515, 364] on input "text" at bounding box center [603, 370] width 441 height 20
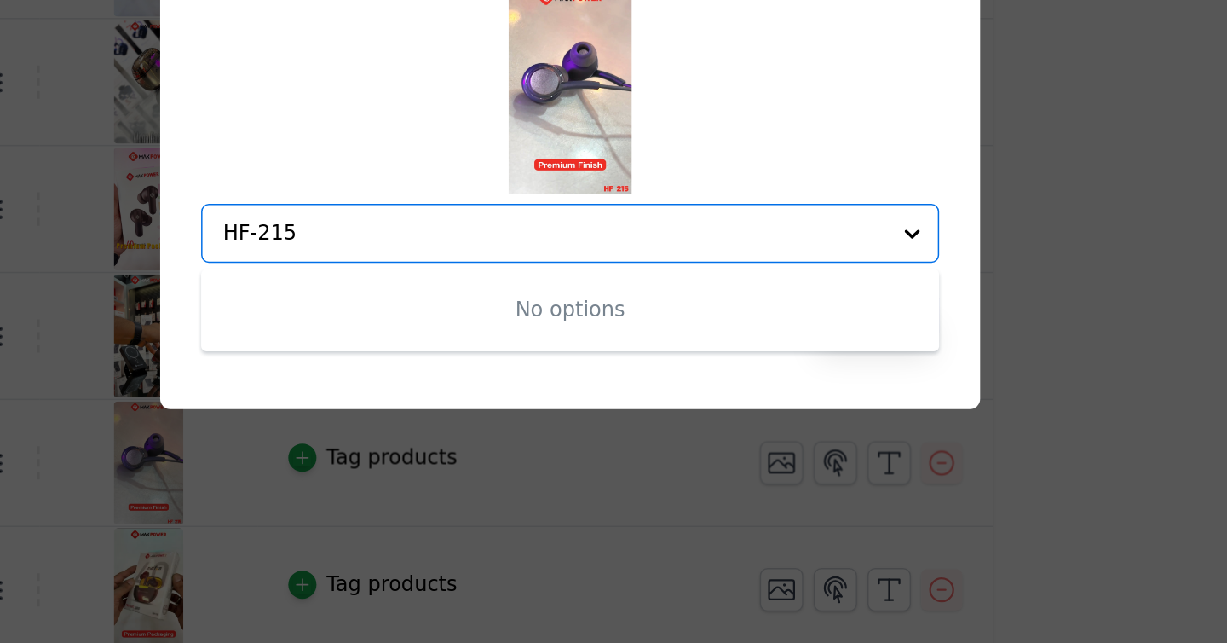
click at [404, 368] on input "HF-215" at bounding box center [603, 370] width 441 height 20
type input "215"
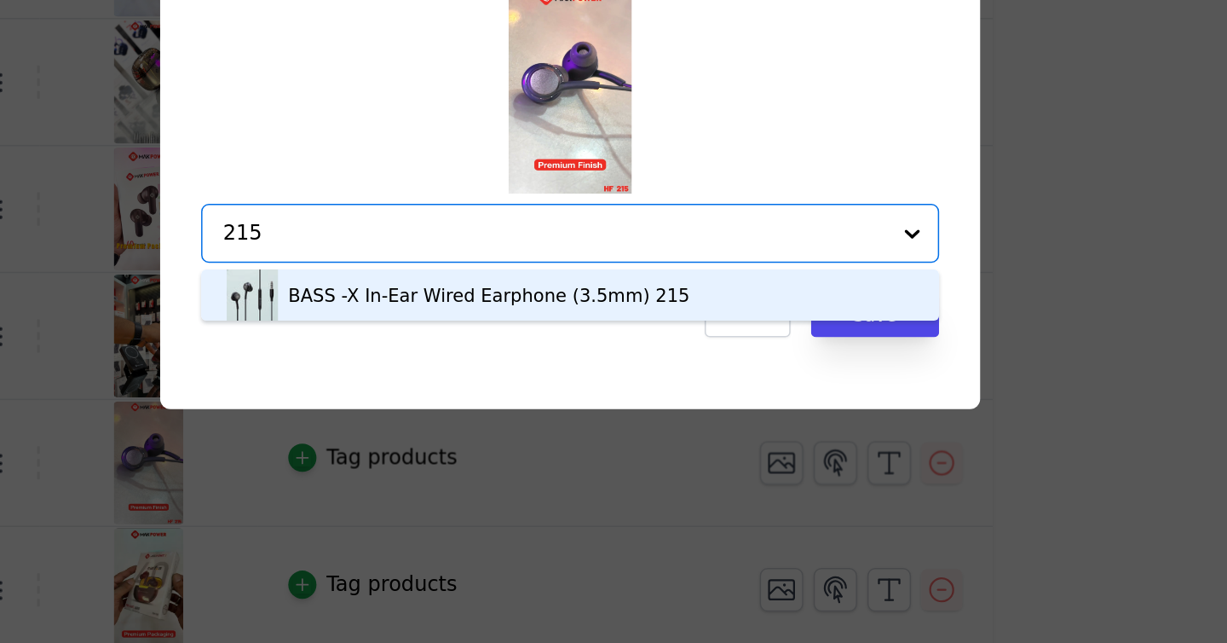
click at [505, 414] on div "BASS -X In-Ear Wired Earphone (3.5mm) 215" at bounding box center [559, 410] width 267 height 17
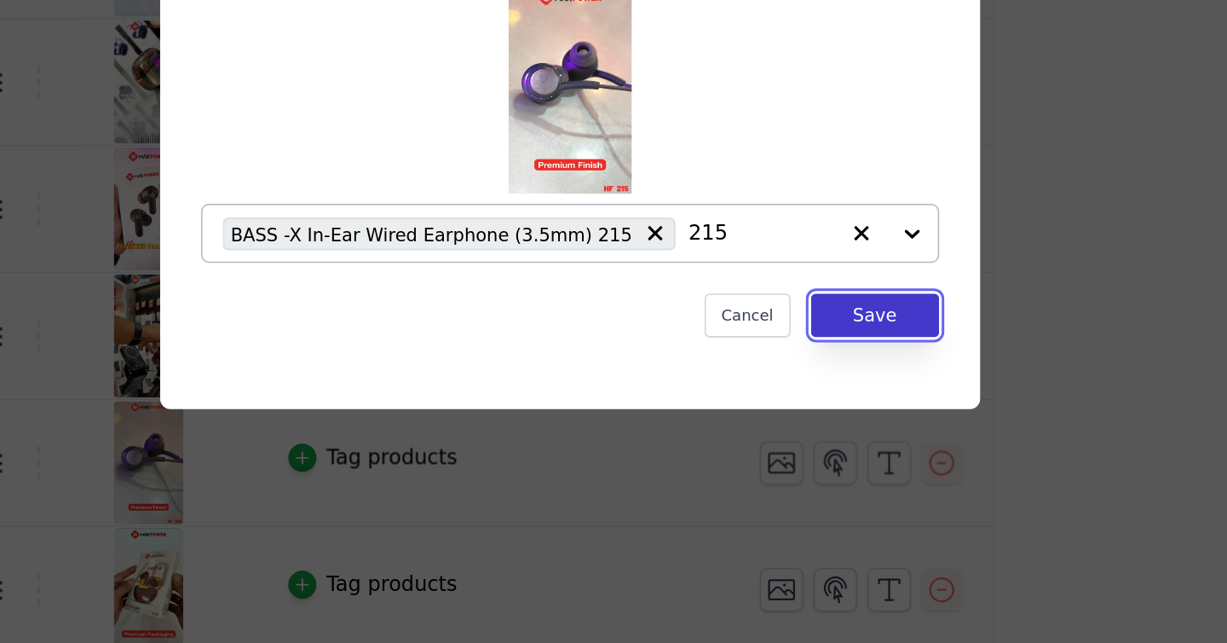
click at [825, 418] on button "Save" at bounding box center [816, 424] width 85 height 29
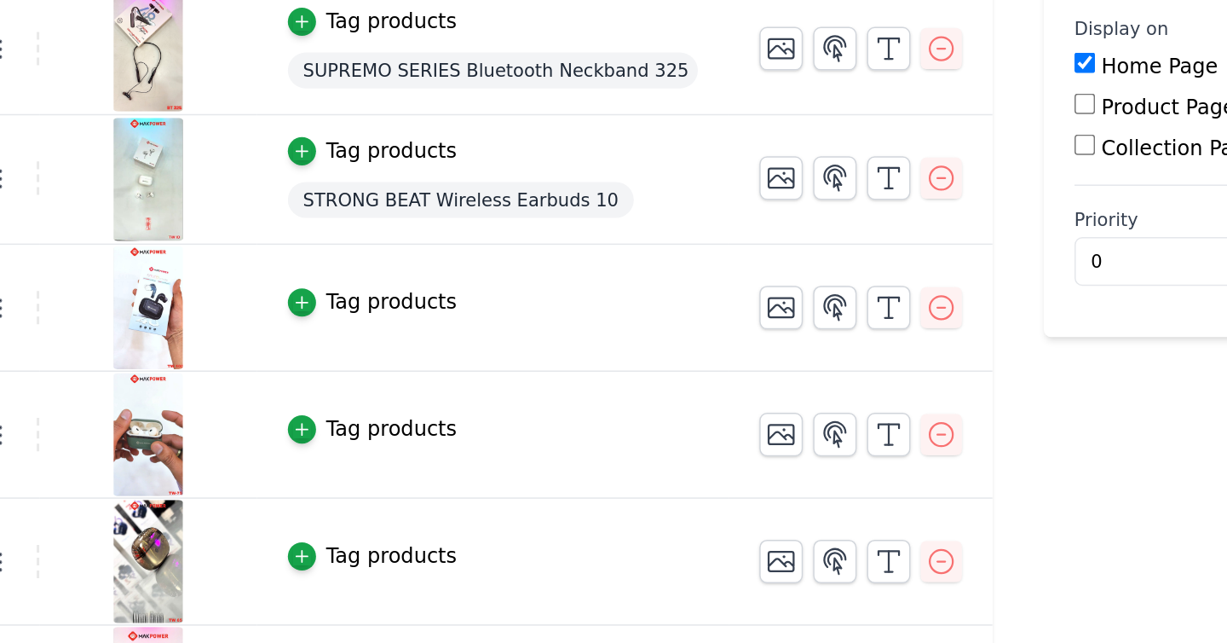
scroll to position [319, 0]
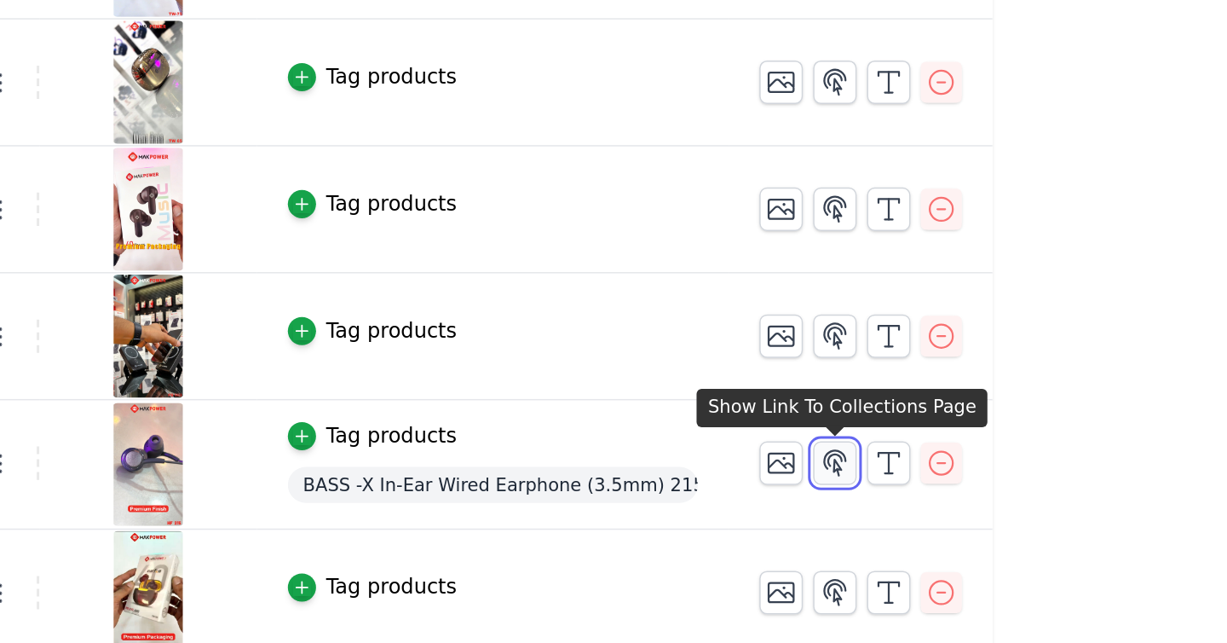
click at [793, 525] on icon "button" at bounding box center [790, 522] width 14 height 16
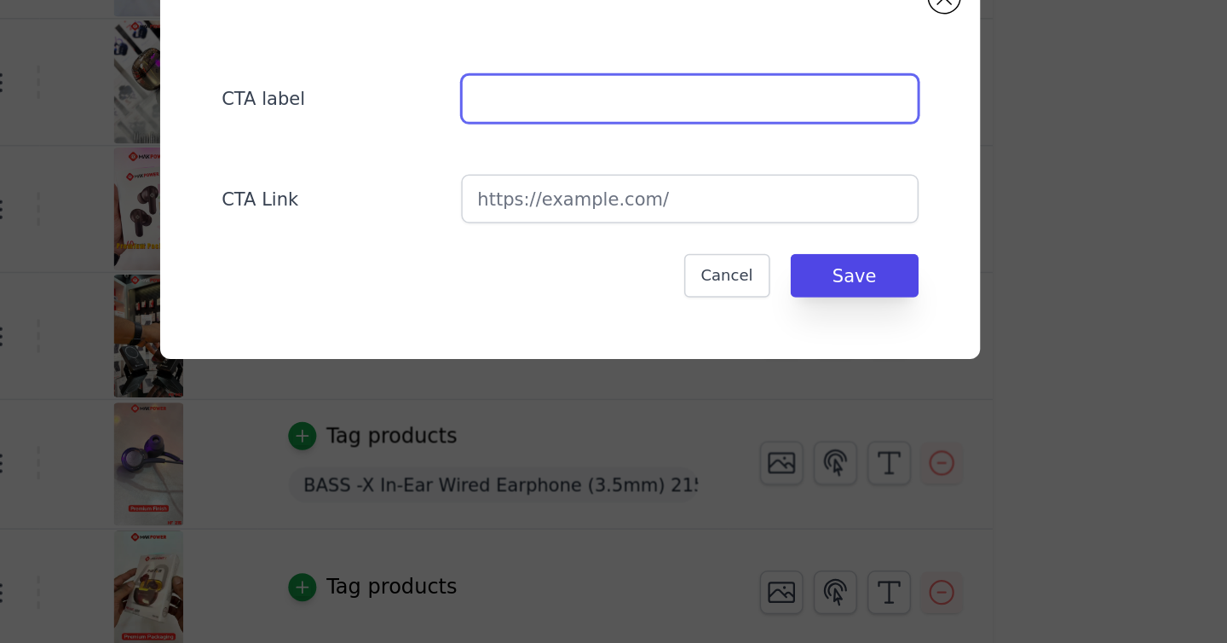
click at [586, 284] on input "text" at bounding box center [693, 280] width 304 height 32
type input "Xplore more...."
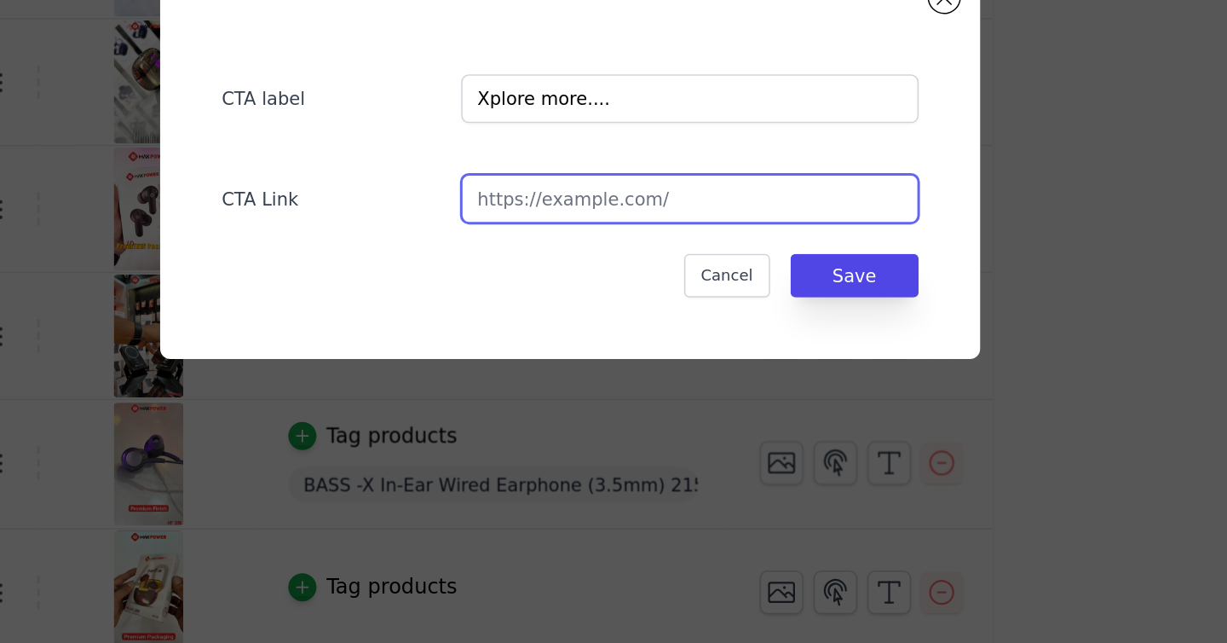
click at [700, 350] on input "url" at bounding box center [693, 347] width 304 height 32
paste input "[URL][DOMAIN_NAME]"
type input "[URL][DOMAIN_NAME]"
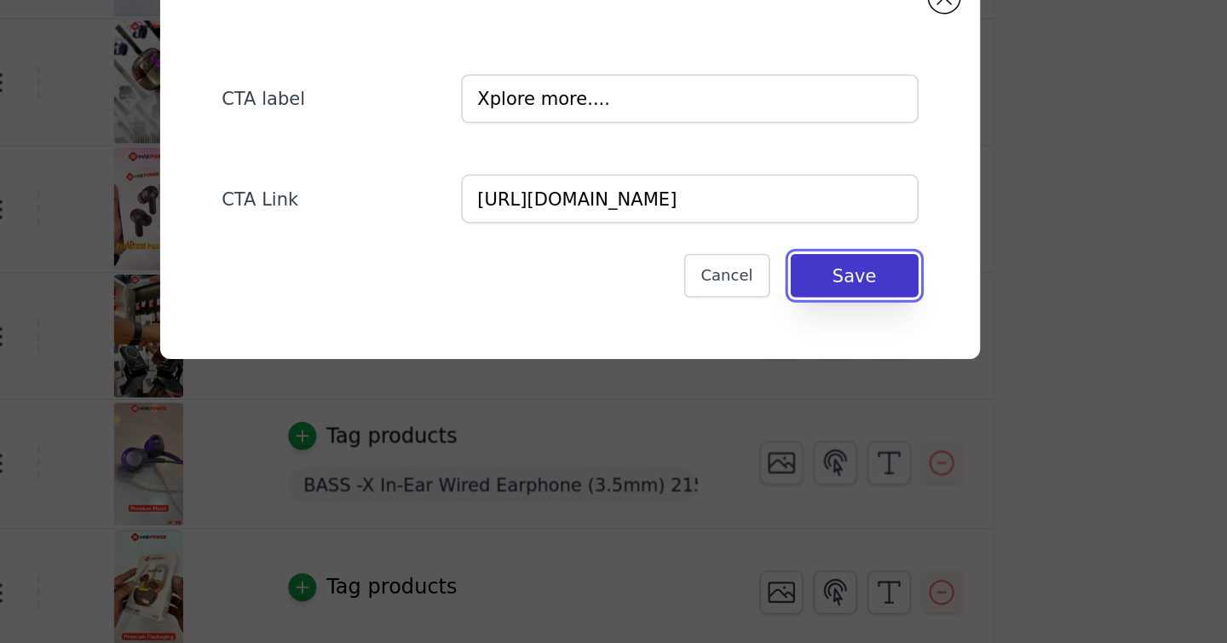
click at [817, 403] on button "Save" at bounding box center [802, 398] width 85 height 29
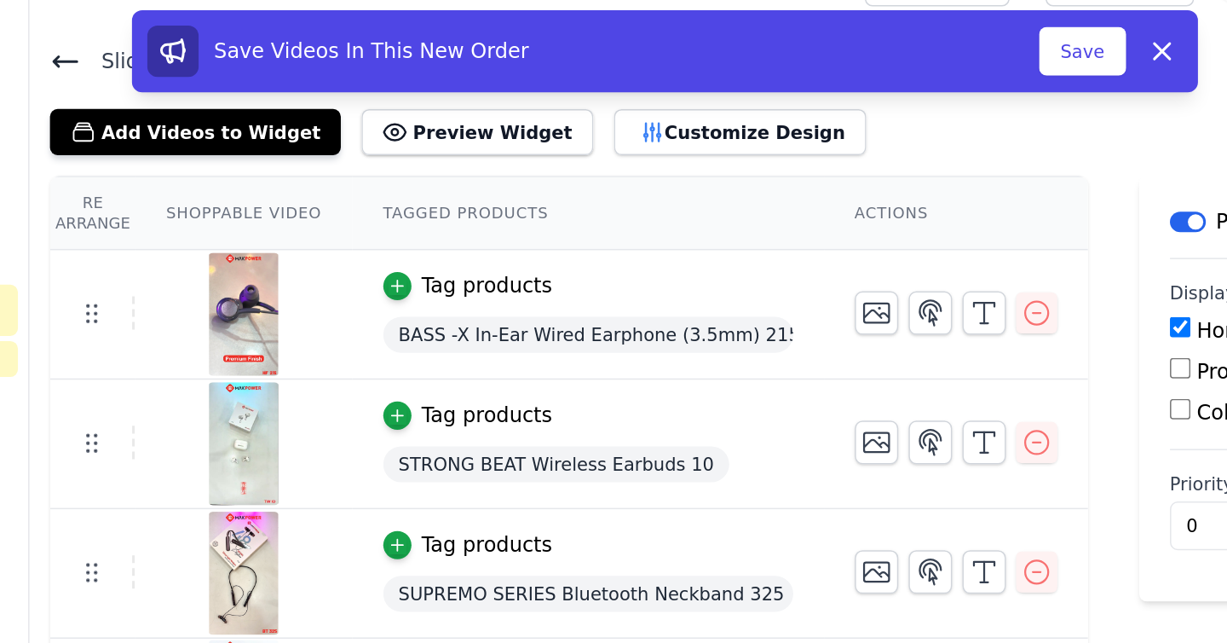
scroll to position [0, 0]
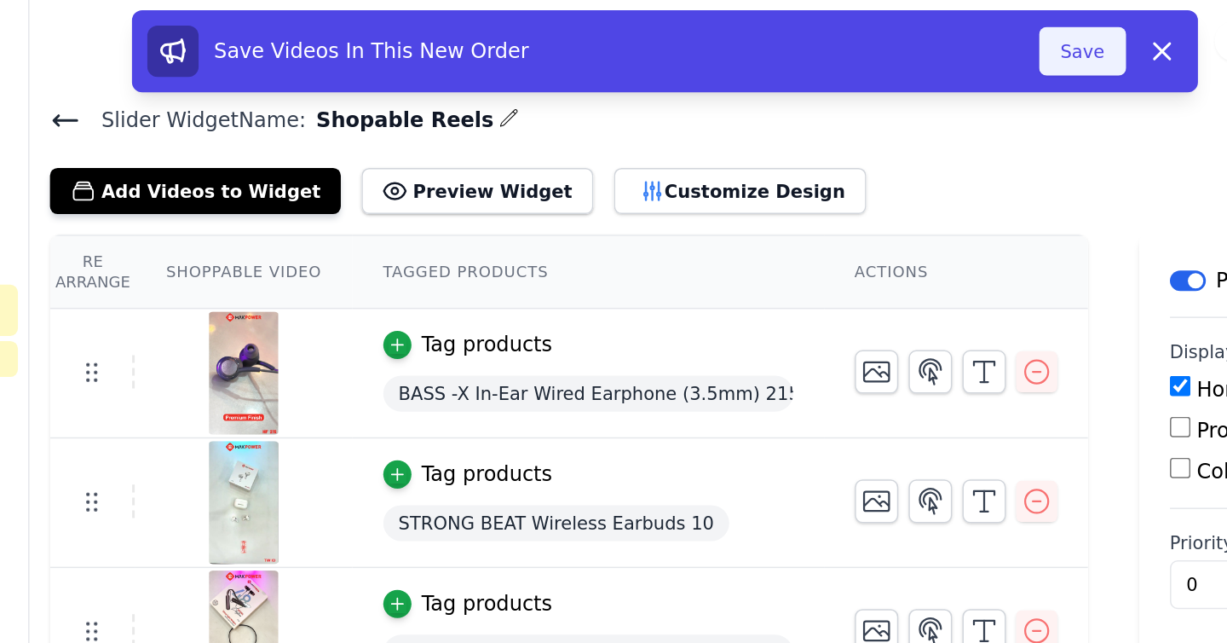
click at [891, 30] on button "Save" at bounding box center [892, 34] width 58 height 32
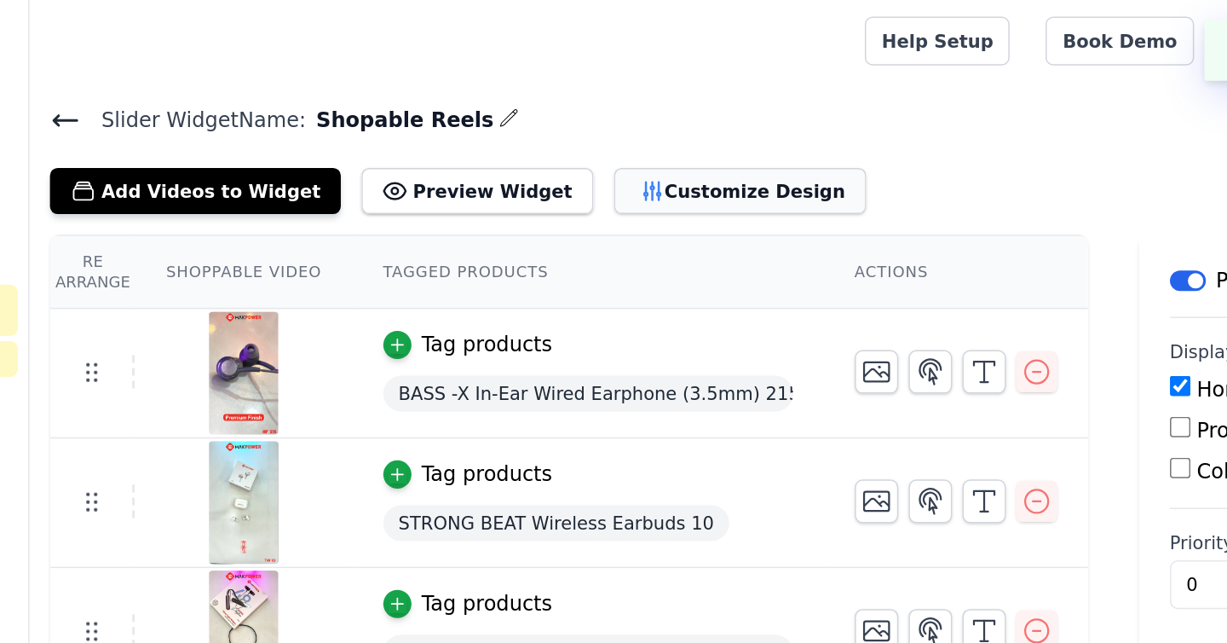
click at [608, 125] on button "Customize Design" at bounding box center [664, 127] width 168 height 31
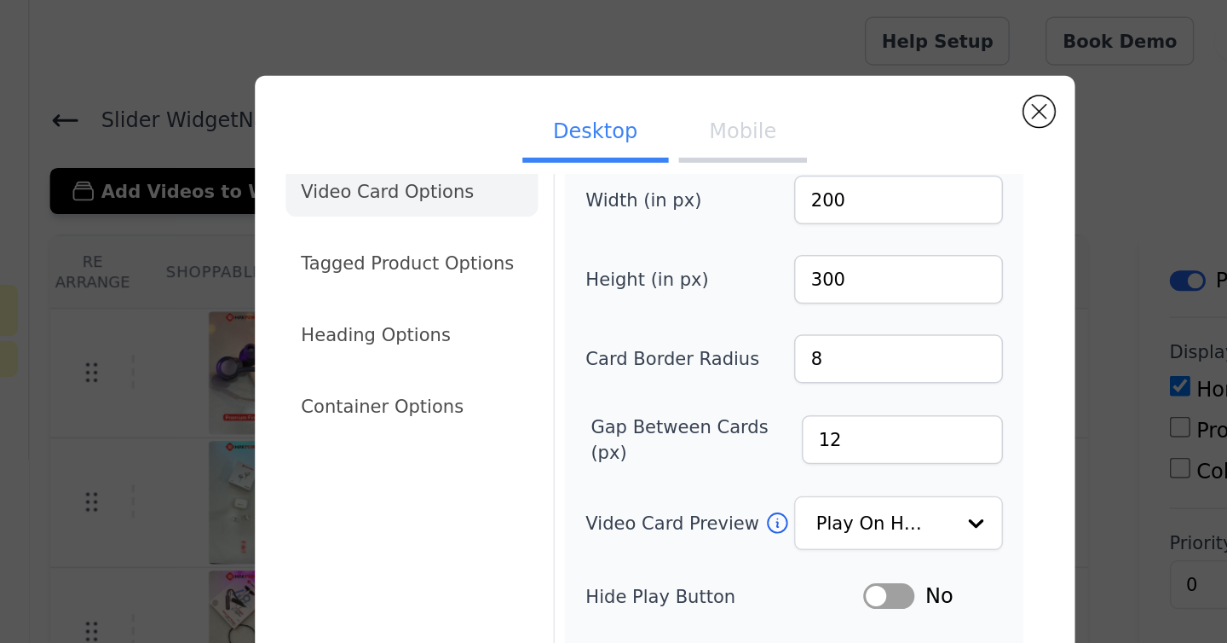
scroll to position [26, 0]
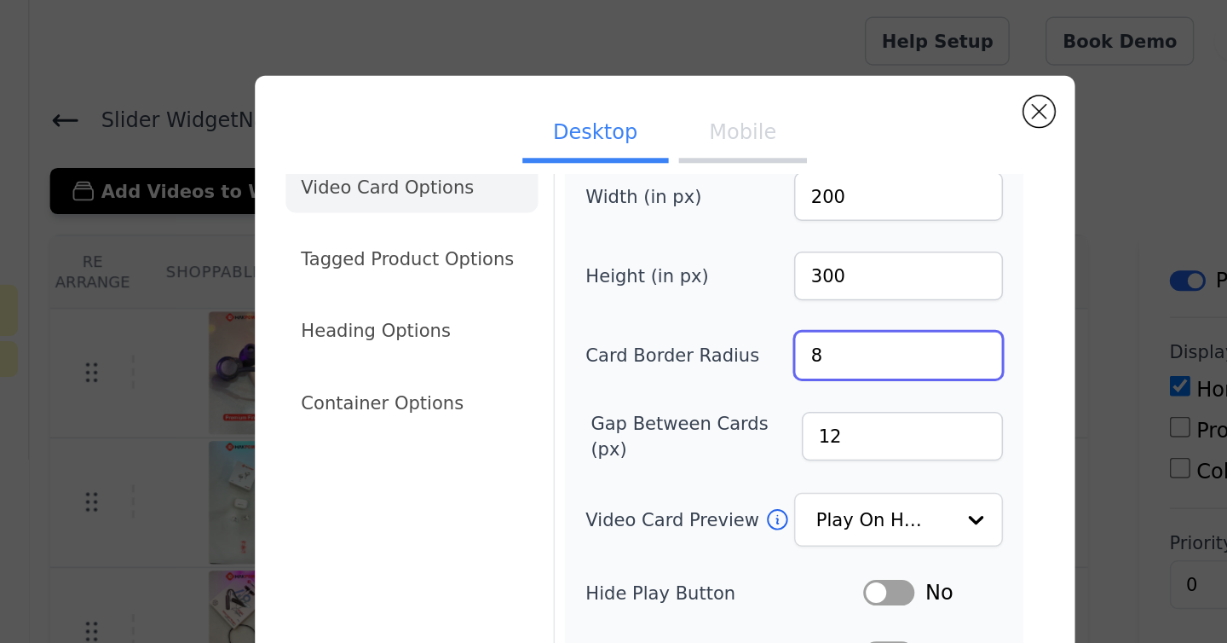
click at [742, 239] on input "8" at bounding box center [769, 236] width 139 height 32
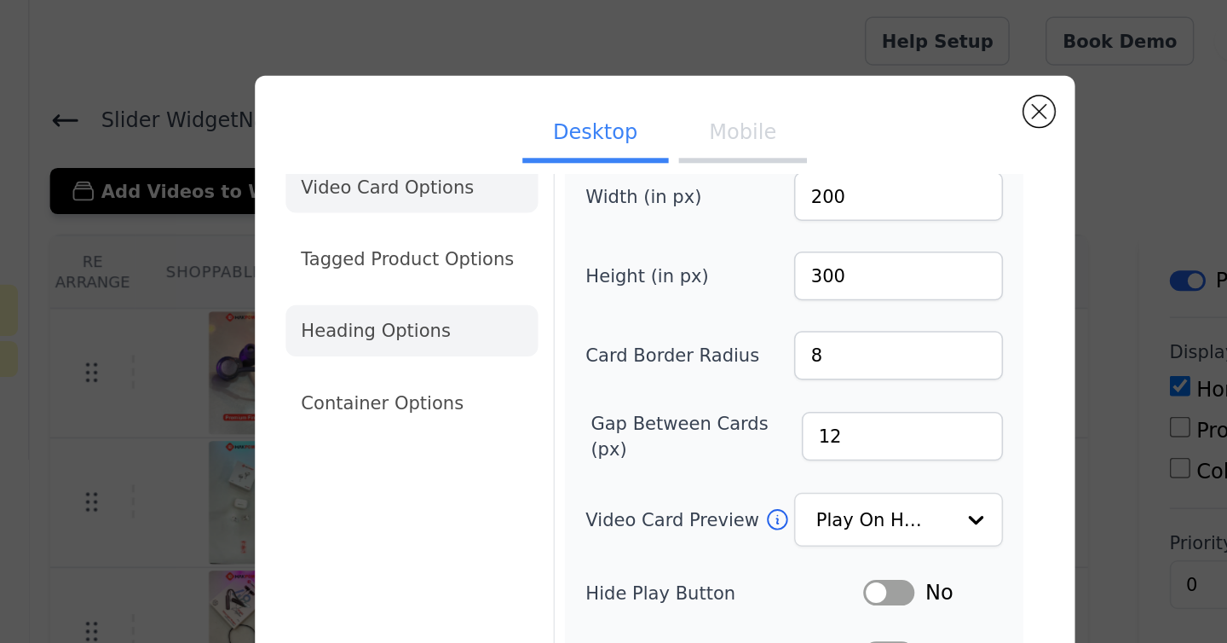
click at [445, 223] on li "Heading Options" at bounding box center [445, 220] width 168 height 34
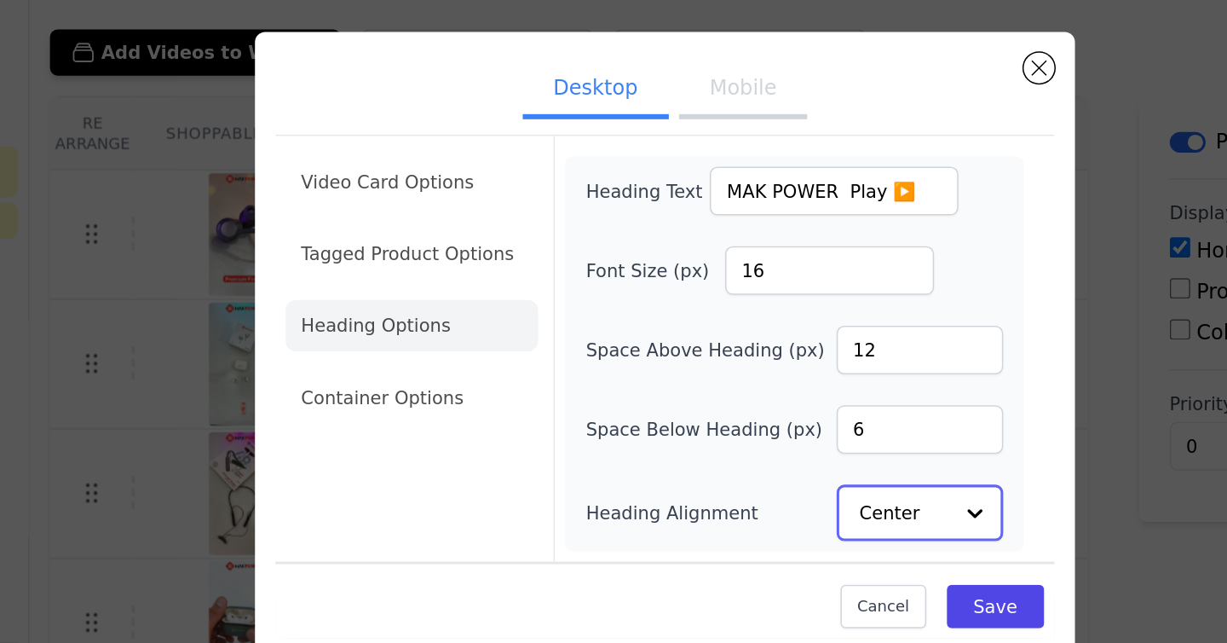
click at [772, 436] on input "Heading Alignment" at bounding box center [773, 433] width 60 height 34
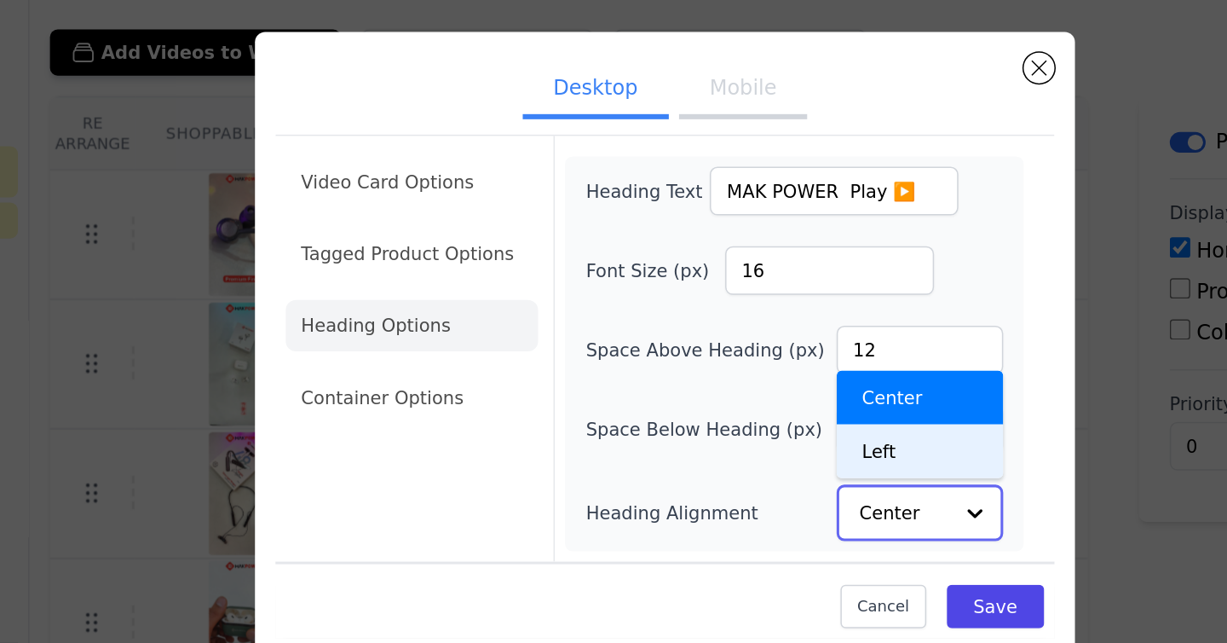
click at [779, 397] on div "Left" at bounding box center [783, 392] width 111 height 36
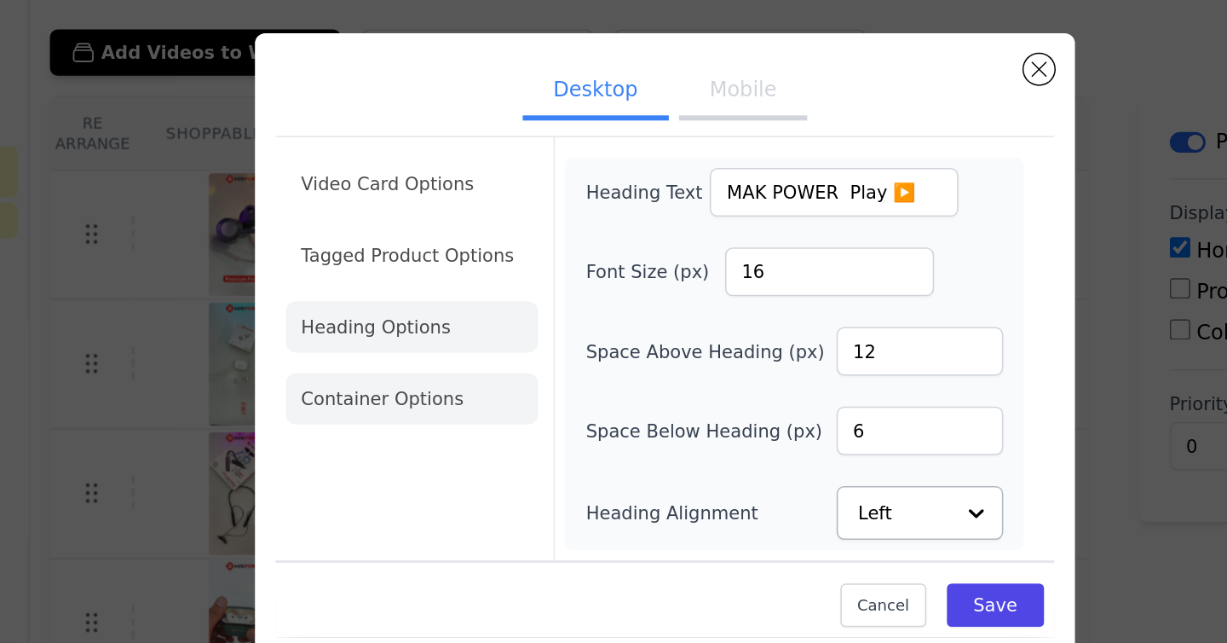
click at [476, 357] on li "Container Options" at bounding box center [445, 357] width 168 height 34
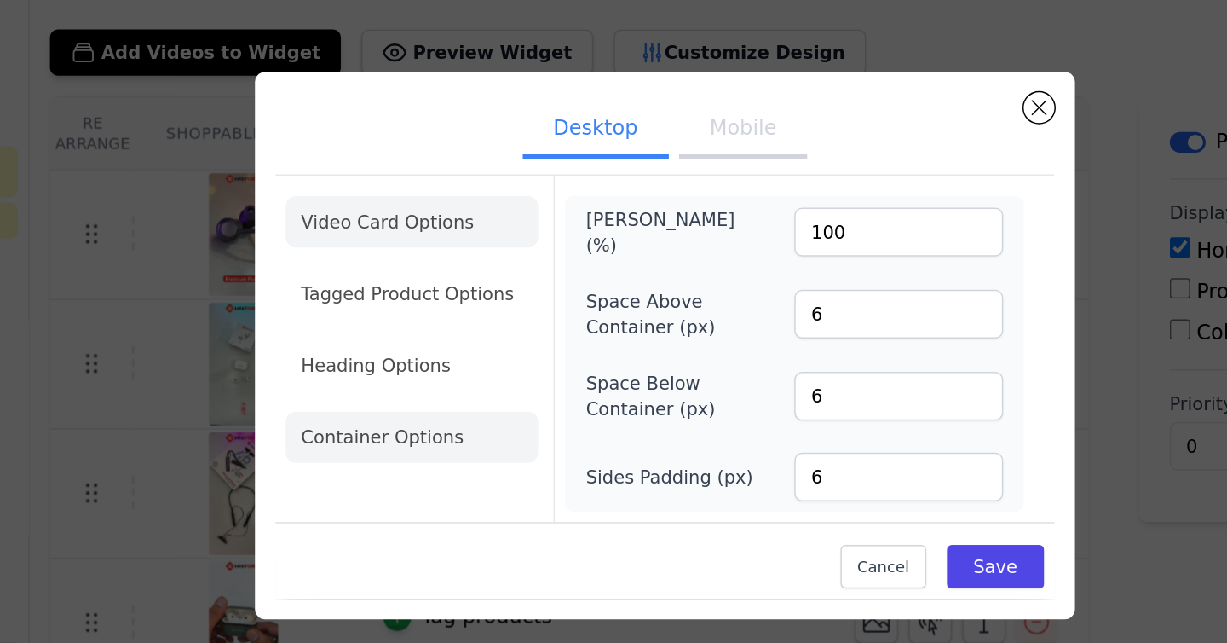
click at [441, 247] on li "Video Card Options" at bounding box center [445, 239] width 168 height 34
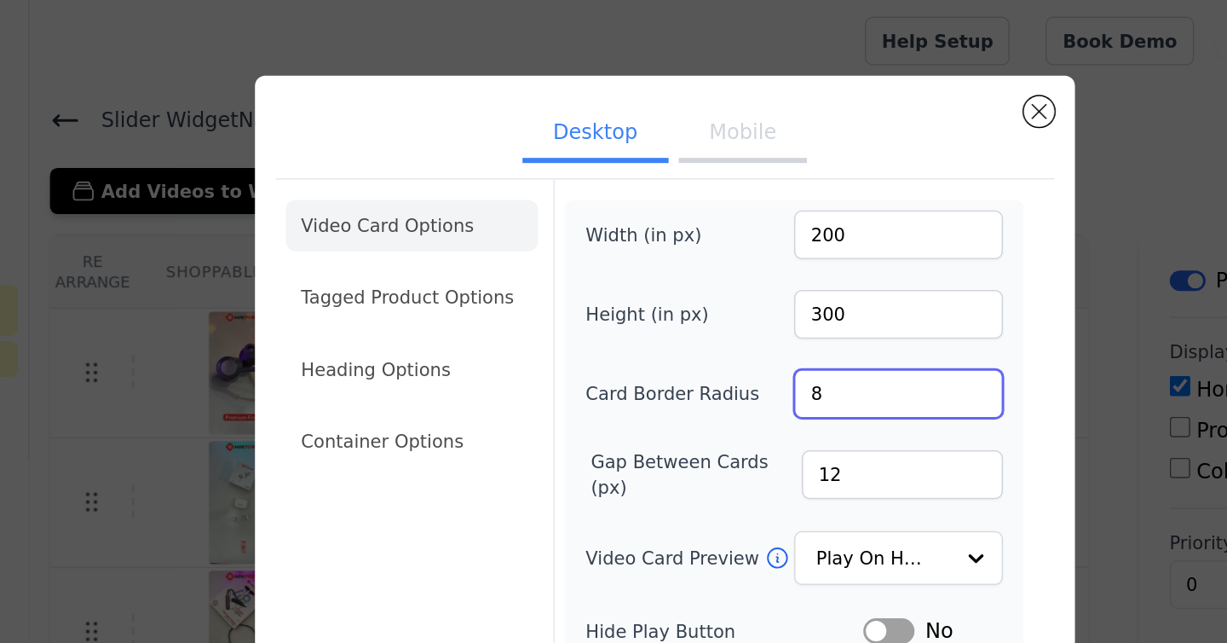
click at [726, 266] on input "8" at bounding box center [769, 261] width 139 height 32
type input "20"
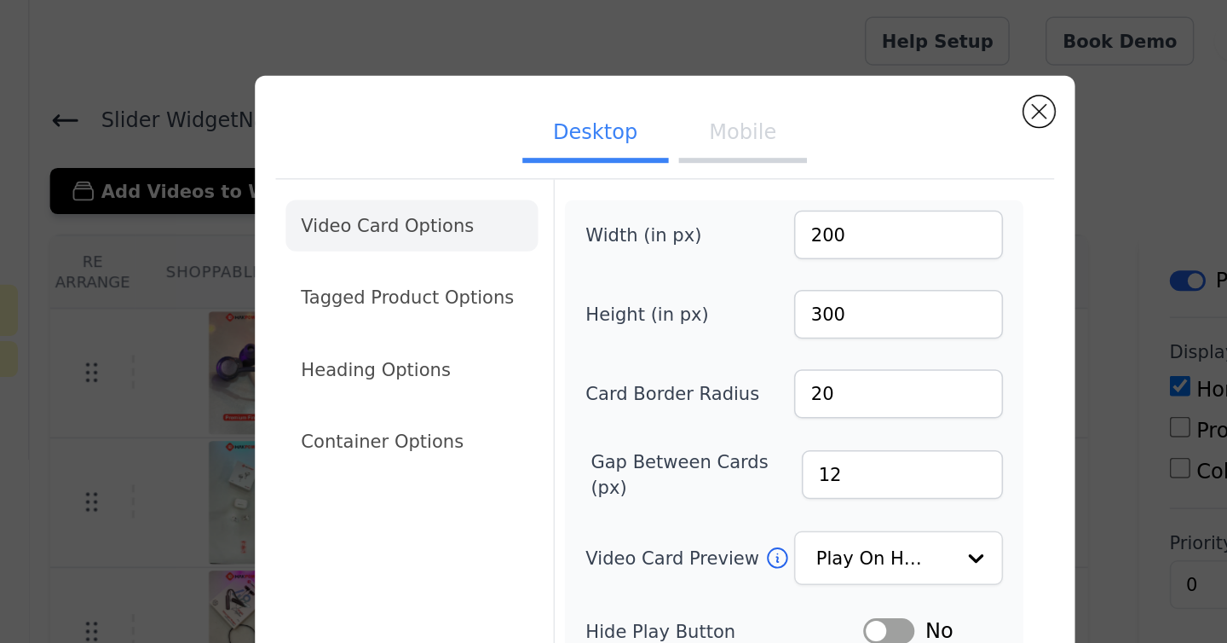
click at [666, 100] on button "Mobile" at bounding box center [665, 90] width 85 height 38
click at [575, 95] on button "Desktop" at bounding box center [567, 90] width 97 height 38
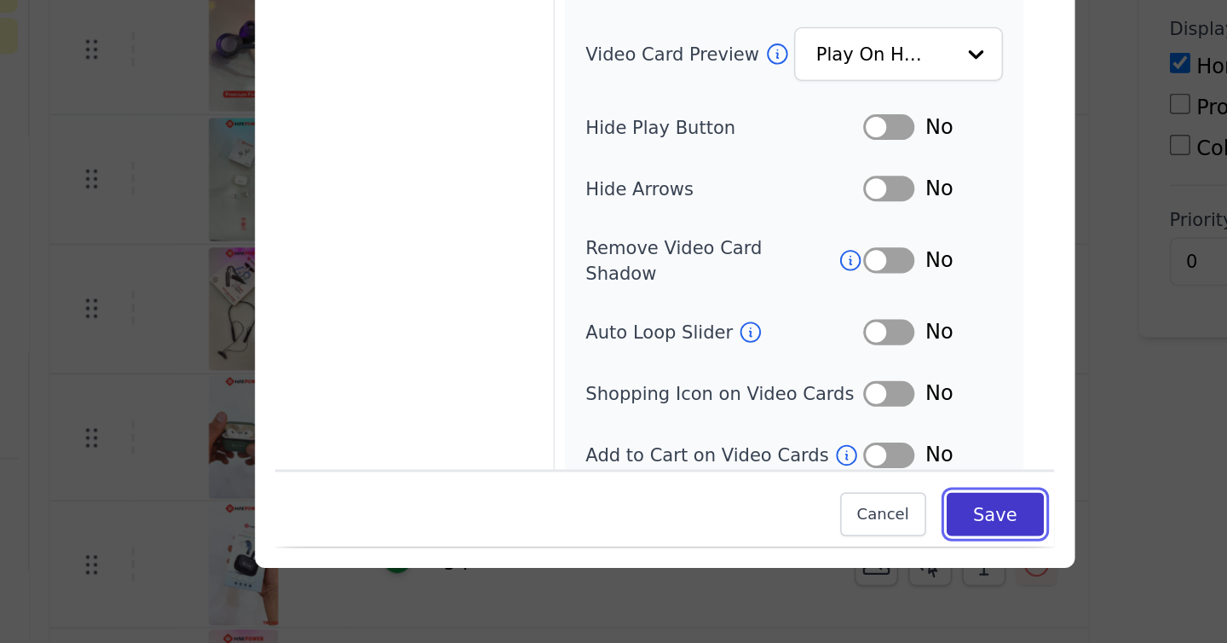
click at [847, 567] on button "Save" at bounding box center [833, 557] width 65 height 29
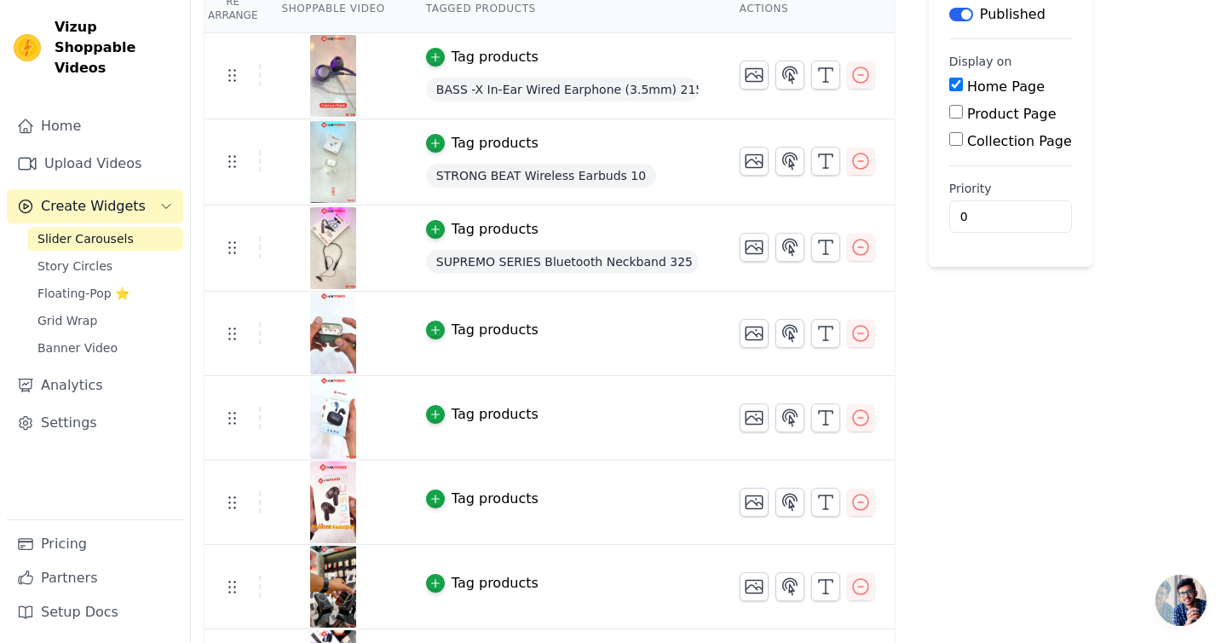
scroll to position [0, 0]
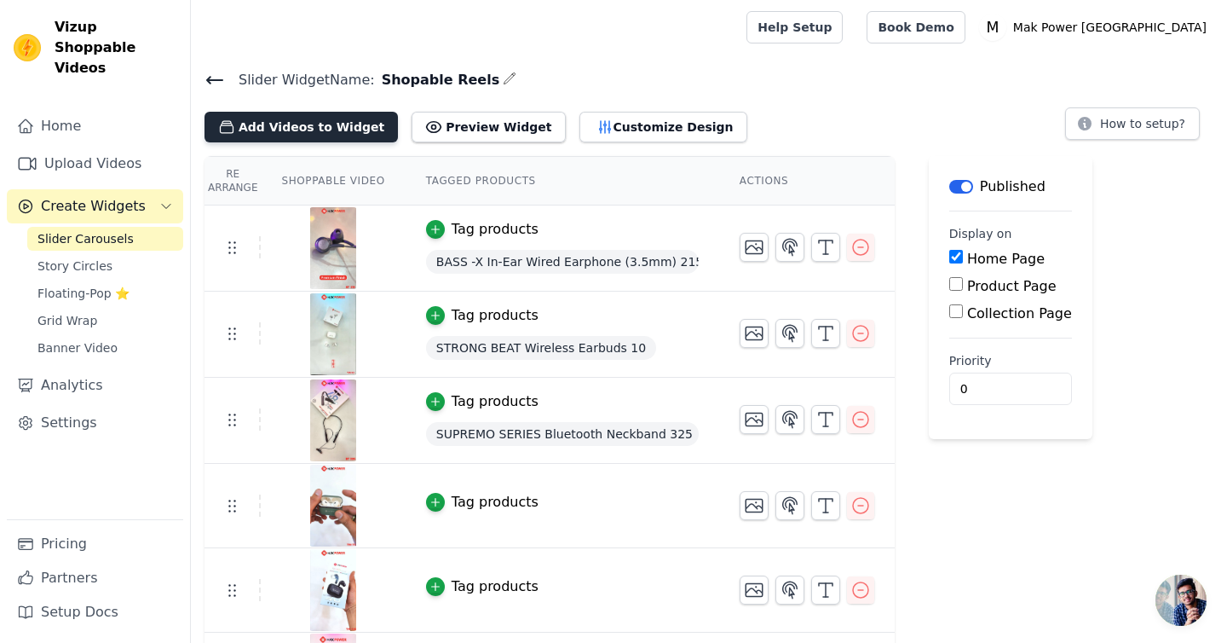
click at [301, 130] on button "Add Videos to Widget" at bounding box center [301, 127] width 193 height 31
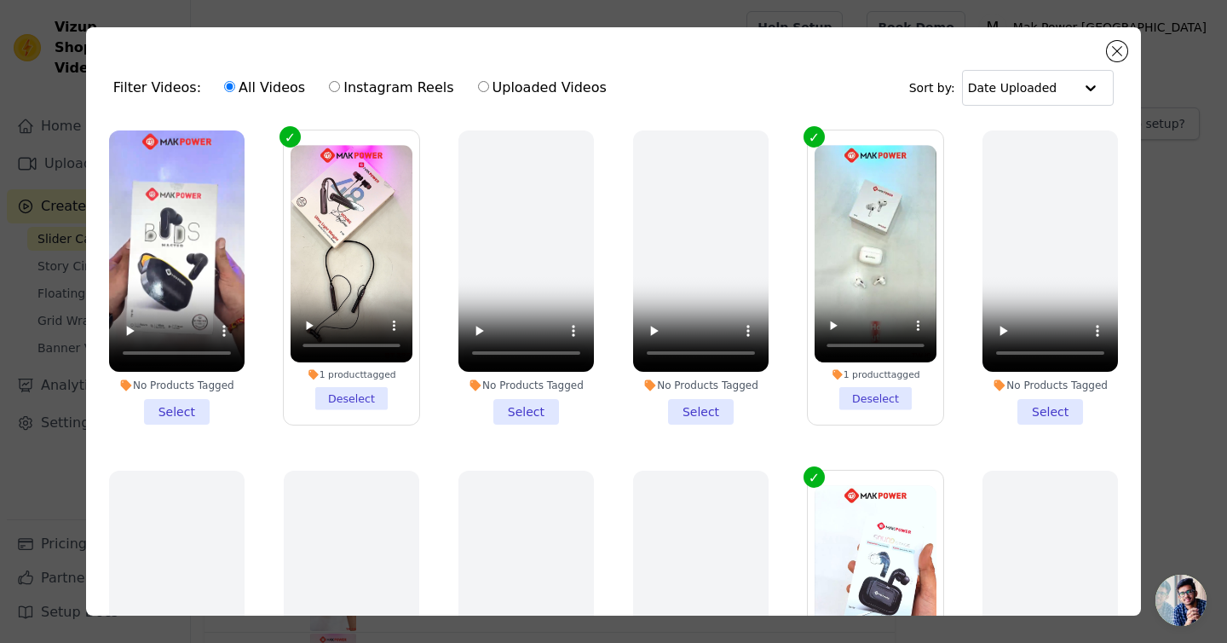
click at [387, 84] on label "Instagram Reels" at bounding box center [391, 88] width 126 height 22
click at [340, 84] on input "Instagram Reels" at bounding box center [334, 86] width 11 height 11
radio input "true"
click at [1044, 91] on input "text" at bounding box center [1021, 88] width 106 height 34
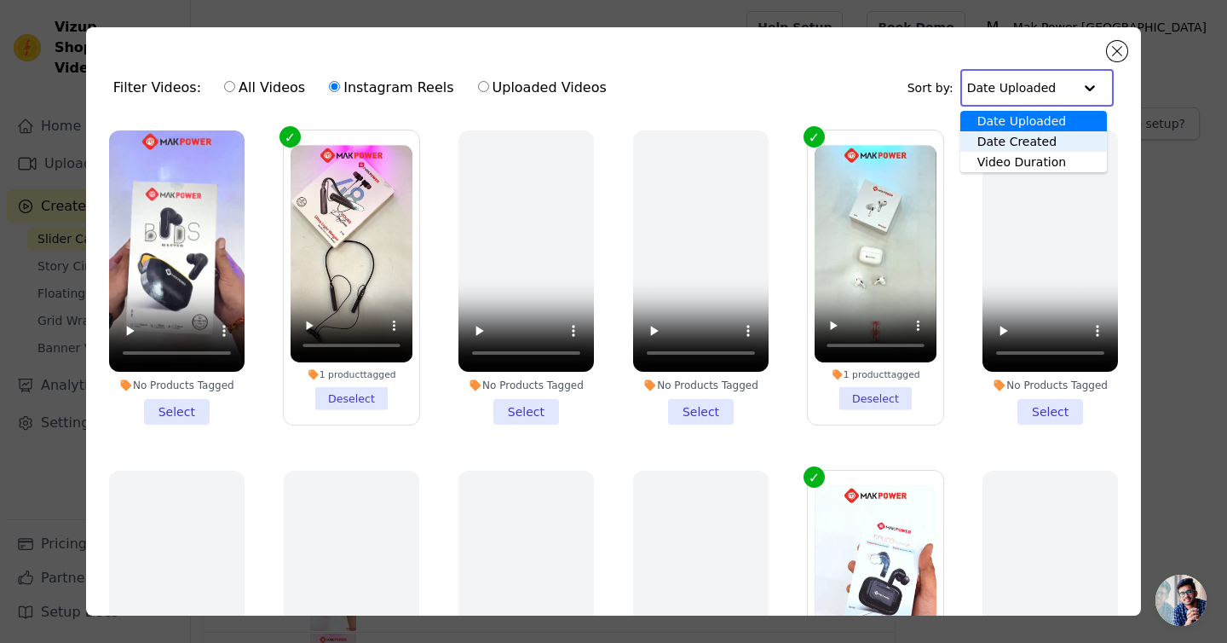
click at [1034, 144] on div "Date Created" at bounding box center [1034, 141] width 147 height 20
click at [1061, 92] on input "text" at bounding box center [1025, 88] width 96 height 34
click at [224, 88] on input "All Videos" at bounding box center [229, 86] width 11 height 11
radio input "true"
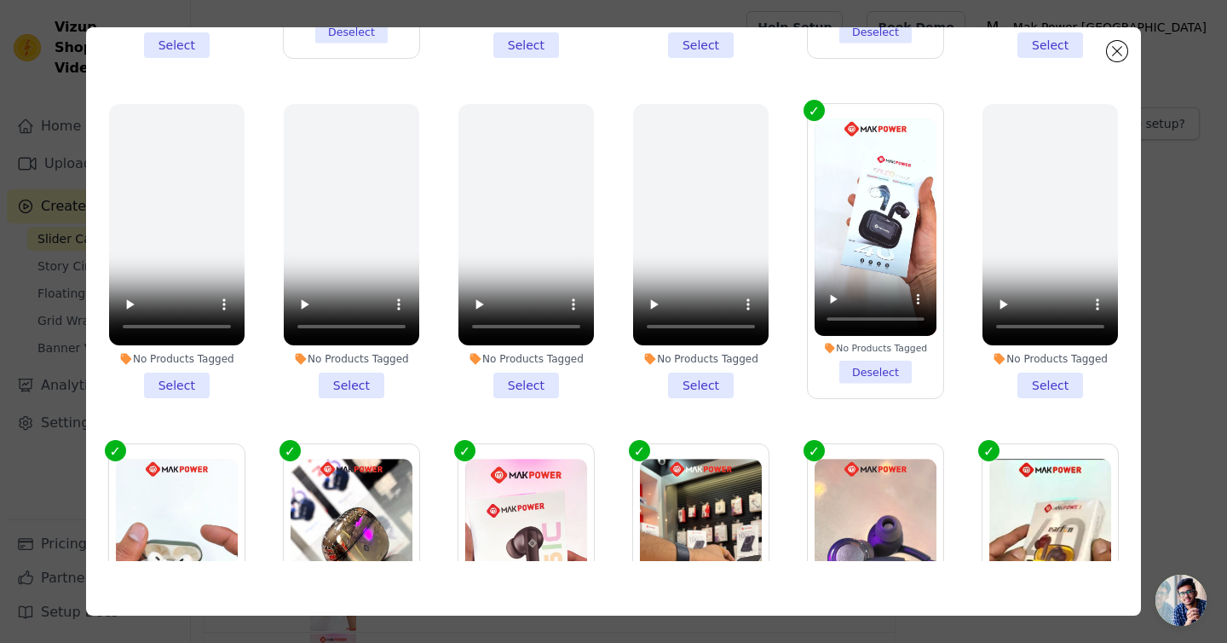
scroll to position [215, 0]
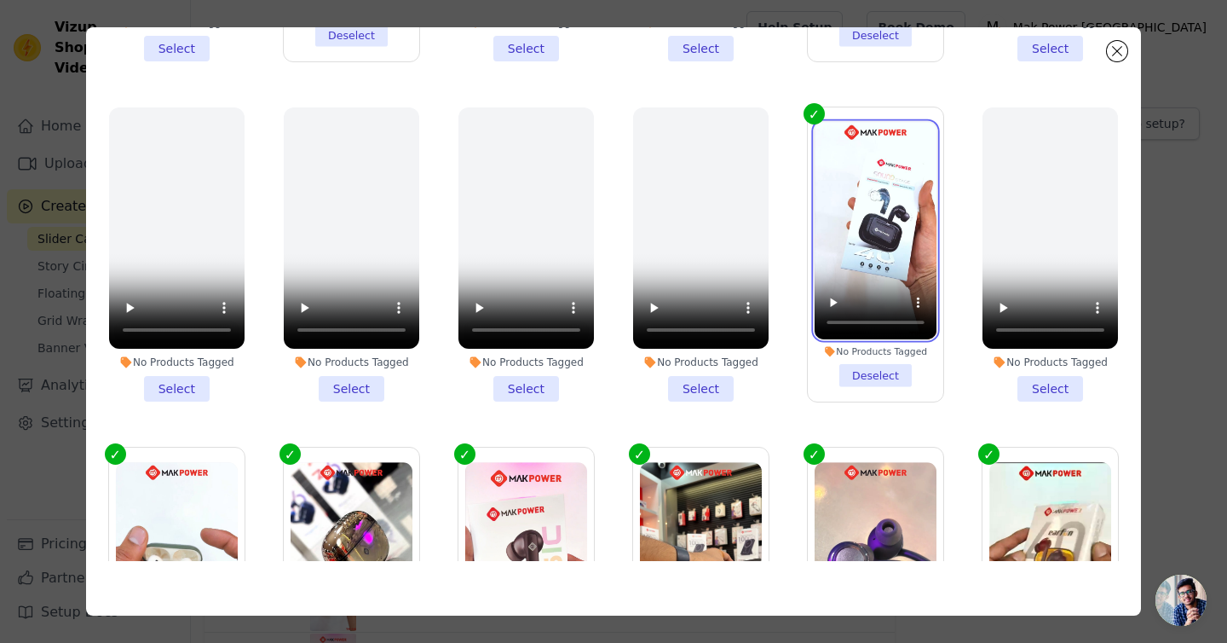
click at [828, 122] on video at bounding box center [876, 230] width 122 height 216
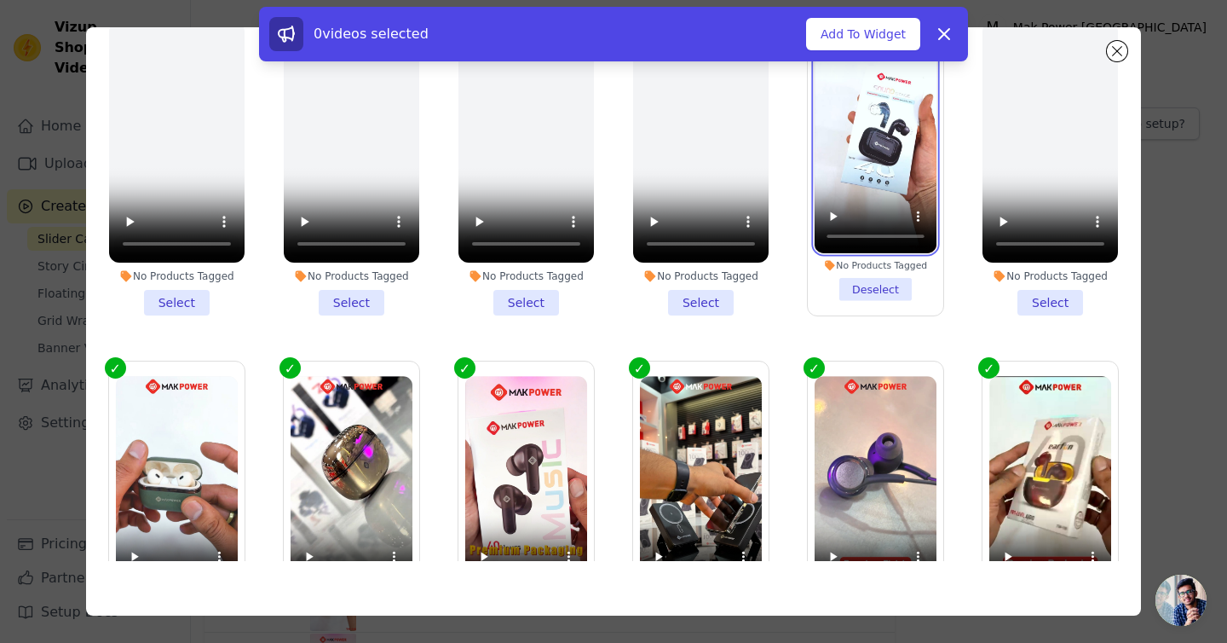
scroll to position [459, 0]
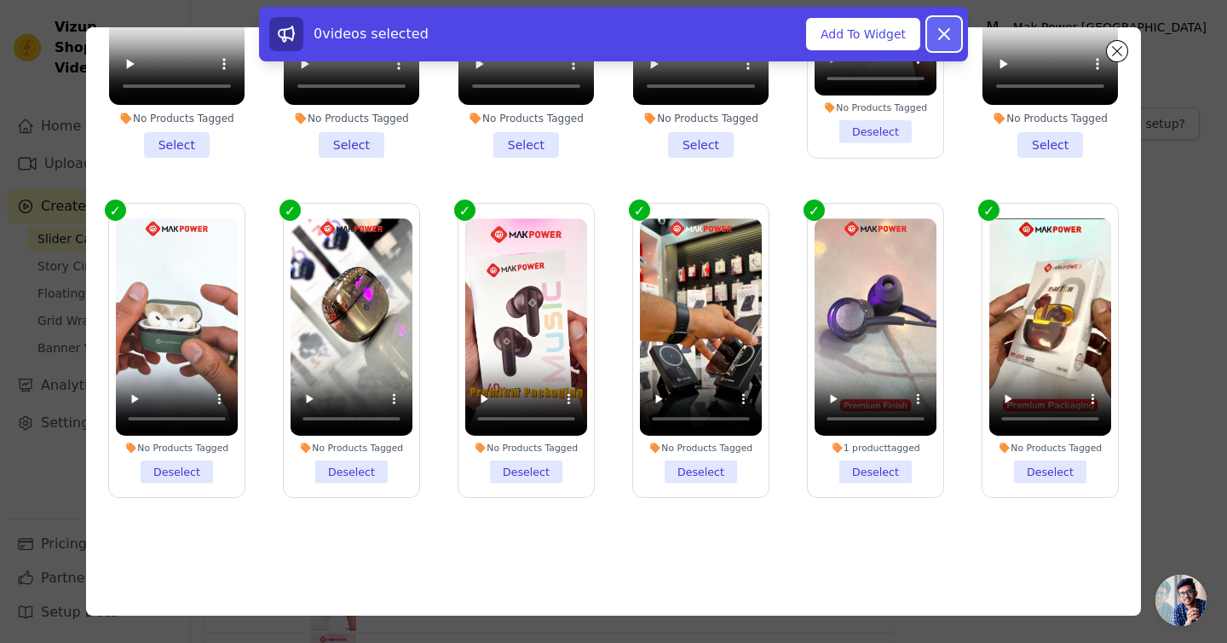
click at [942, 40] on icon at bounding box center [944, 34] width 20 height 20
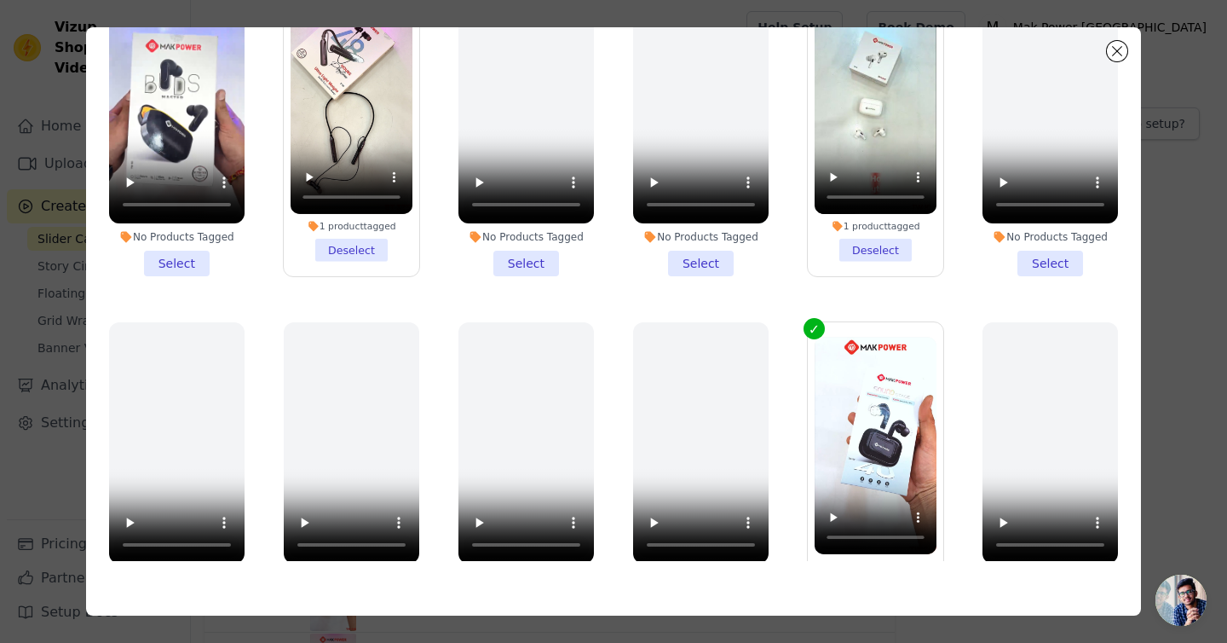
scroll to position [0, 0]
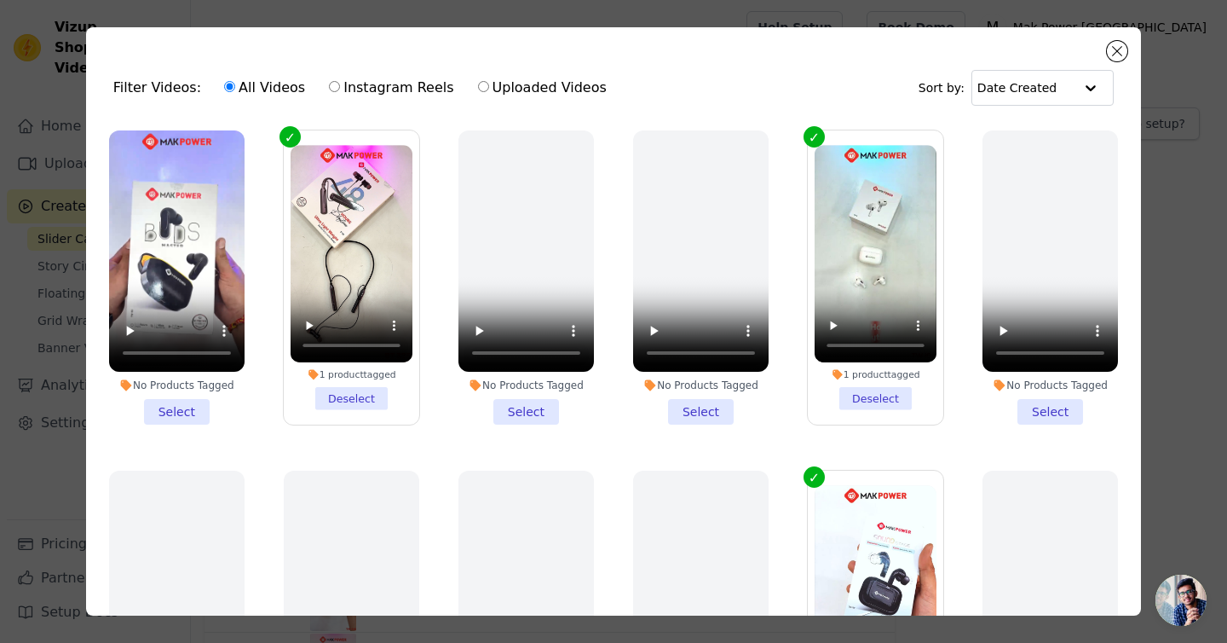
click at [478, 88] on input "Uploaded Videos" at bounding box center [483, 86] width 11 height 11
radio input "true"
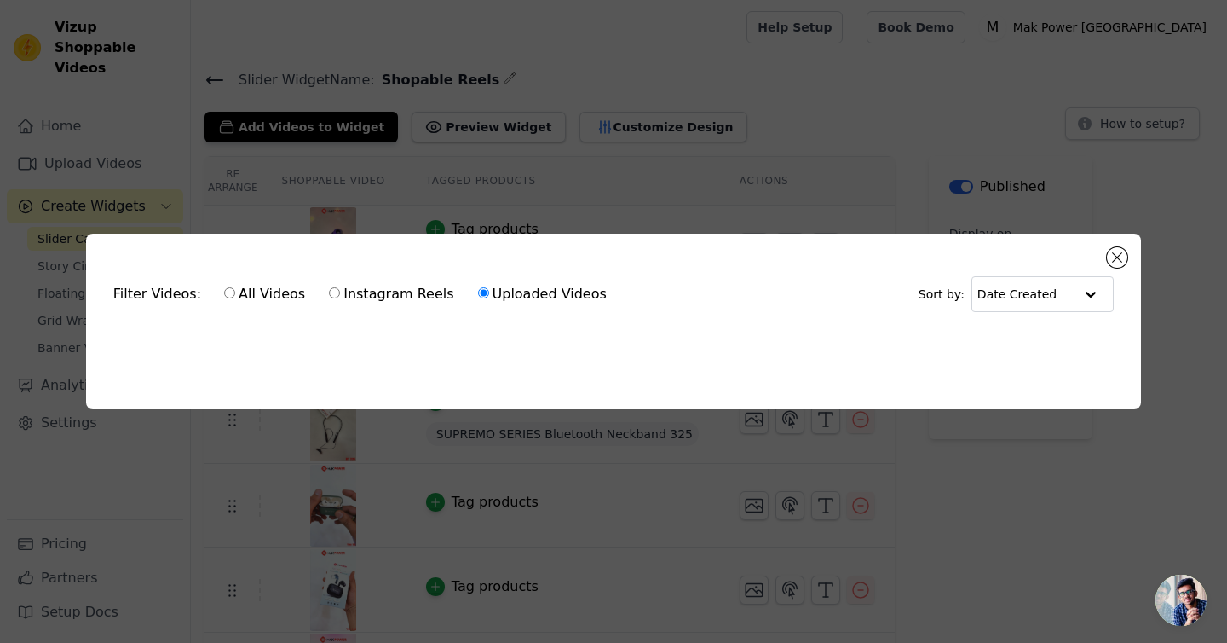
click at [339, 130] on div "Filter Videos: All Videos Instagram Reels Uploaded Videos Sort by: Date Created…" at bounding box center [613, 321] width 1227 height 643
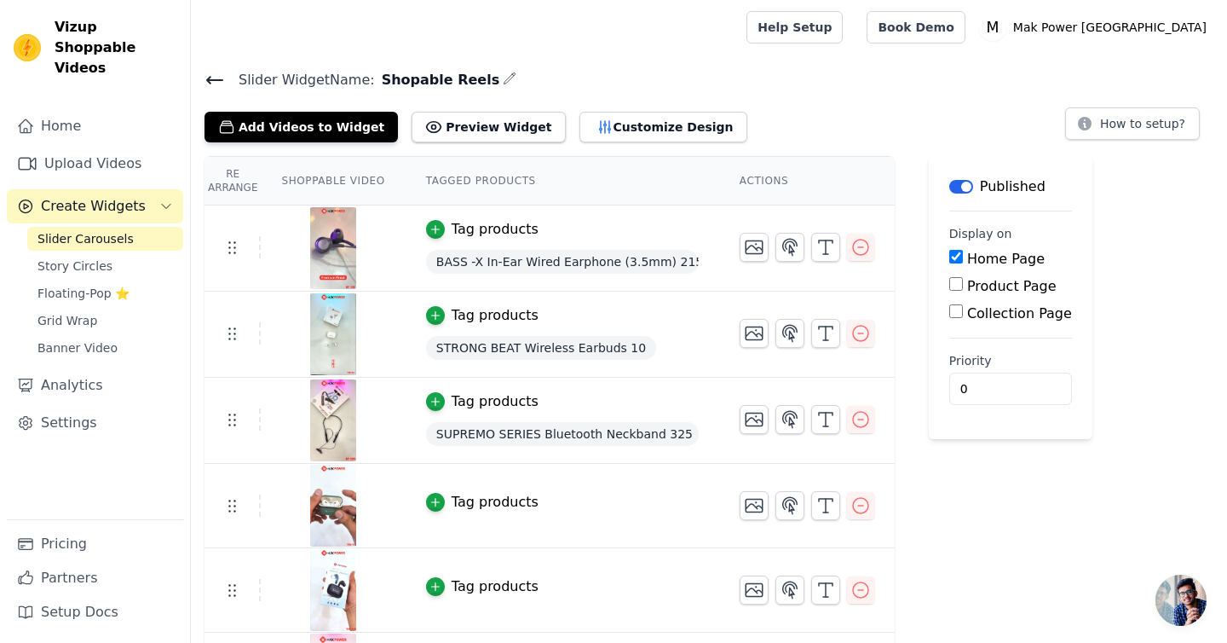
click at [339, 130] on button "Add Videos to Widget" at bounding box center [301, 127] width 193 height 31
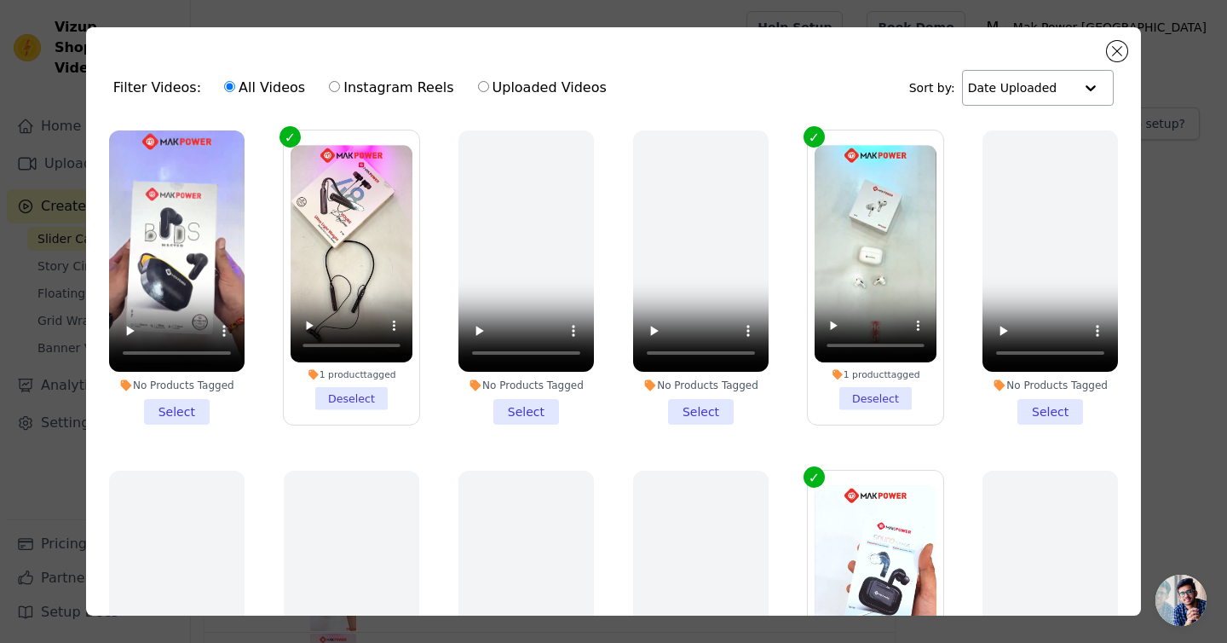
click at [1090, 88] on div at bounding box center [1091, 88] width 34 height 34
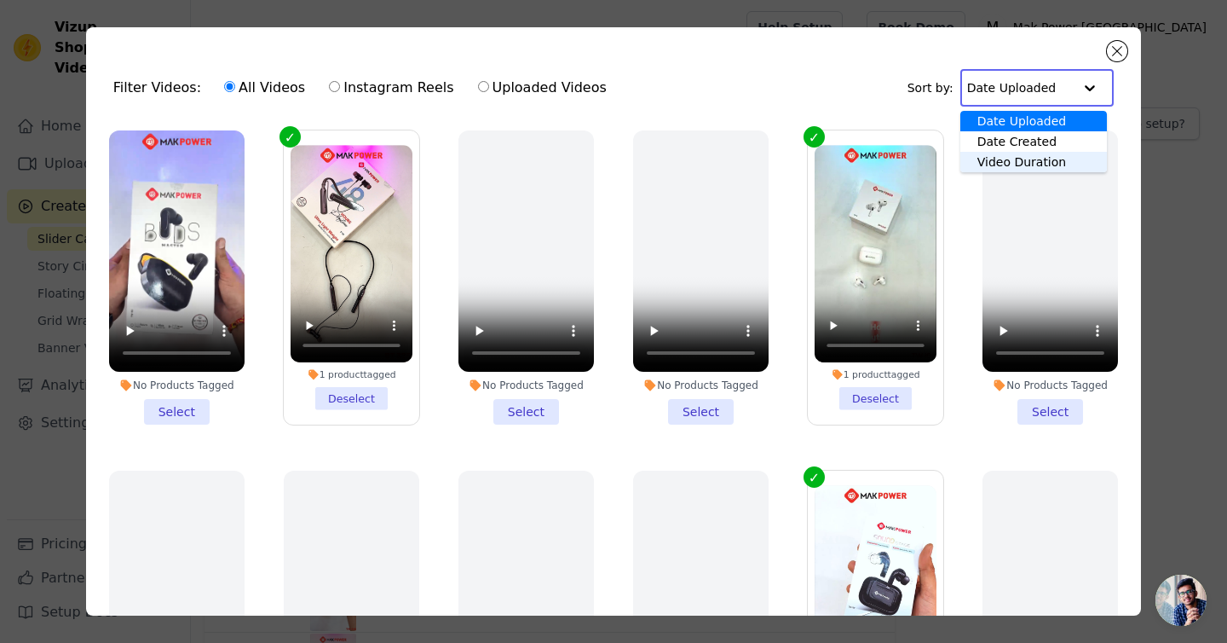
click at [1053, 158] on div "Video Duration" at bounding box center [1034, 162] width 147 height 20
click at [1055, 85] on input "text" at bounding box center [1020, 88] width 106 height 34
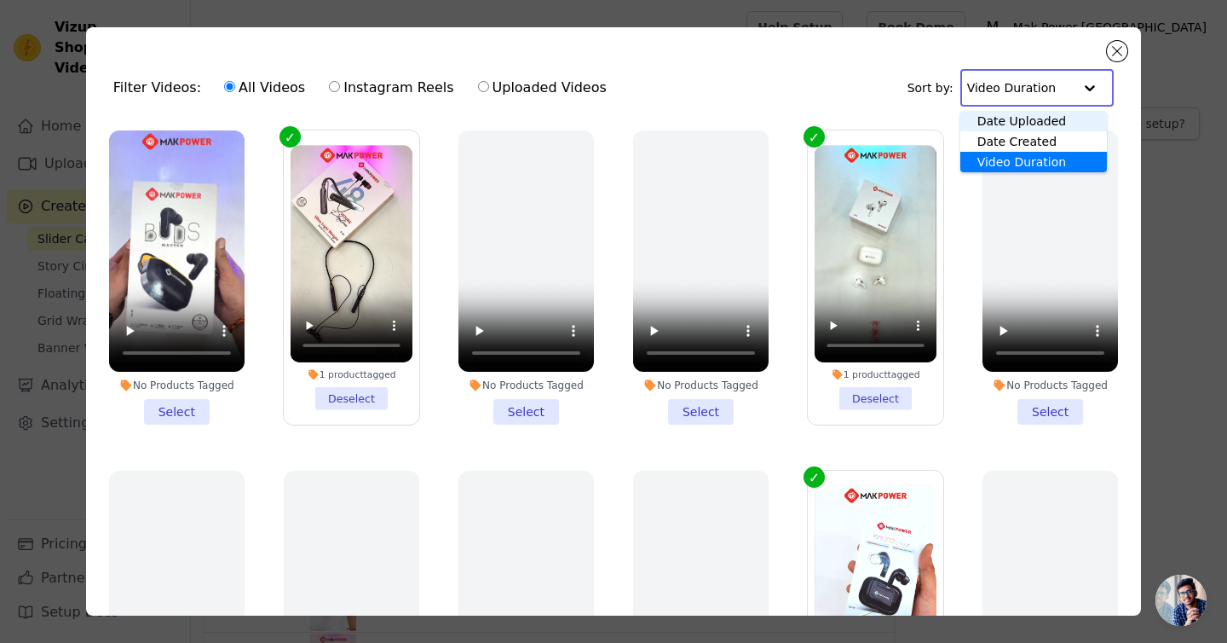
click at [1033, 120] on div "Date Uploaded" at bounding box center [1034, 121] width 147 height 20
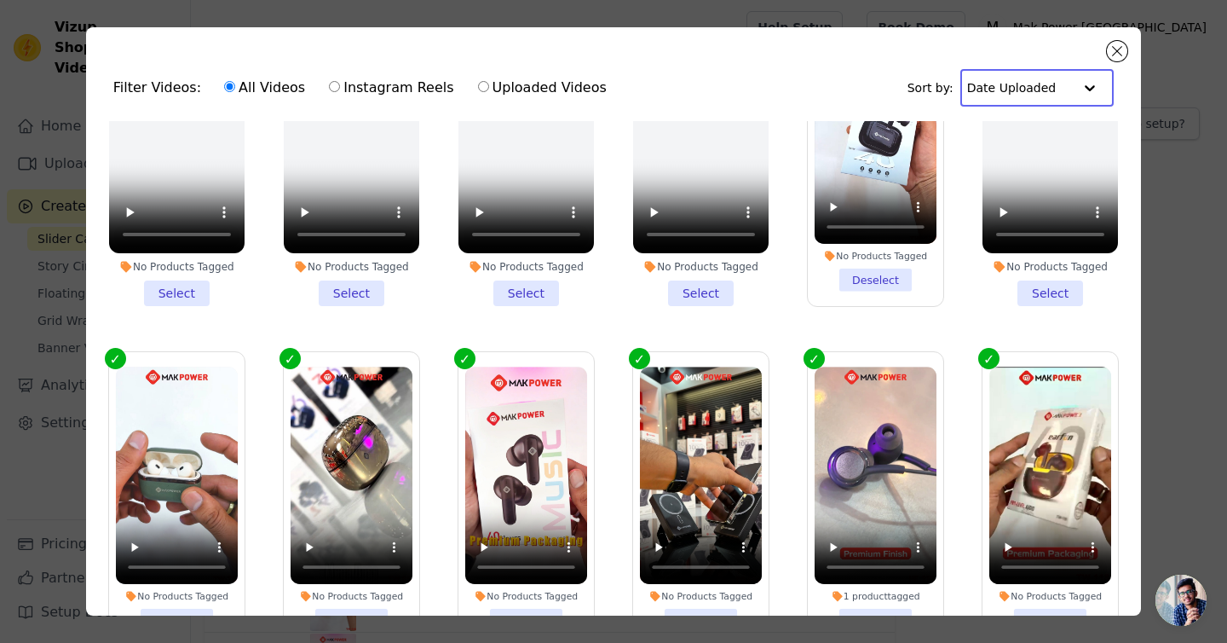
scroll to position [148, 0]
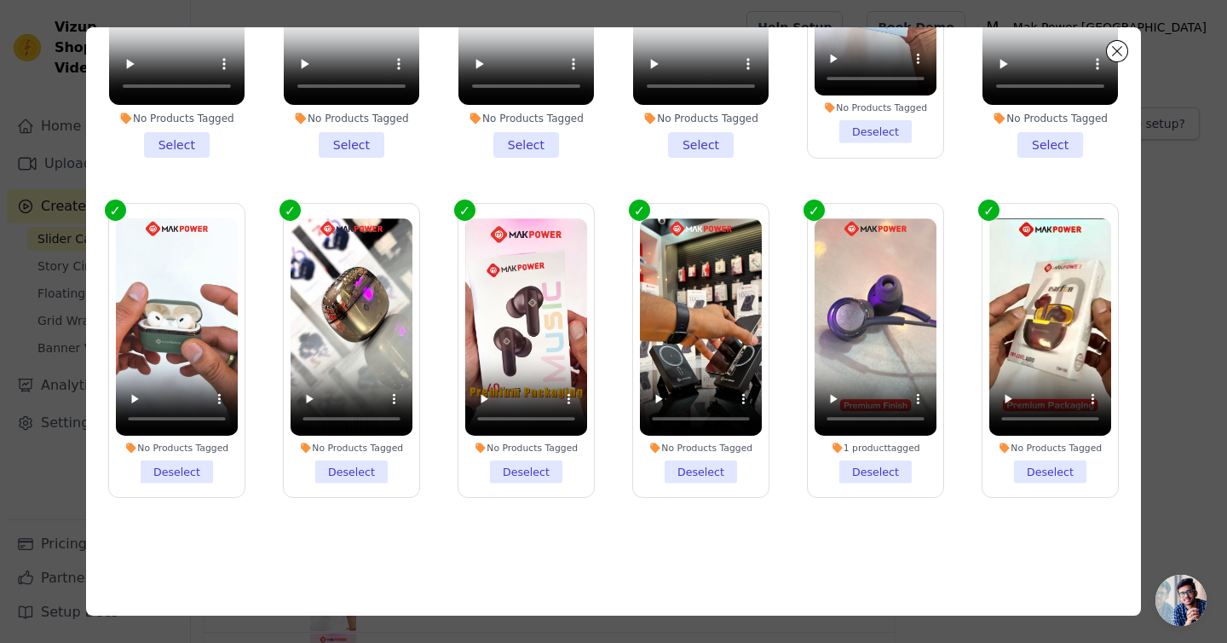
click at [690, 566] on div "Filter Videos: All Videos Instagram Reels Uploaded Videos Sort by: Option Date …" at bounding box center [613, 321] width 1055 height 588
click at [690, 566] on div "Filter Videos: All Videos Instagram Reels Uploaded Videos Sort by: Date Uploade…" at bounding box center [613, 321] width 1055 height 588
click at [1116, 57] on button "Close modal" at bounding box center [1117, 51] width 20 height 20
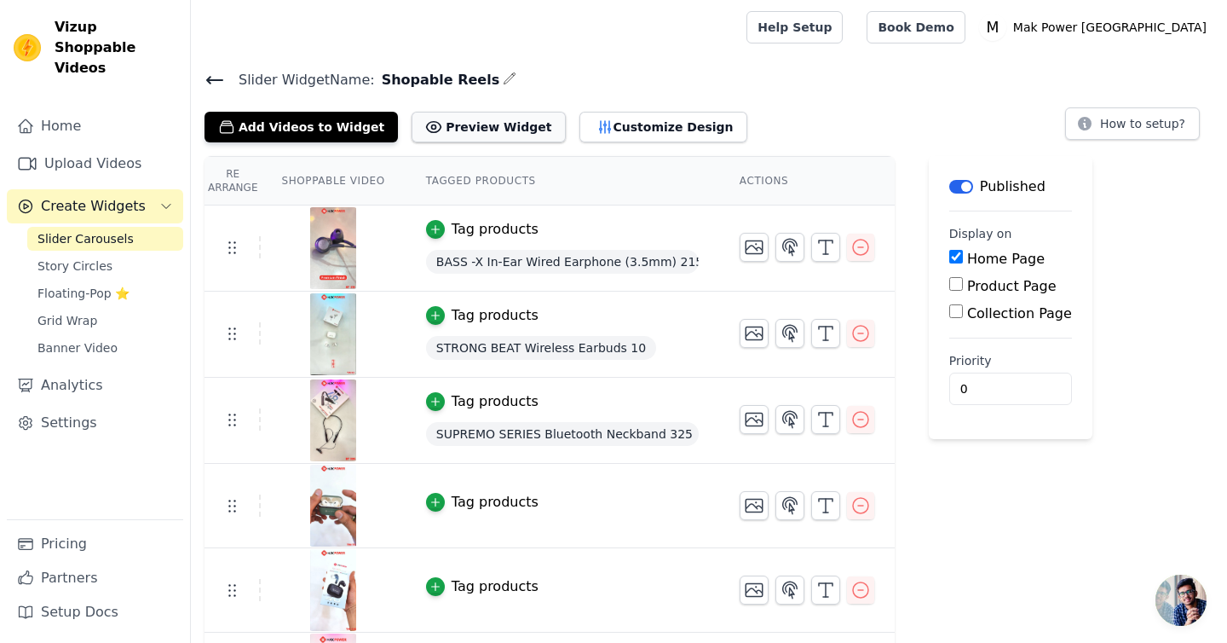
click at [470, 129] on button "Preview Widget" at bounding box center [488, 127] width 153 height 31
click at [95, 257] on span "Story Circles" at bounding box center [75, 265] width 75 height 17
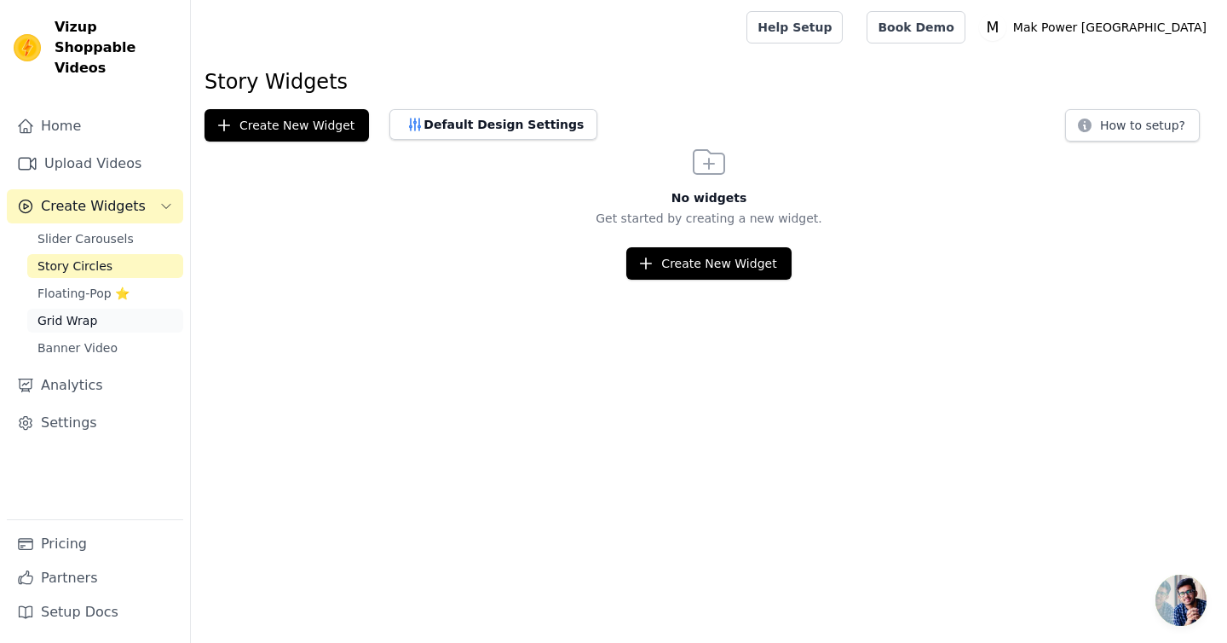
click at [98, 309] on link "Grid Wrap" at bounding box center [105, 321] width 156 height 24
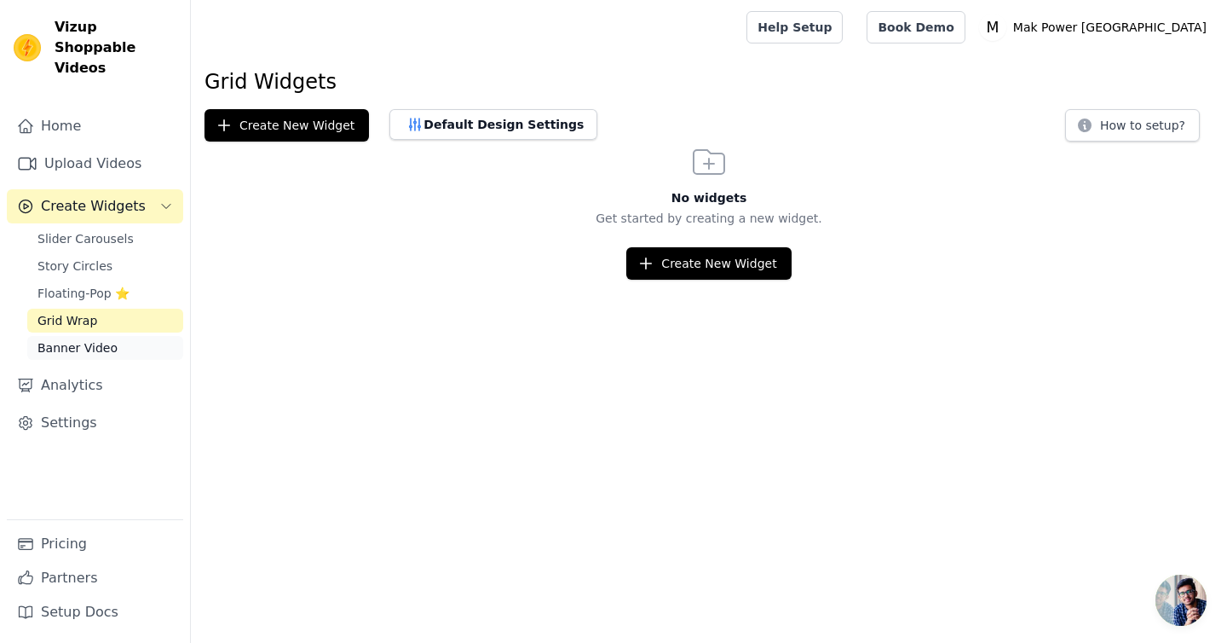
click at [97, 339] on span "Banner Video" at bounding box center [78, 347] width 80 height 17
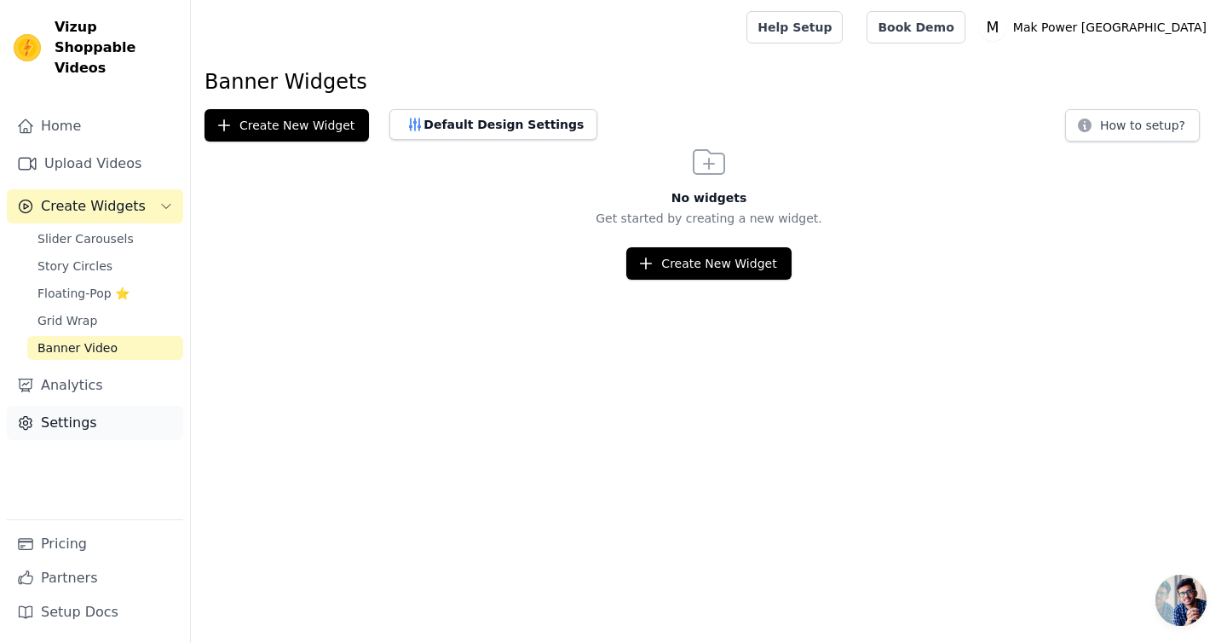
click at [81, 406] on link "Settings" at bounding box center [95, 423] width 176 height 34
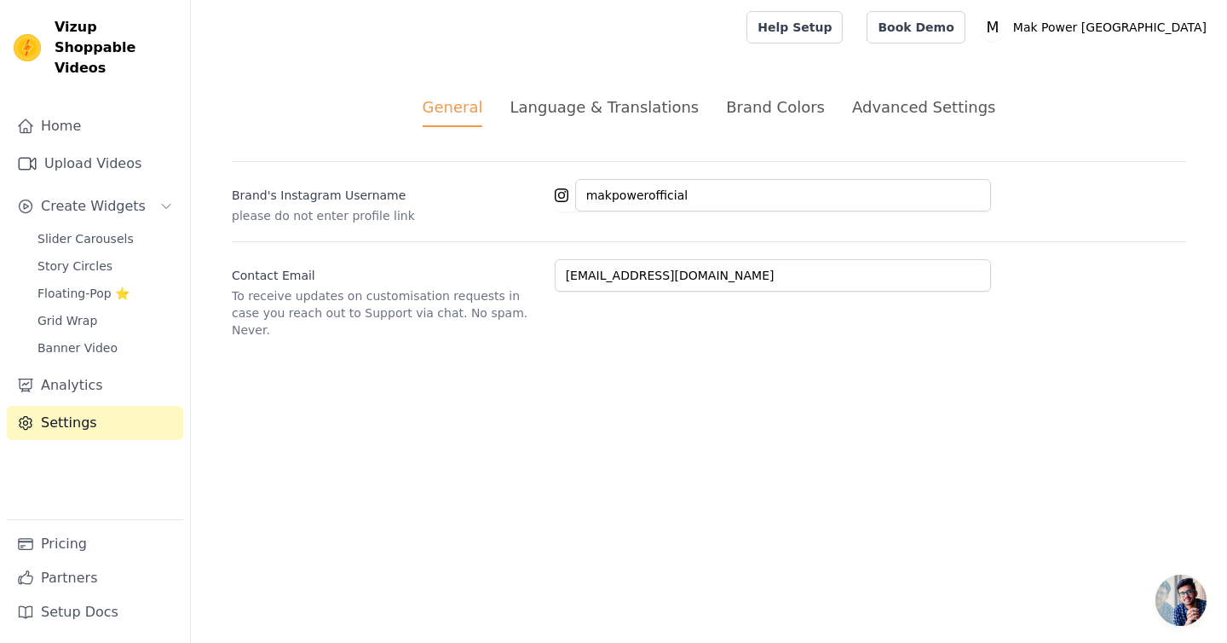
click at [643, 110] on div "Language & Translations" at bounding box center [604, 106] width 189 height 23
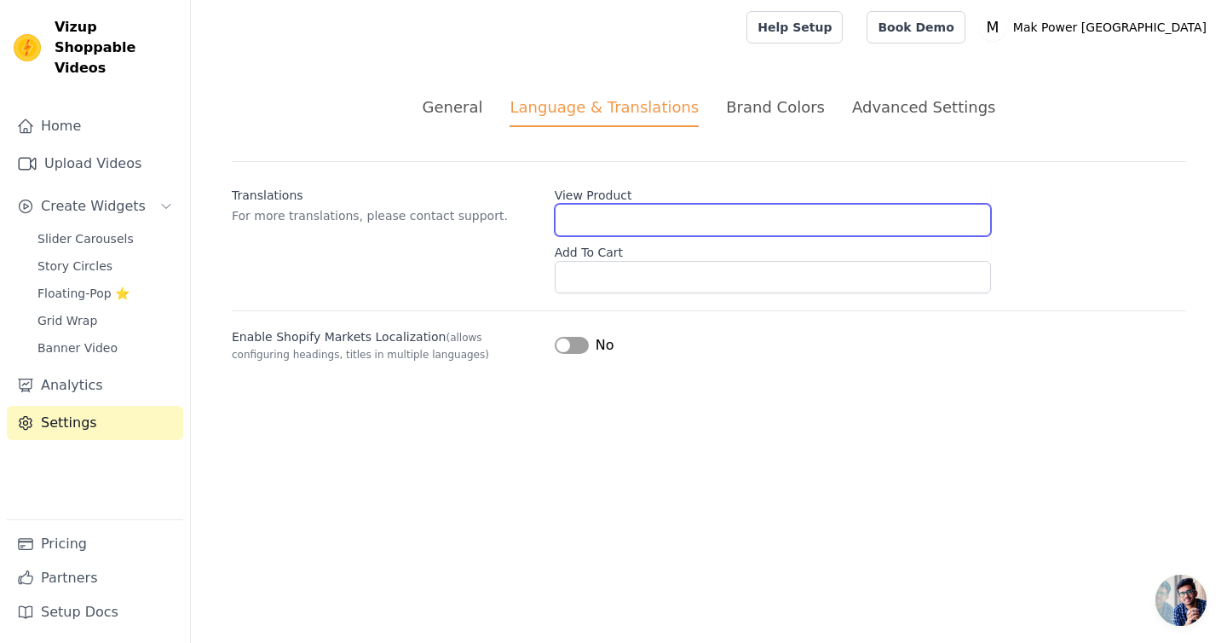
click at [678, 227] on input "View Product" at bounding box center [773, 220] width 436 height 32
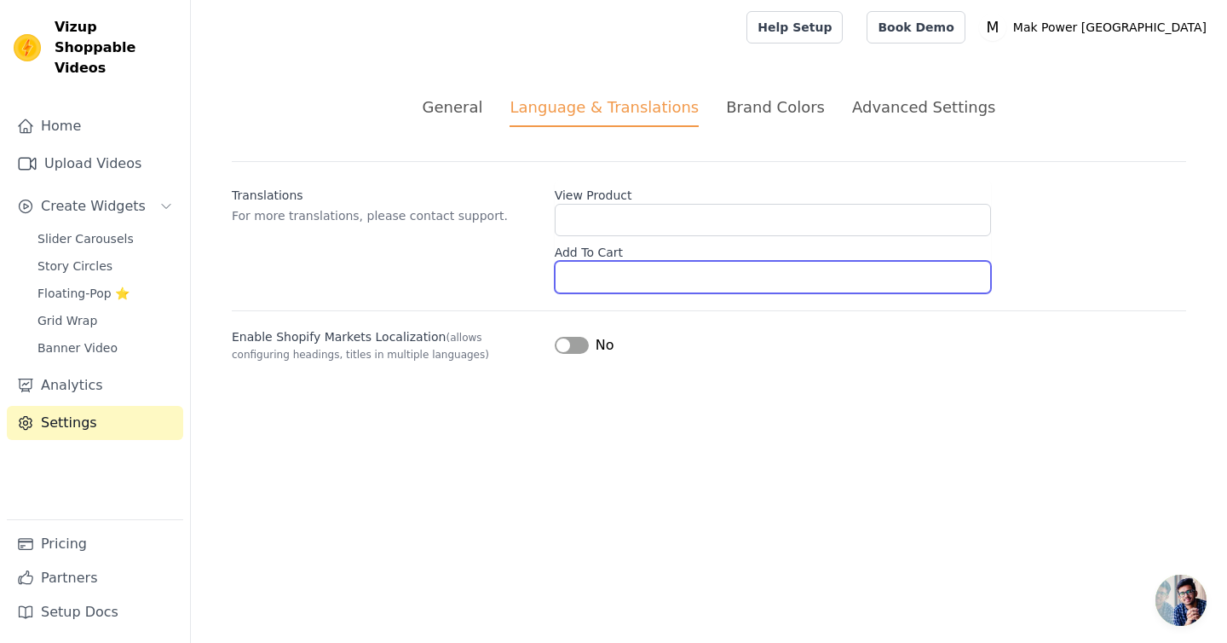
click at [652, 273] on input "Add To Cart" at bounding box center [773, 277] width 436 height 32
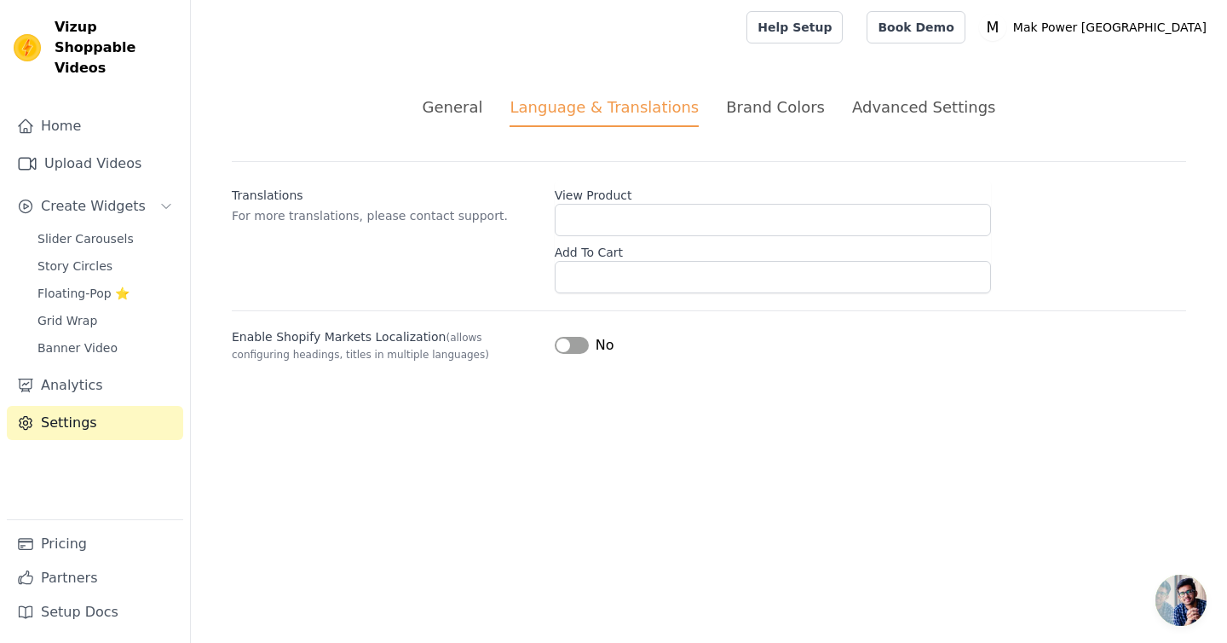
click at [579, 350] on button "Label" at bounding box center [572, 345] width 34 height 17
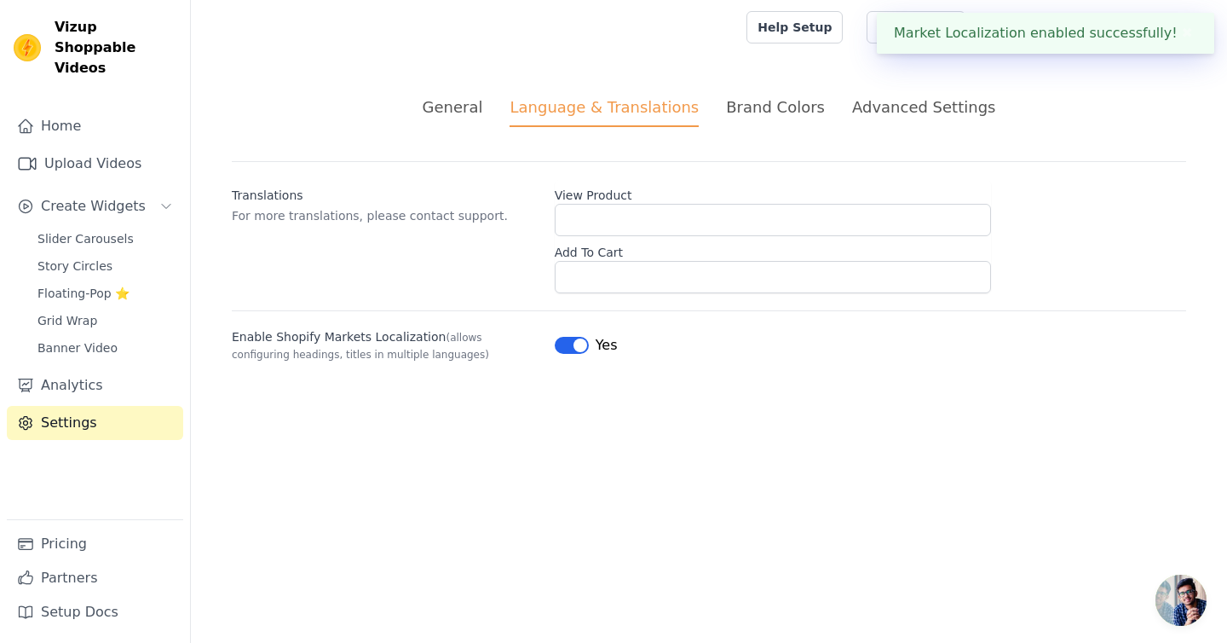
click at [579, 350] on button "Label" at bounding box center [572, 345] width 34 height 17
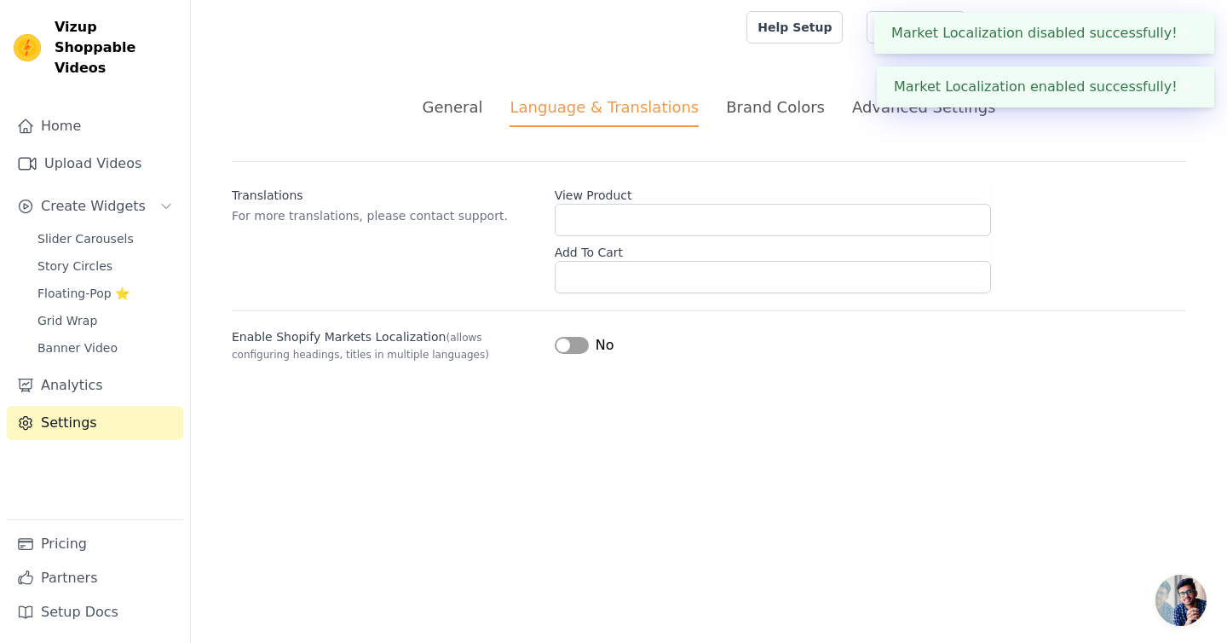
click at [770, 110] on div "Brand Colors" at bounding box center [775, 106] width 99 height 23
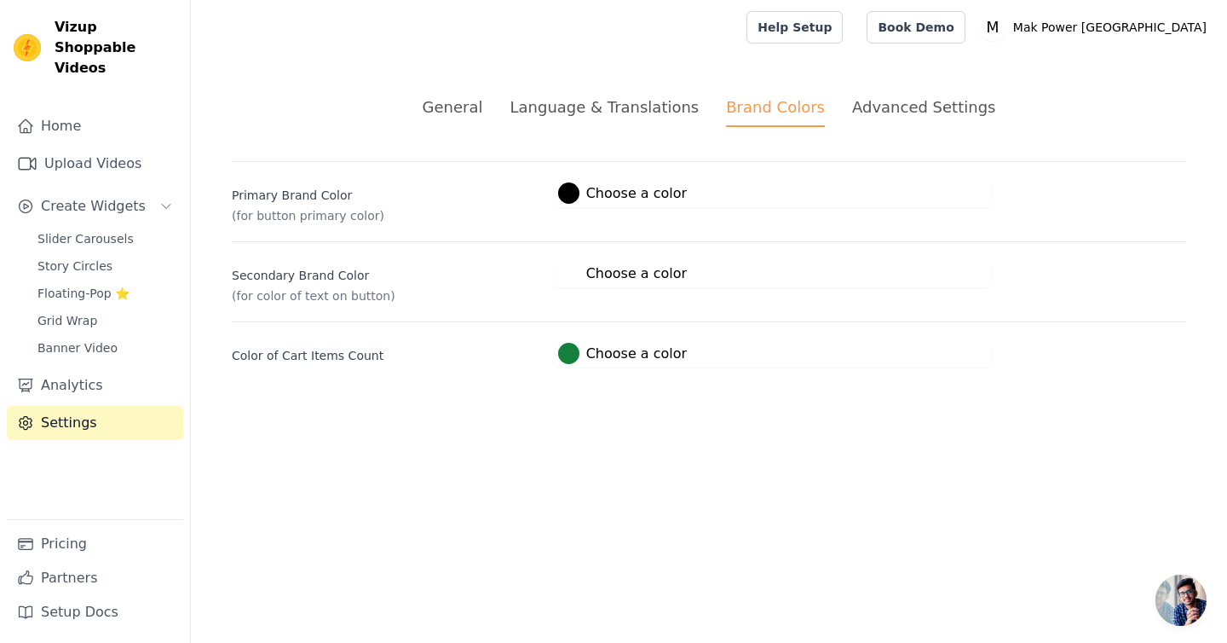
click at [572, 358] on div at bounding box center [568, 353] width 21 height 21
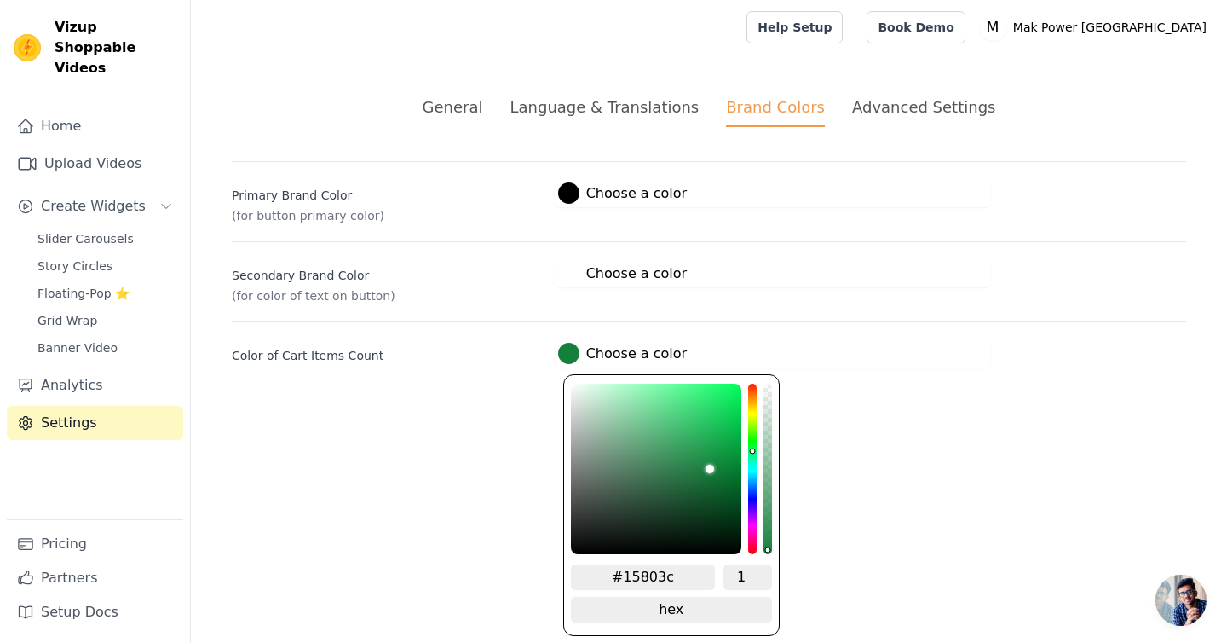
click at [895, 323] on div "Color of Cart Items Count #15803c Choose a color #15803c 1 hex change to rgb" at bounding box center [709, 344] width 955 height 46
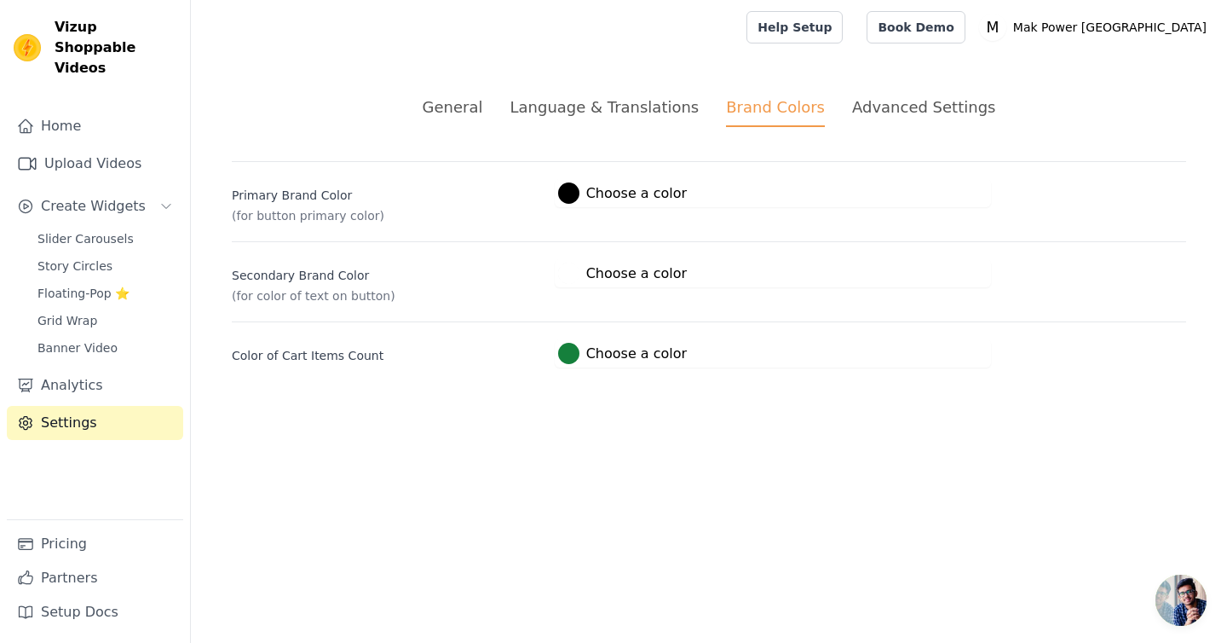
click at [903, 118] on div "Advanced Settings" at bounding box center [923, 106] width 143 height 23
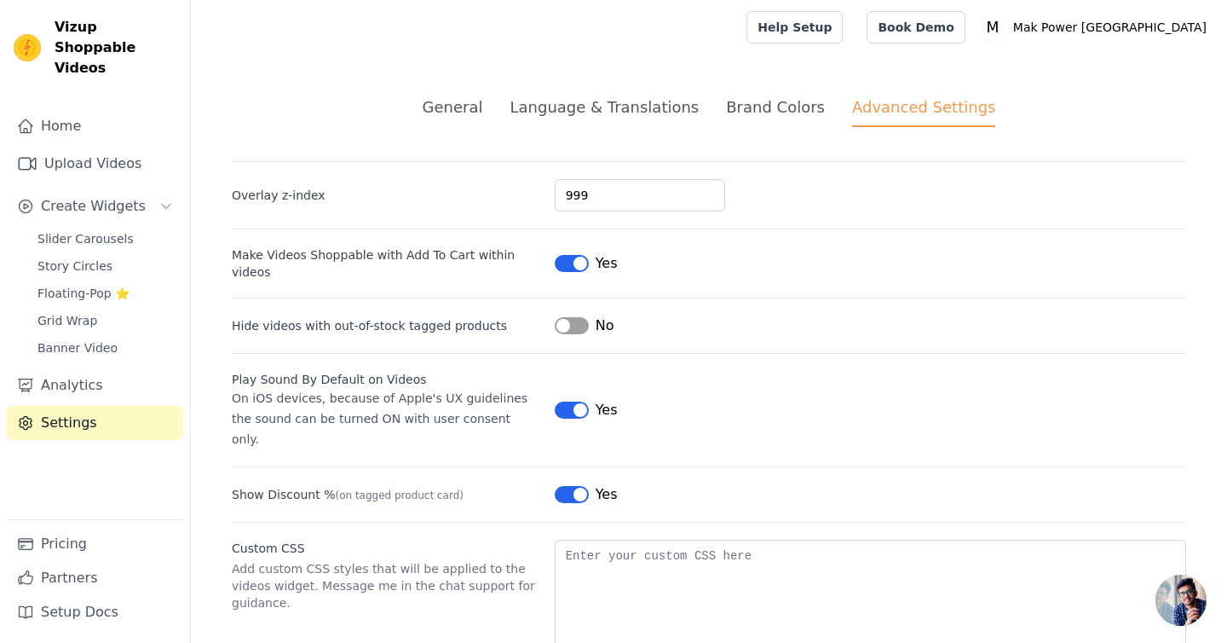
click at [473, 115] on div "General" at bounding box center [453, 106] width 61 height 23
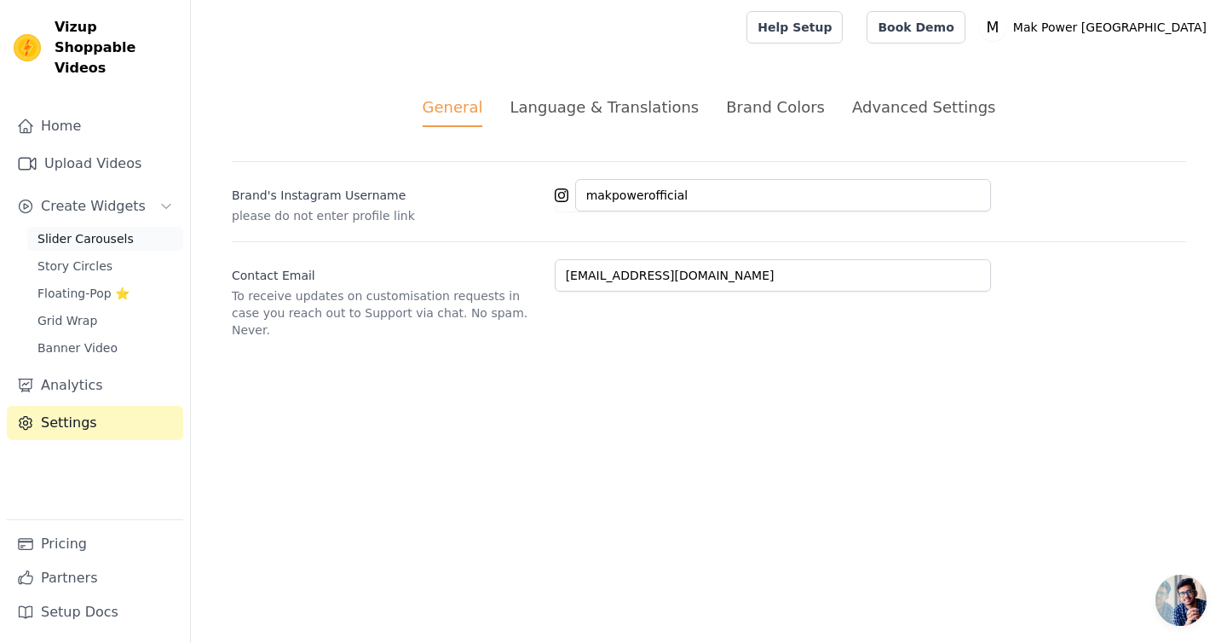
click at [116, 230] on span "Slider Carousels" at bounding box center [86, 238] width 96 height 17
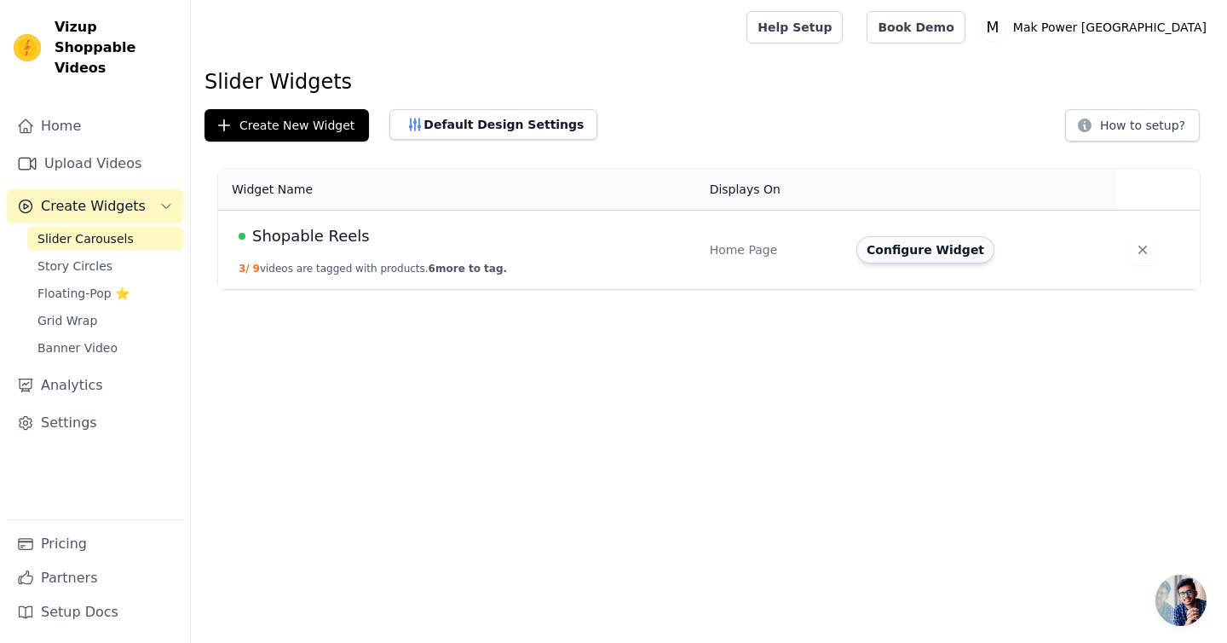
click at [944, 251] on button "Configure Widget" at bounding box center [926, 249] width 138 height 27
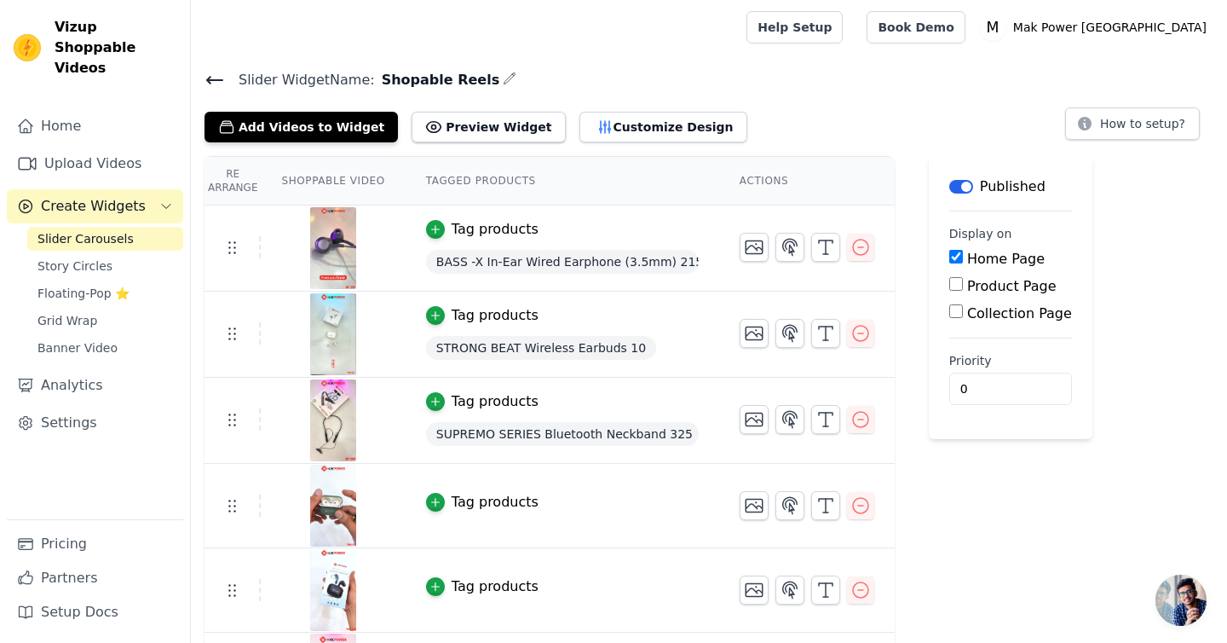
click at [343, 182] on th "Shoppable Video" at bounding box center [333, 181] width 144 height 49
click at [628, 133] on button "Customize Design" at bounding box center [664, 127] width 168 height 31
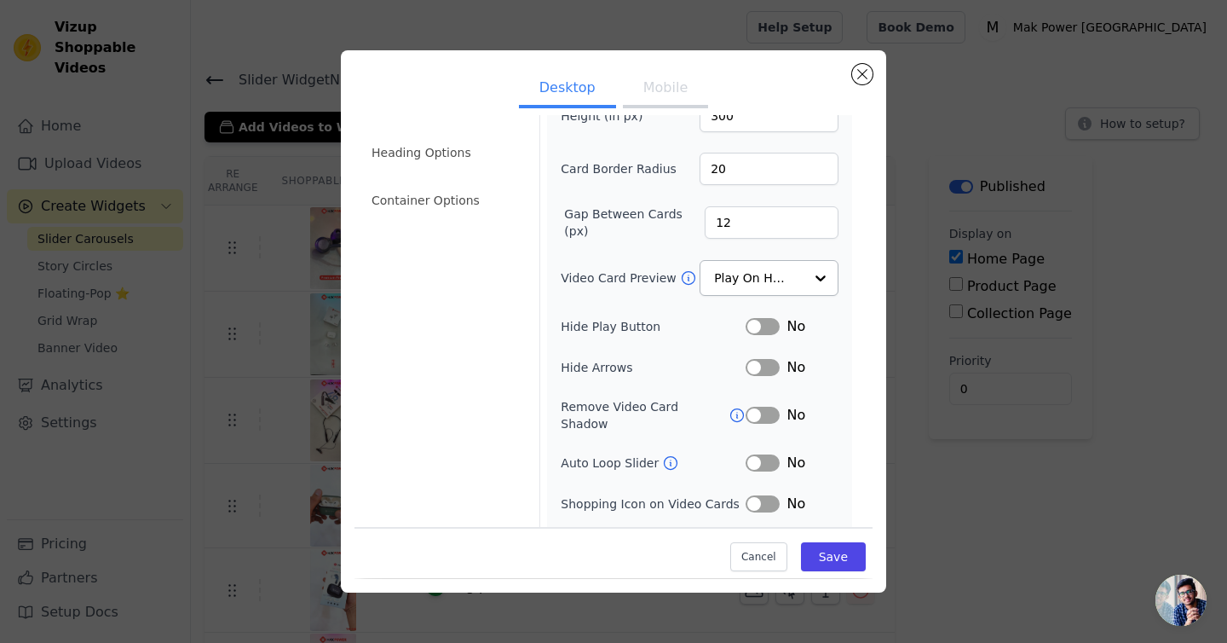
scroll to position [120, 0]
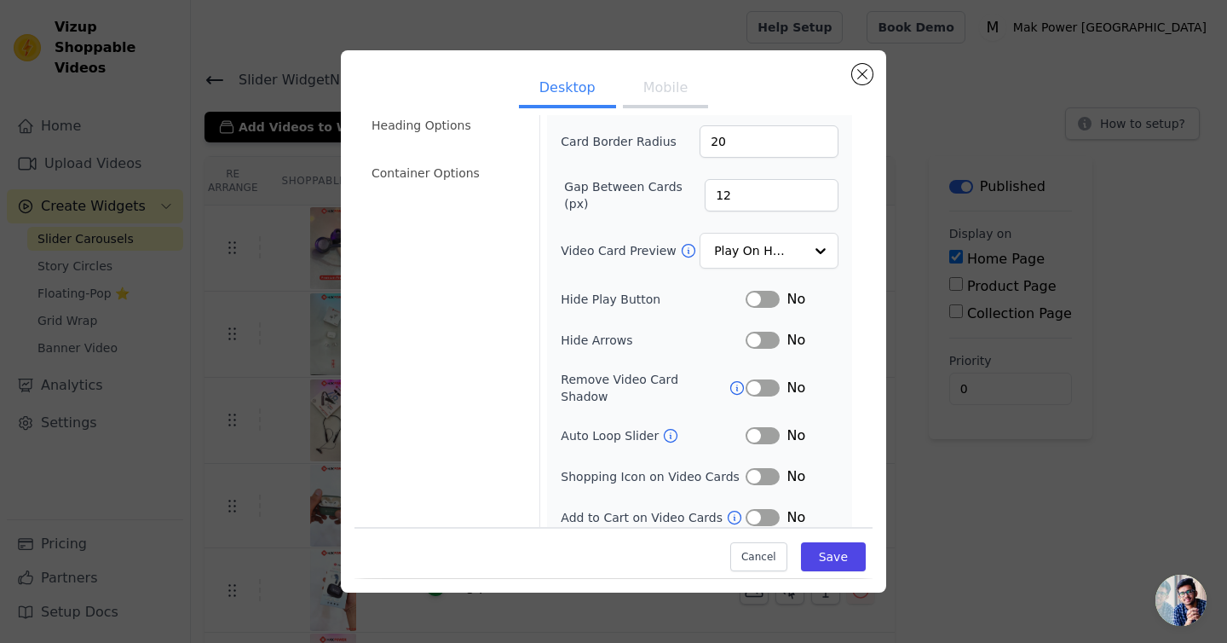
click at [766, 509] on button "Label" at bounding box center [763, 517] width 34 height 17
click at [767, 468] on button "Label" at bounding box center [763, 476] width 34 height 17
click at [765, 428] on button "Label" at bounding box center [763, 435] width 34 height 17
click at [760, 386] on button "Label" at bounding box center [763, 387] width 34 height 17
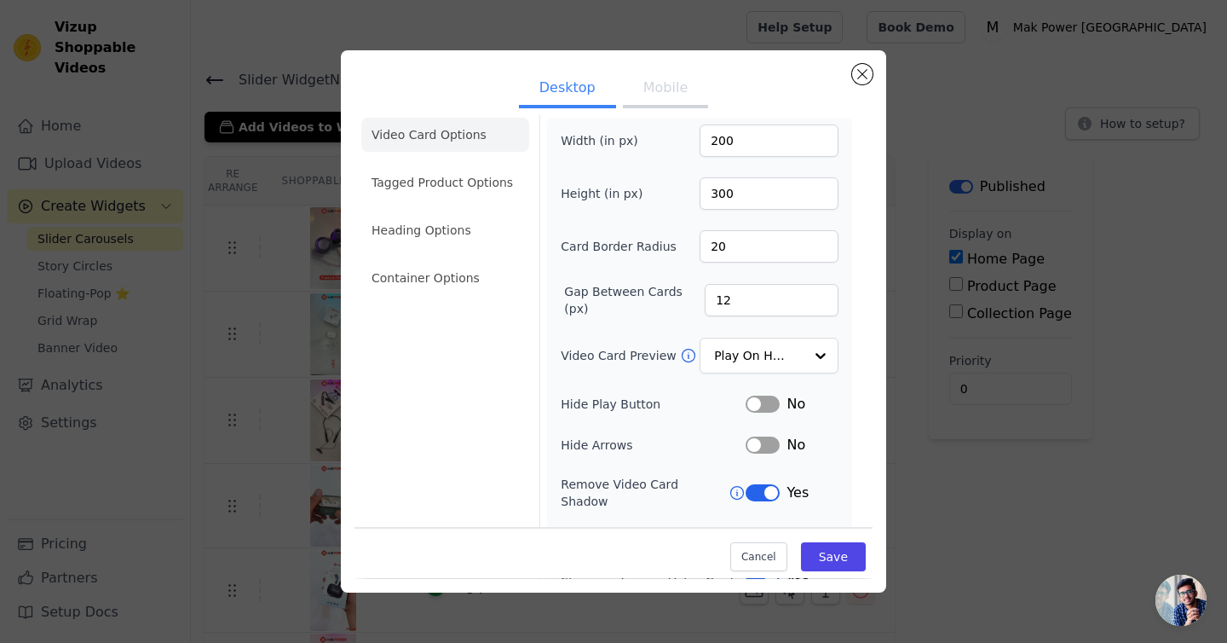
scroll to position [12, 0]
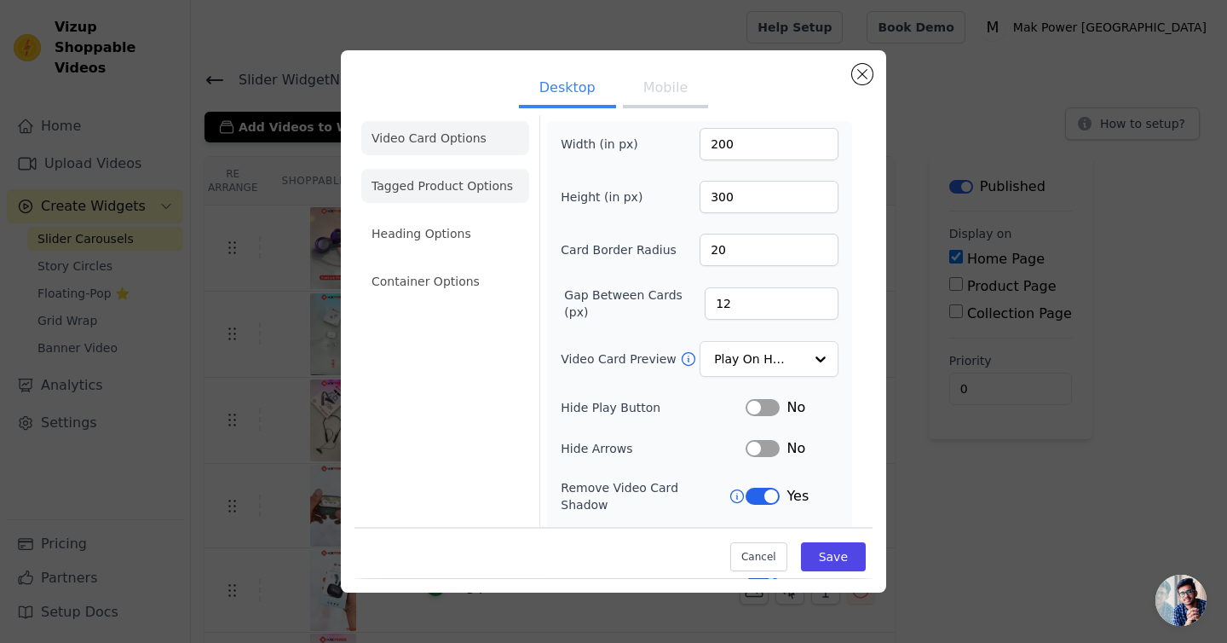
click at [450, 179] on li "Tagged Product Options" at bounding box center [445, 186] width 168 height 34
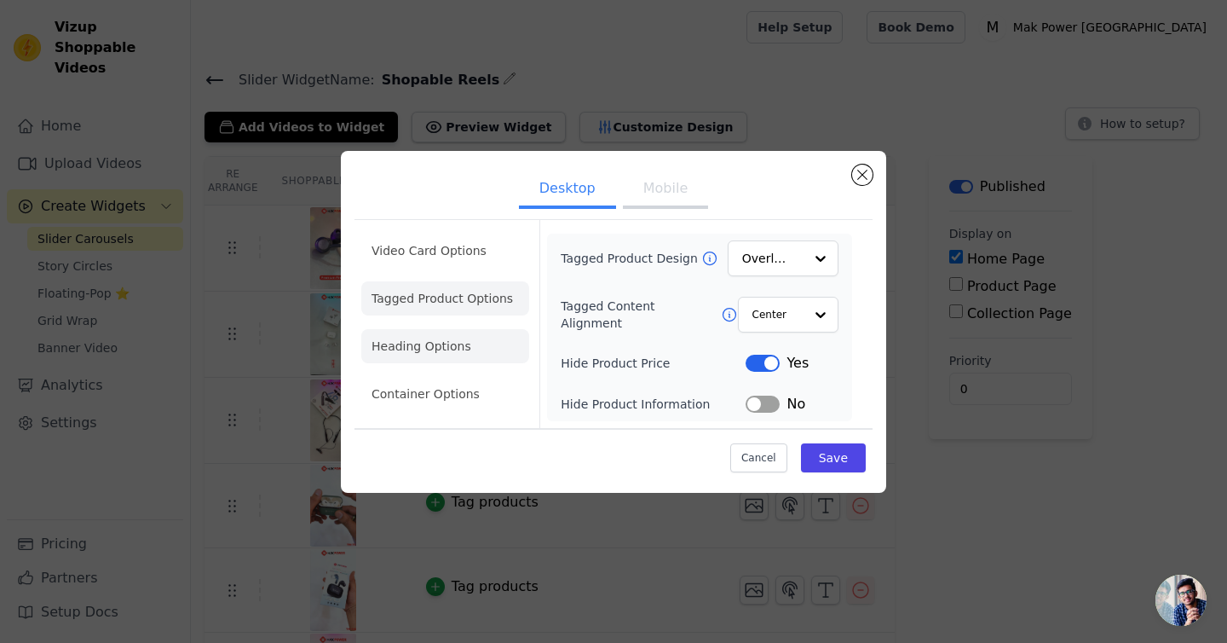
click at [424, 338] on li "Heading Options" at bounding box center [445, 346] width 168 height 34
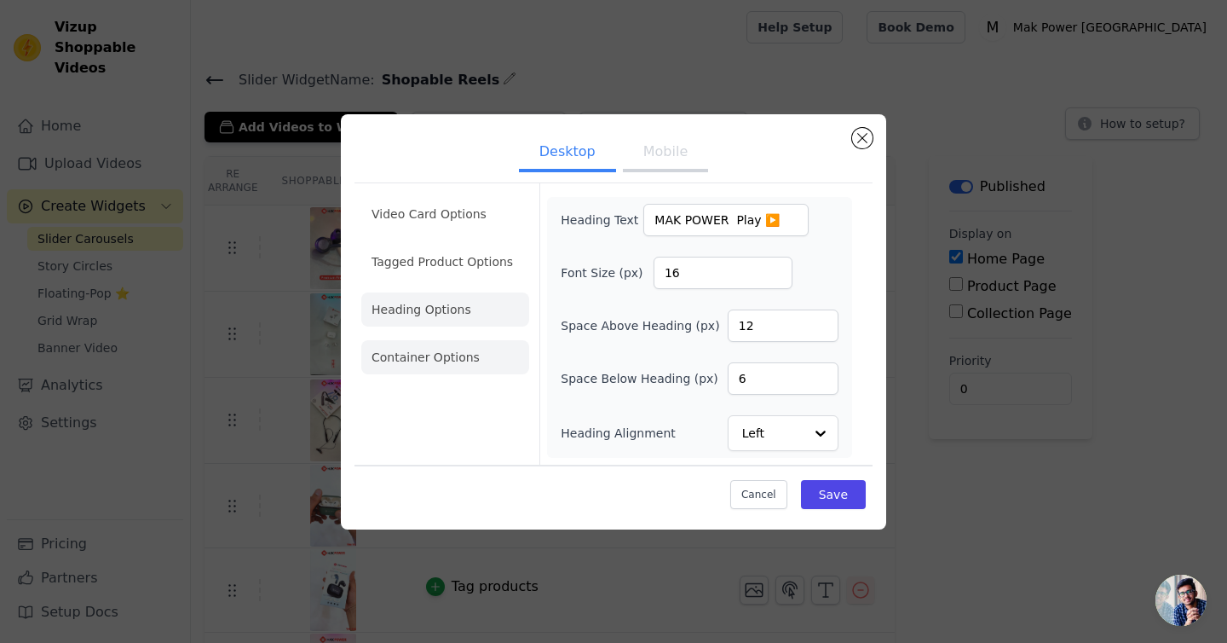
click at [469, 360] on li "Container Options" at bounding box center [445, 357] width 168 height 34
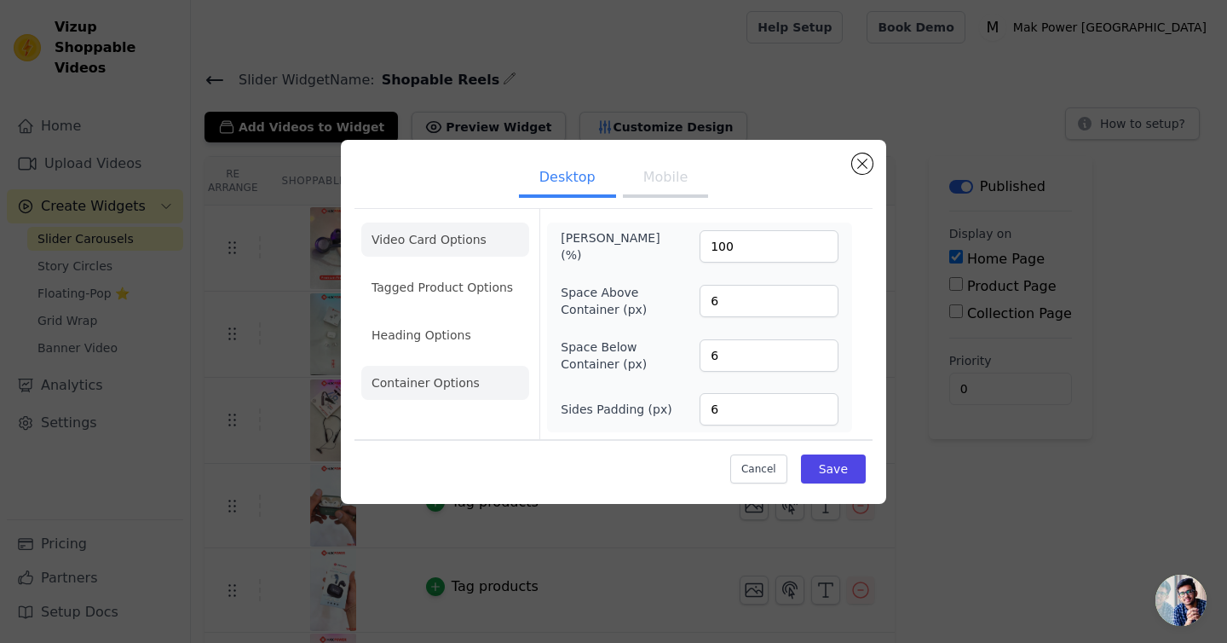
click at [425, 237] on li "Video Card Options" at bounding box center [445, 239] width 168 height 34
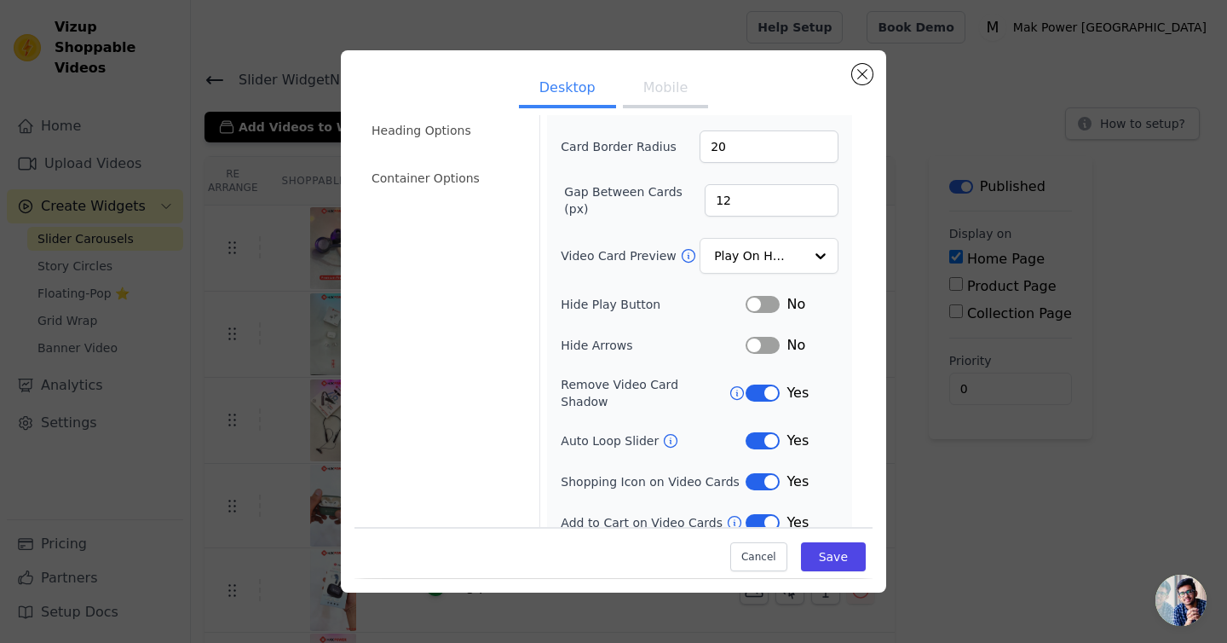
scroll to position [120, 0]
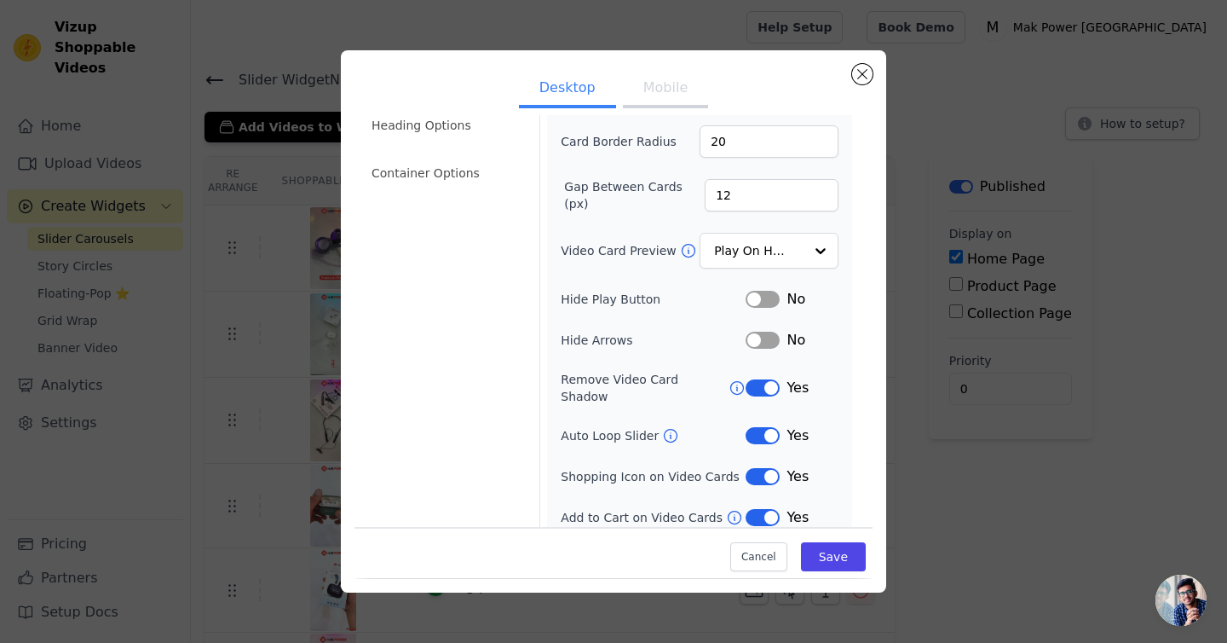
click at [651, 89] on button "Mobile" at bounding box center [665, 90] width 85 height 38
click at [762, 509] on button "Label" at bounding box center [763, 517] width 34 height 17
click at [760, 468] on button "Label" at bounding box center [763, 476] width 34 height 17
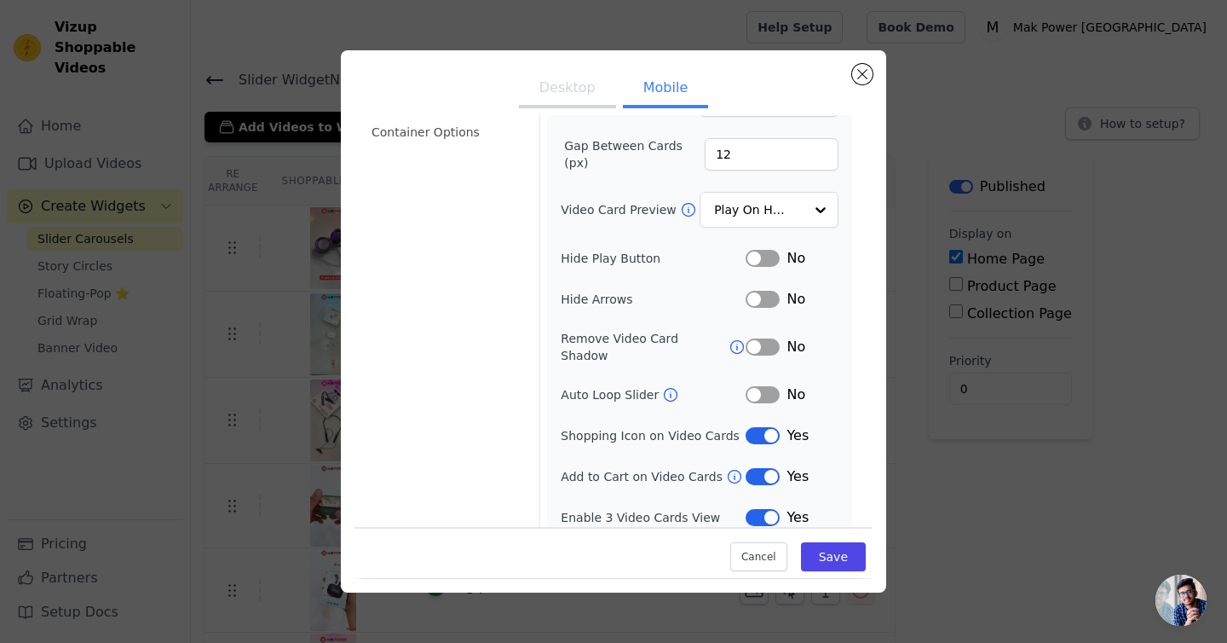
click at [766, 427] on button "Label" at bounding box center [763, 435] width 34 height 17
click at [766, 468] on button "Label" at bounding box center [763, 476] width 34 height 17
click at [760, 427] on button "Label" at bounding box center [763, 435] width 34 height 17
click at [829, 551] on button "Save" at bounding box center [833, 557] width 65 height 29
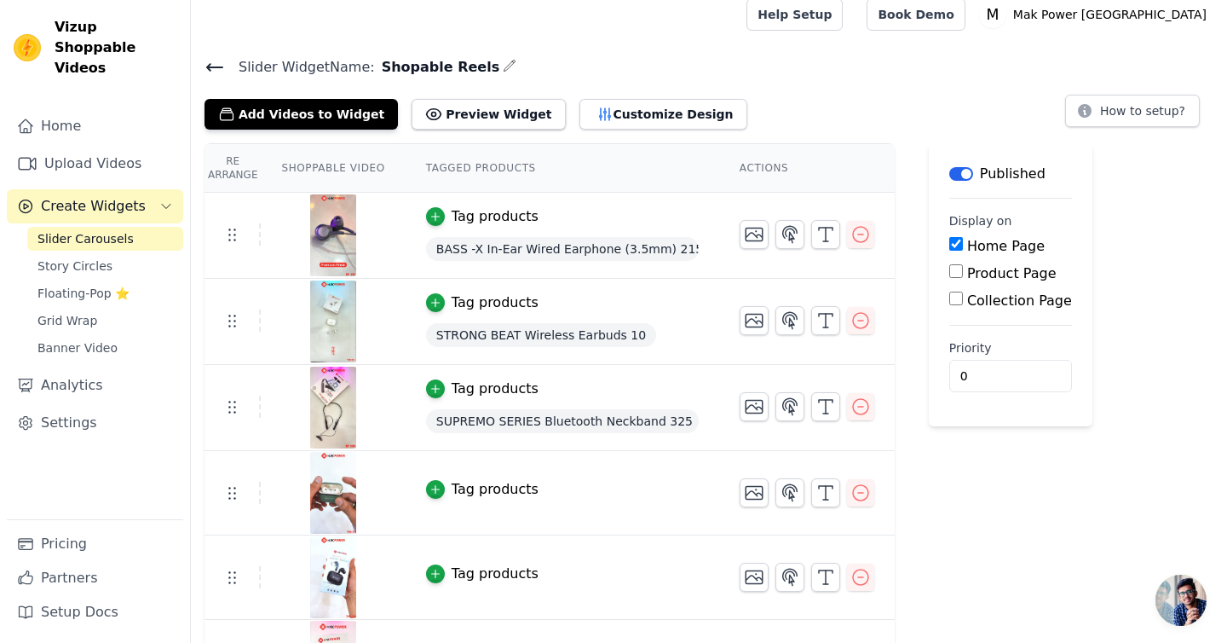
scroll to position [0, 0]
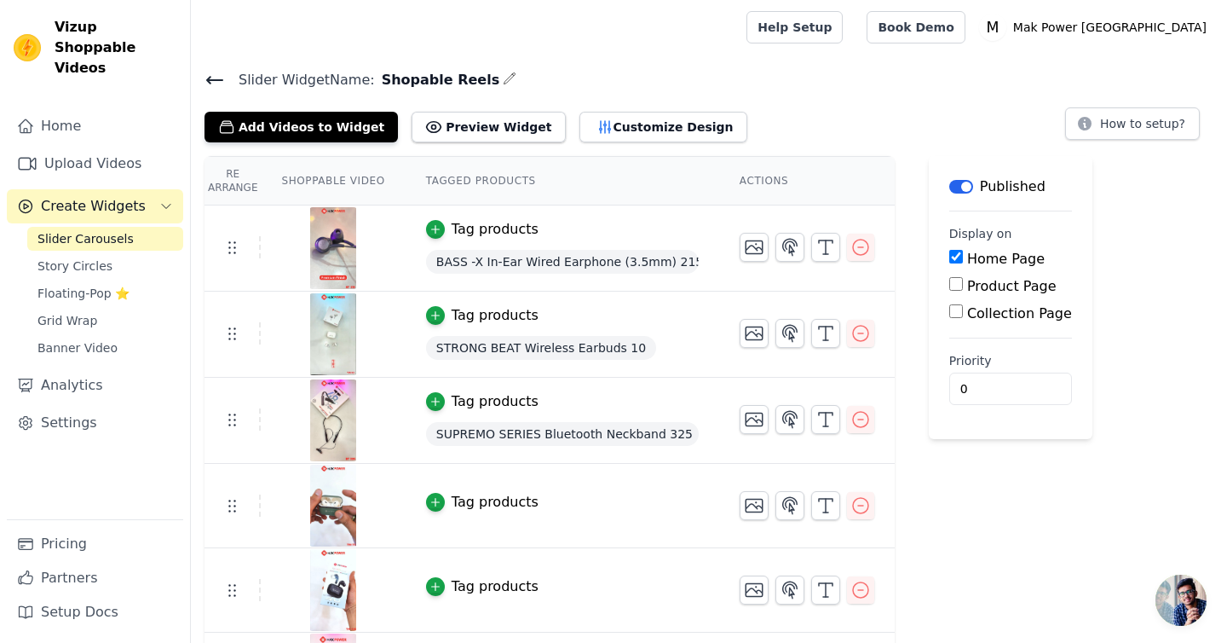
click at [958, 290] on input "Product Page" at bounding box center [956, 284] width 14 height 14
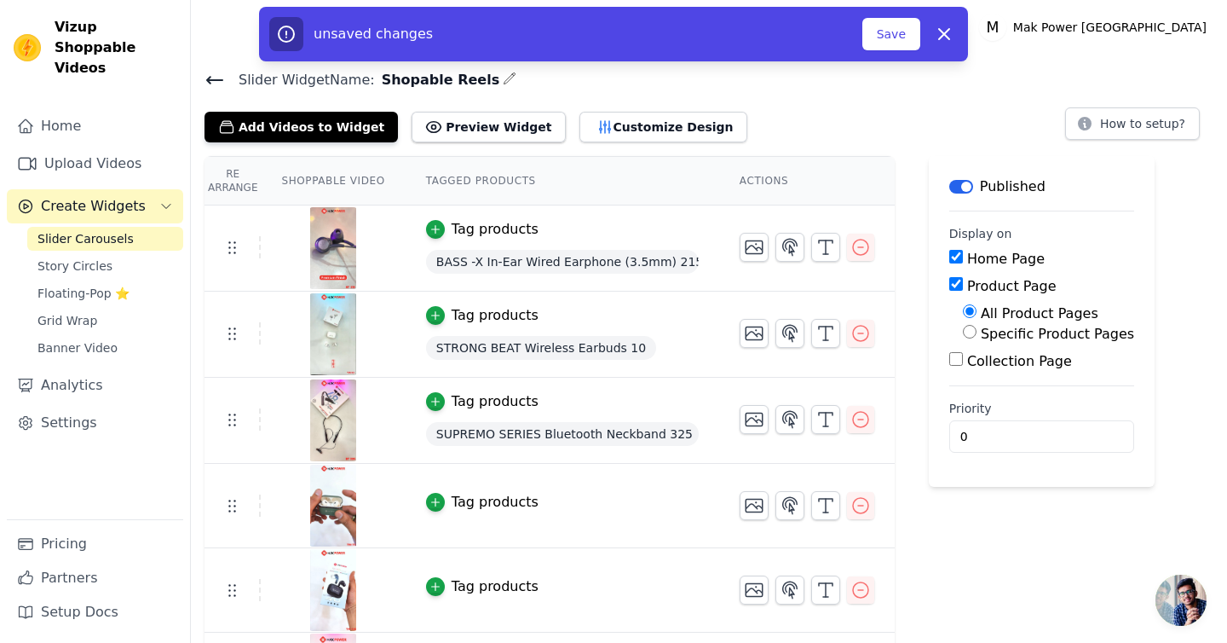
click at [955, 289] on input "Product Page" at bounding box center [956, 284] width 14 height 14
checkbox input "false"
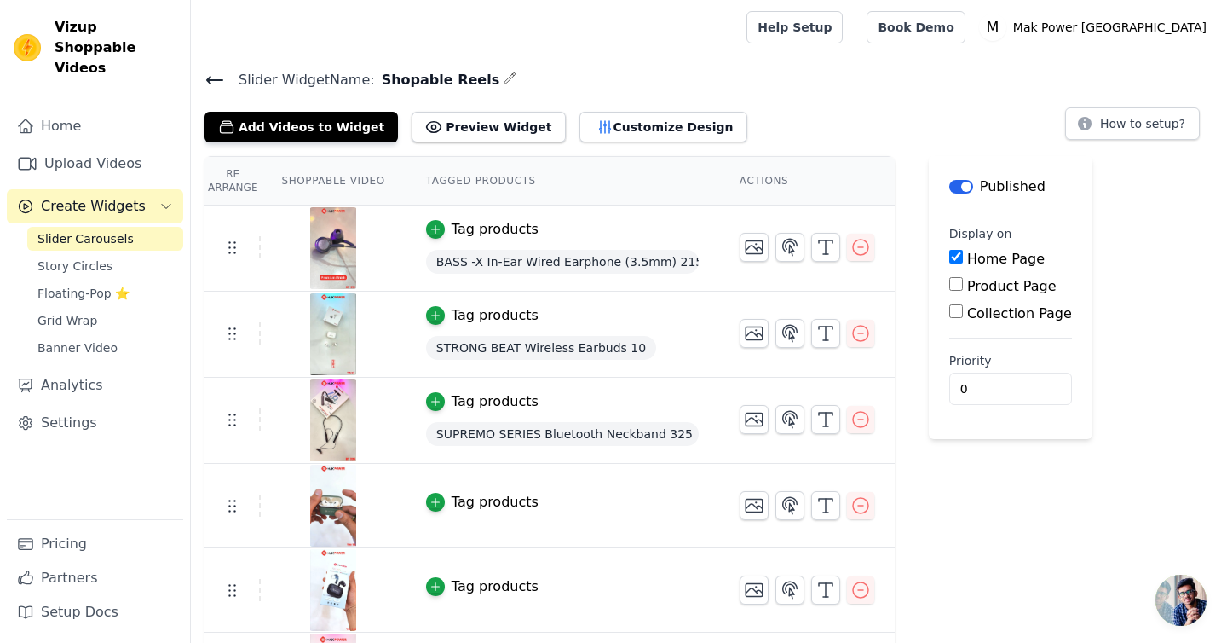
click at [955, 310] on input "Collection Page" at bounding box center [956, 311] width 14 height 14
checkbox input "true"
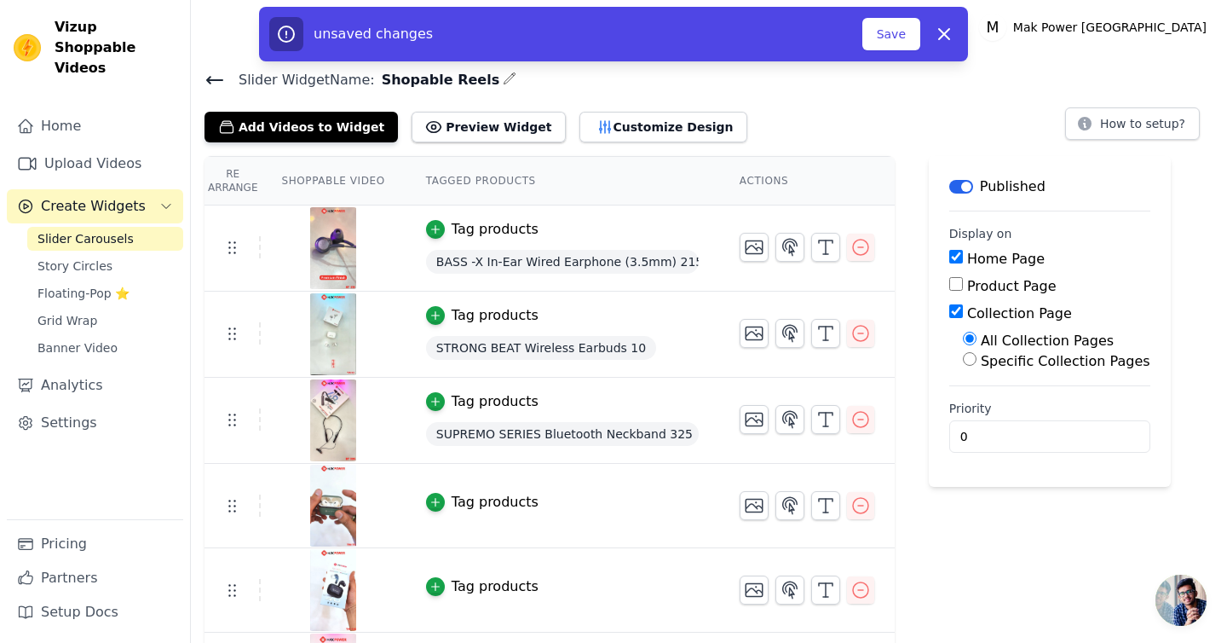
click at [954, 286] on input "Product Page" at bounding box center [956, 284] width 14 height 14
checkbox input "true"
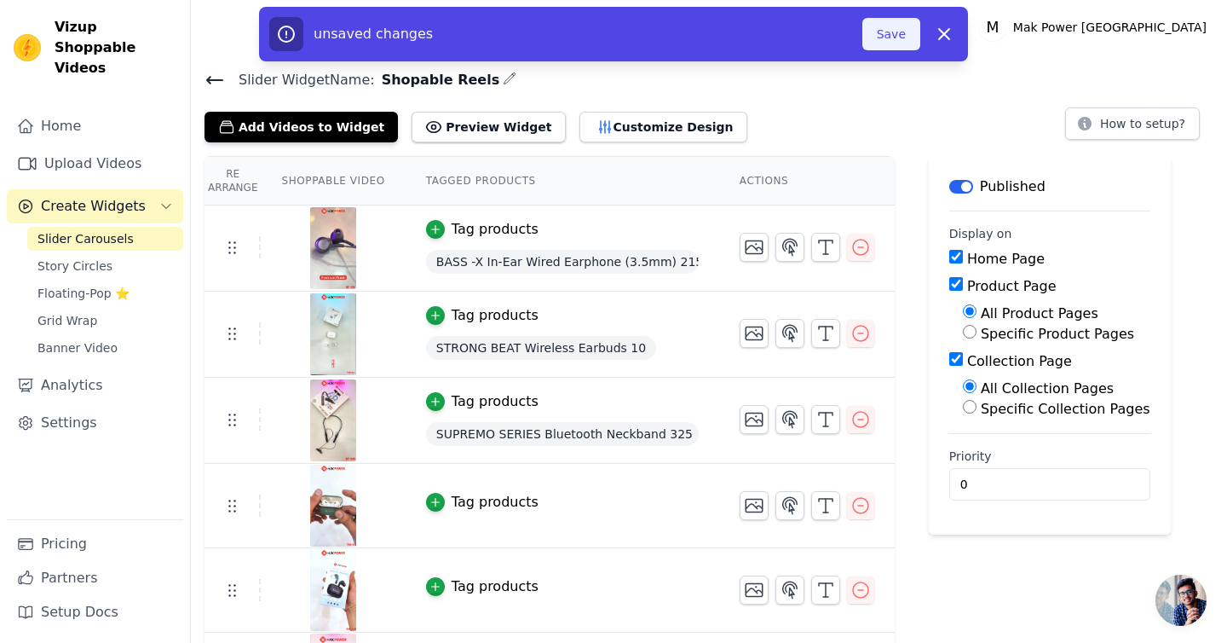
click at [896, 38] on button "Save" at bounding box center [892, 34] width 58 height 32
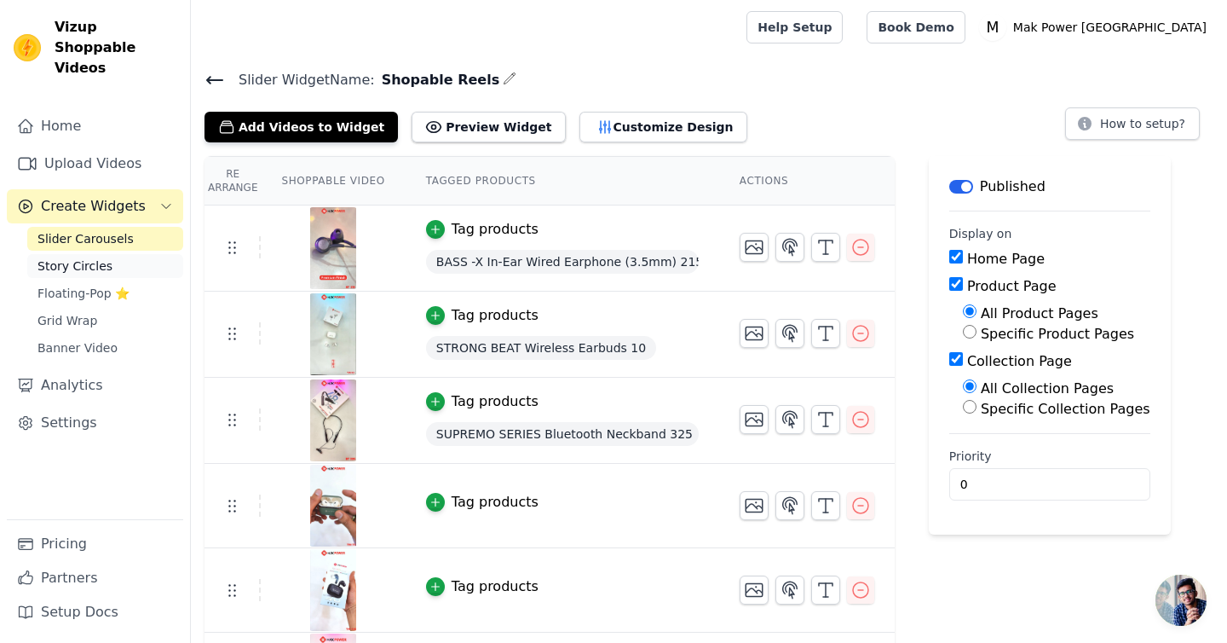
click at [94, 257] on span "Story Circles" at bounding box center [75, 265] width 75 height 17
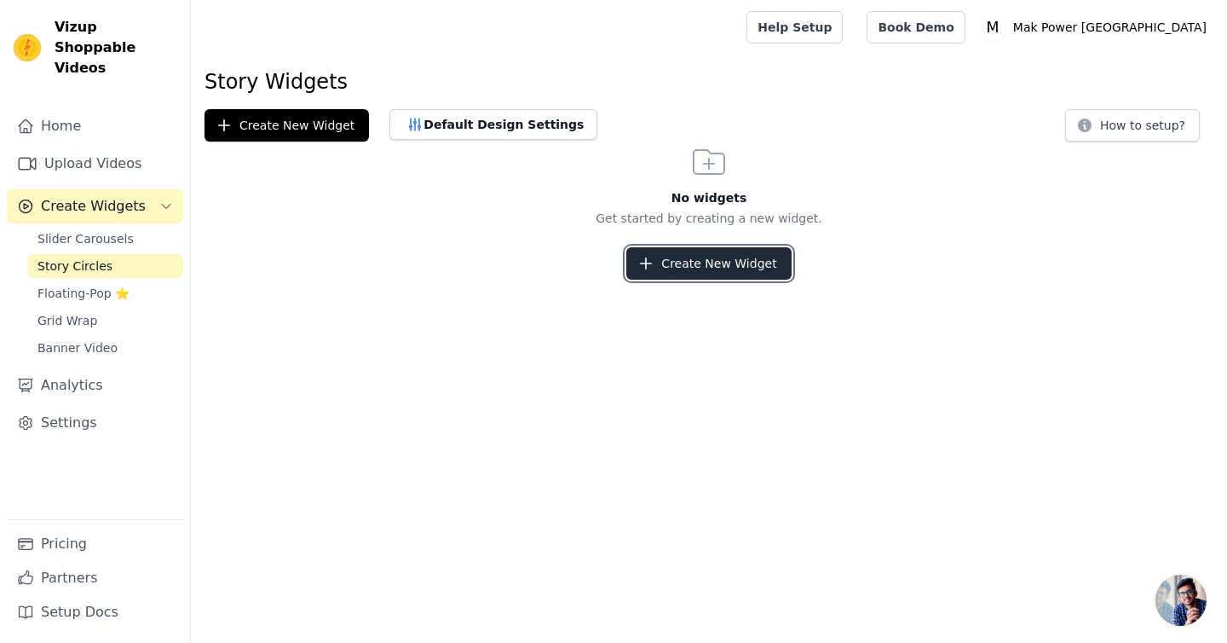
click at [686, 265] on button "Create New Widget" at bounding box center [708, 263] width 164 height 32
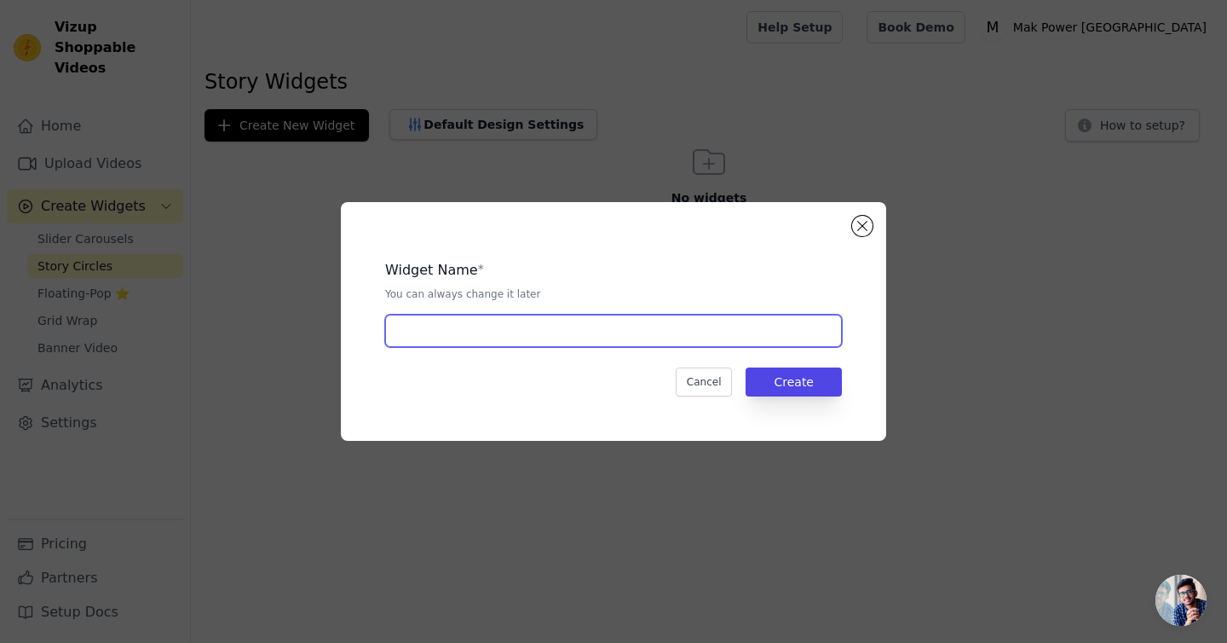
click at [644, 326] on input "text" at bounding box center [613, 330] width 457 height 32
type input "a"
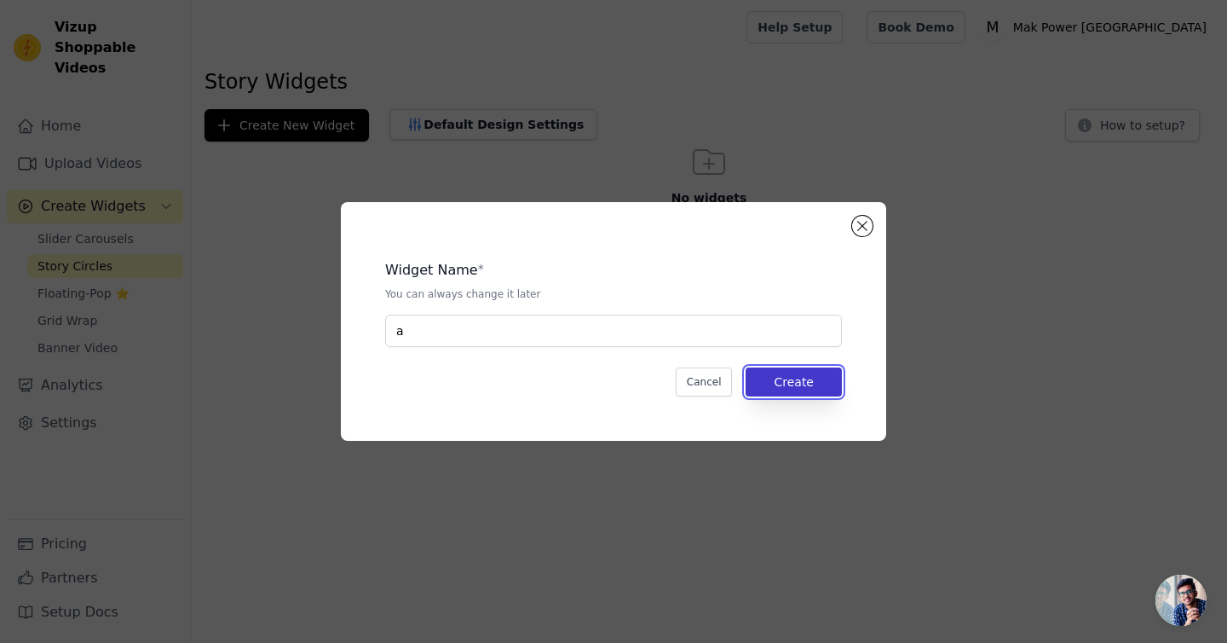
click at [797, 379] on button "Create" at bounding box center [794, 381] width 96 height 29
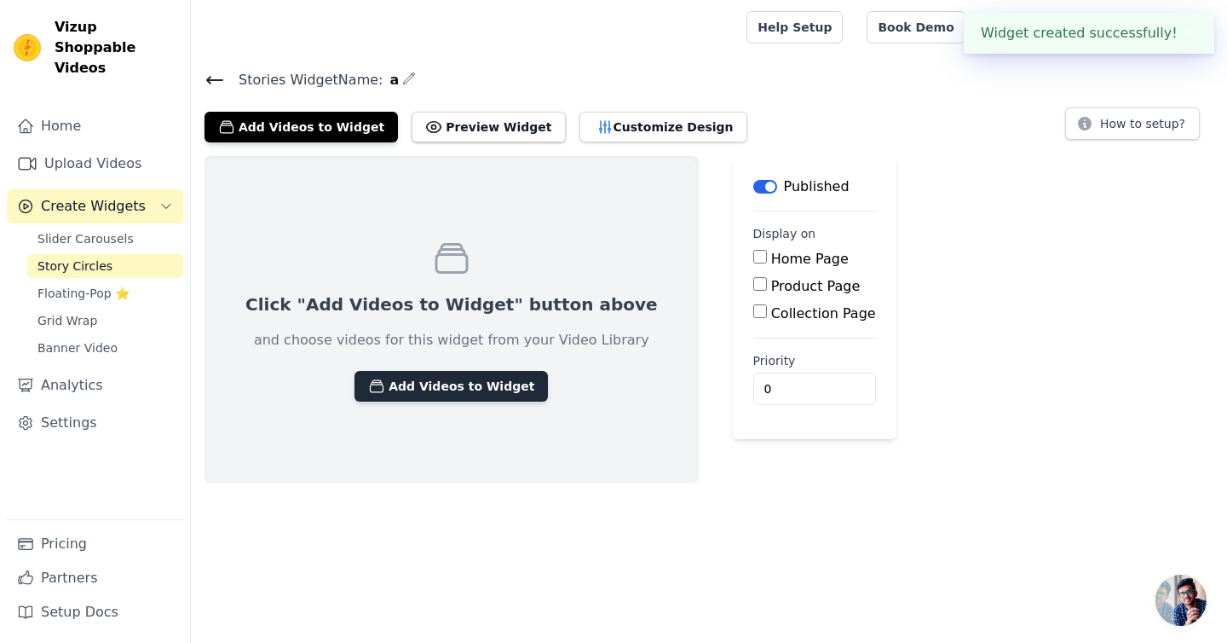
click at [480, 393] on button "Add Videos to Widget" at bounding box center [451, 386] width 193 height 31
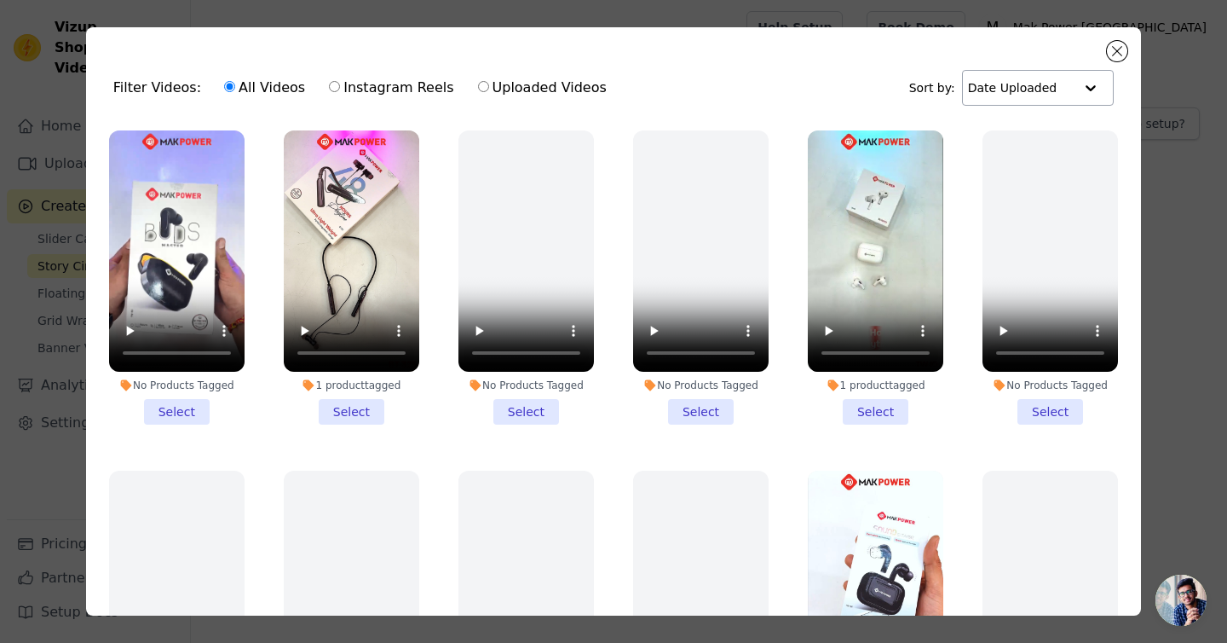
click at [1075, 83] on div at bounding box center [1091, 88] width 34 height 34
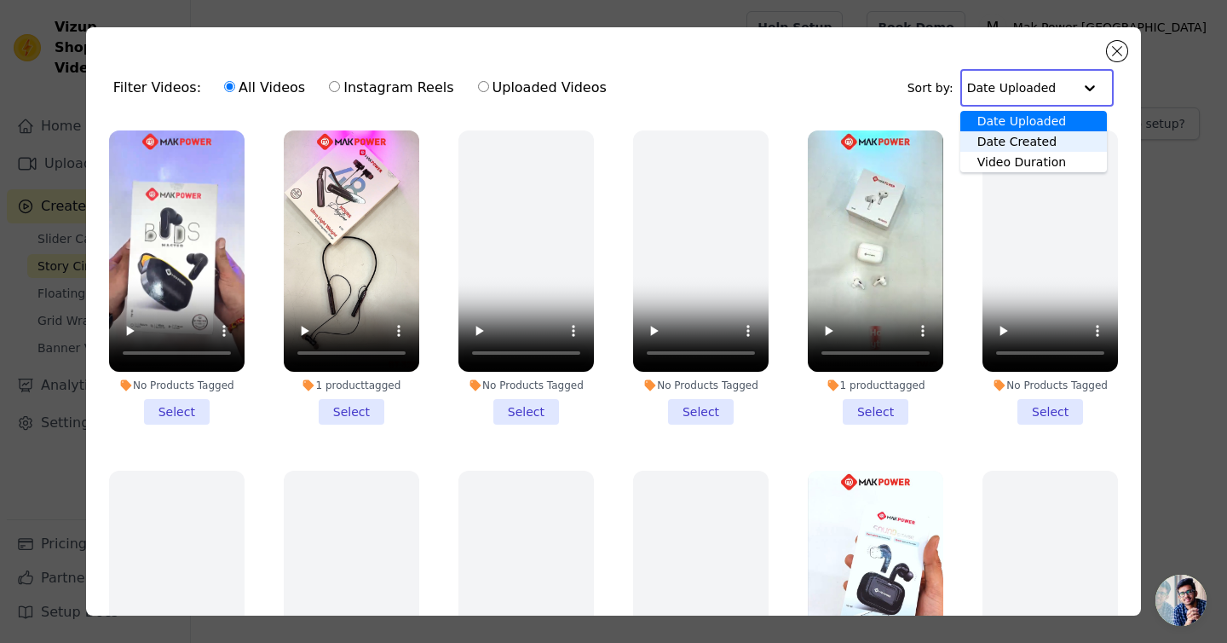
click at [1048, 135] on div "Date Created" at bounding box center [1034, 141] width 147 height 20
click at [1102, 85] on div at bounding box center [1090, 88] width 34 height 34
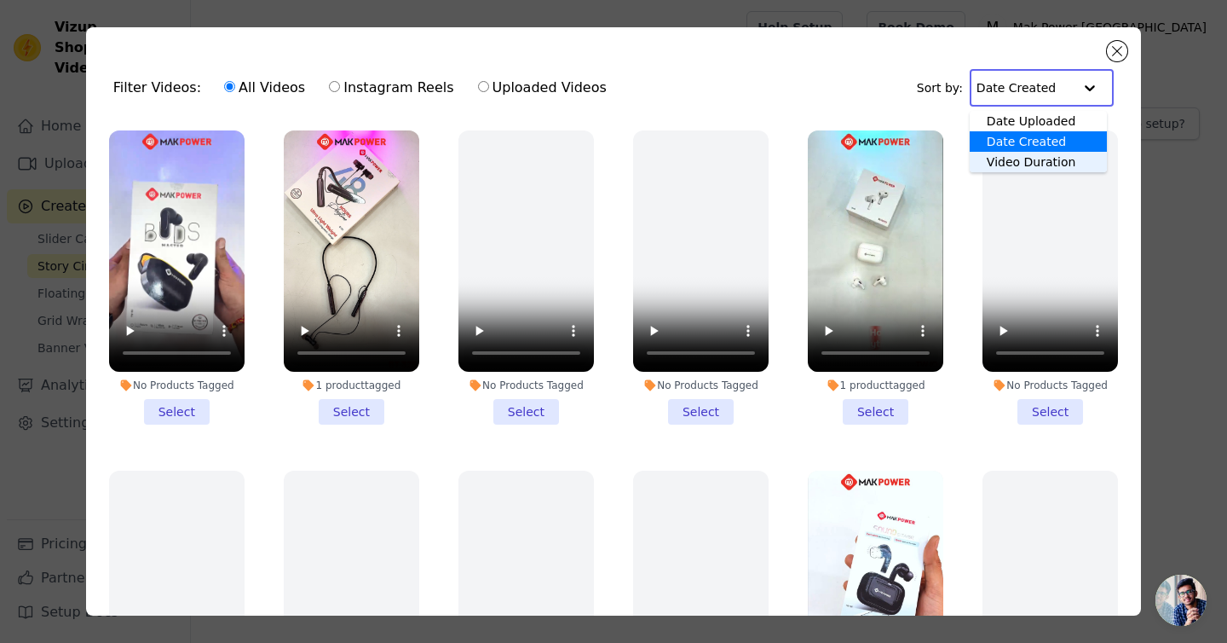
click at [1067, 155] on div "Video Duration" at bounding box center [1038, 162] width 137 height 20
click at [1112, 53] on button "Close modal" at bounding box center [1117, 51] width 20 height 20
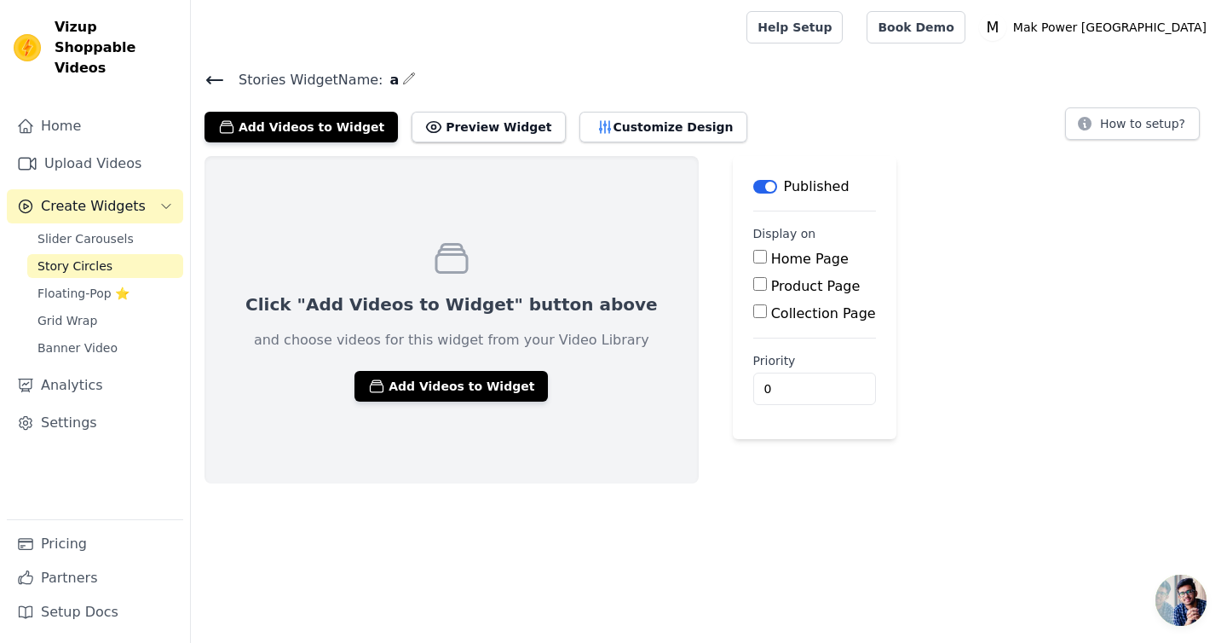
click at [214, 77] on icon at bounding box center [215, 80] width 20 height 20
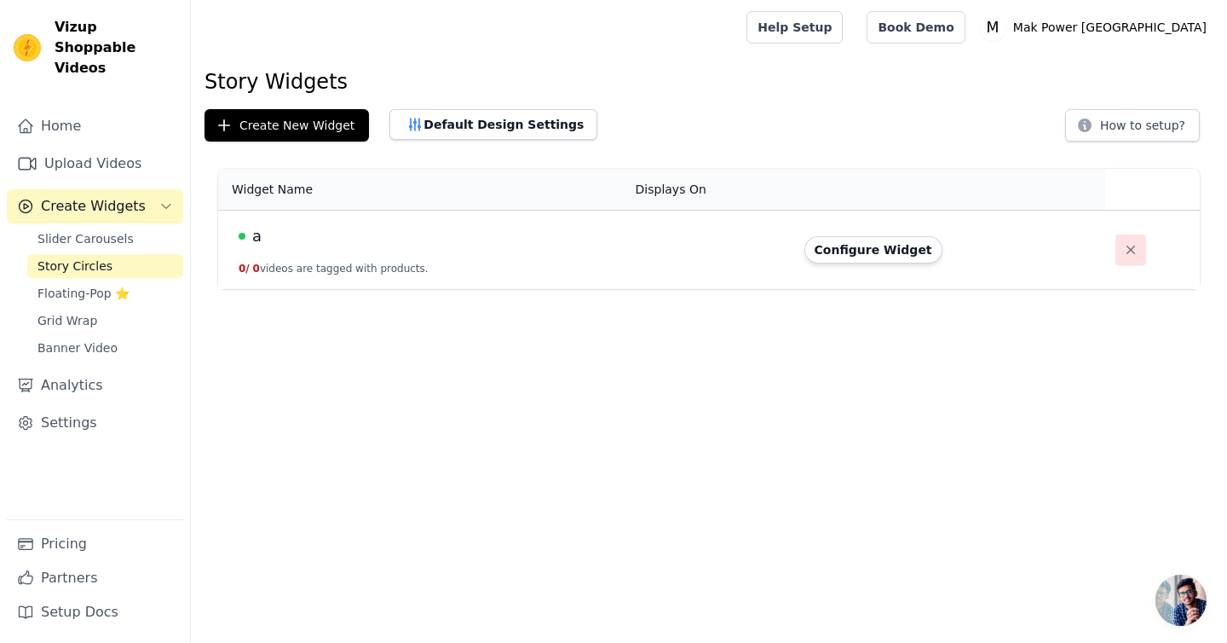
click at [1127, 245] on icon "button" at bounding box center [1131, 249] width 9 height 9
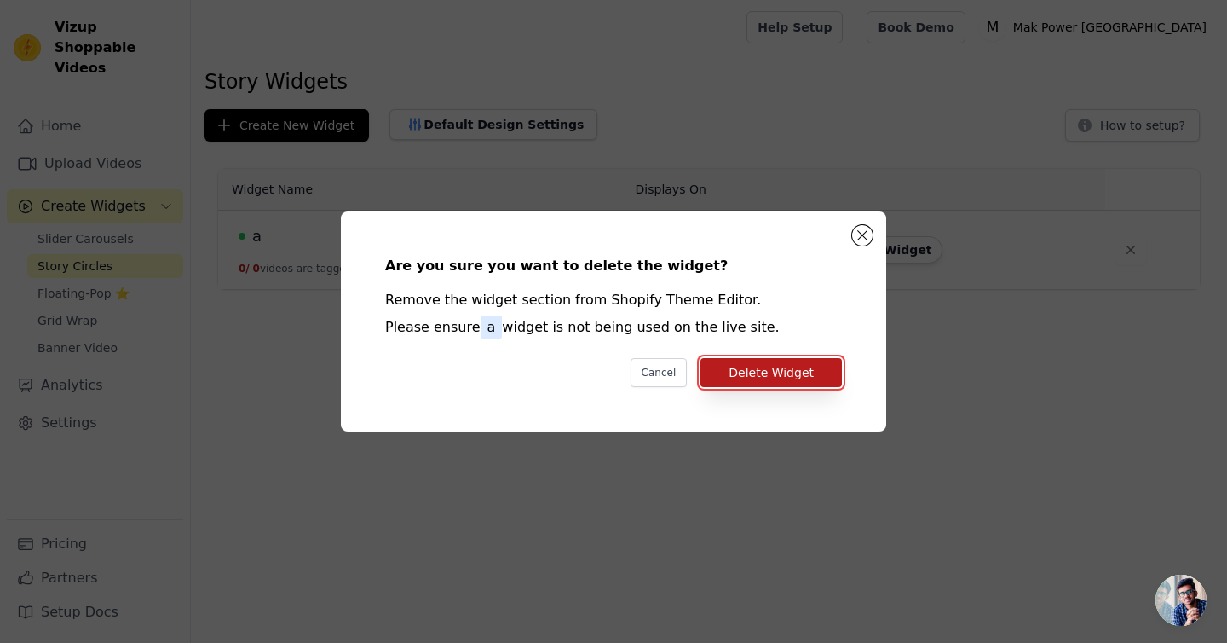
click at [799, 372] on button "Delete Widget" at bounding box center [771, 372] width 141 height 29
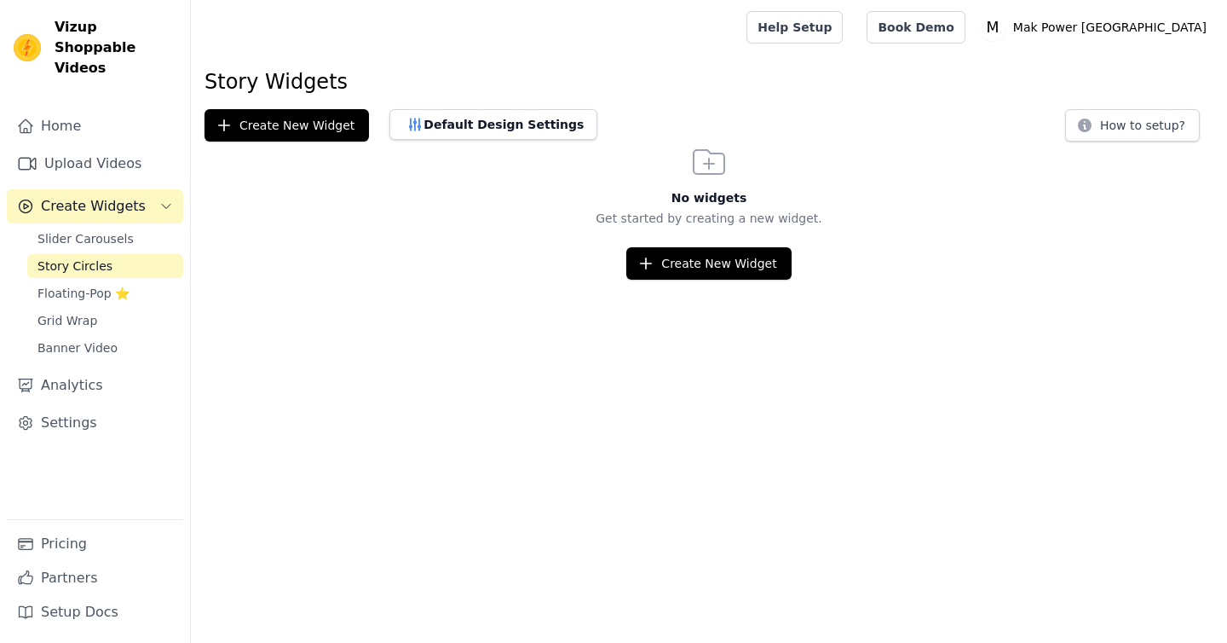
click at [84, 545] on link "Pricing" at bounding box center [95, 544] width 176 height 34
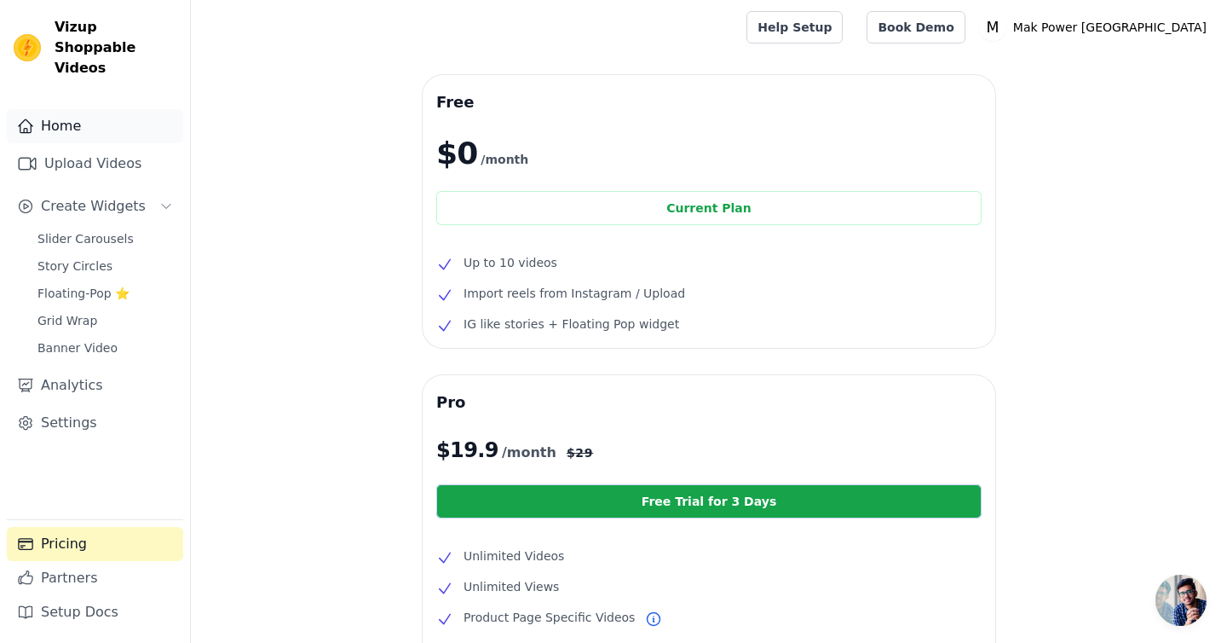
click at [51, 109] on link "Home" at bounding box center [95, 126] width 176 height 34
